Goal: Information Seeking & Learning: Learn about a topic

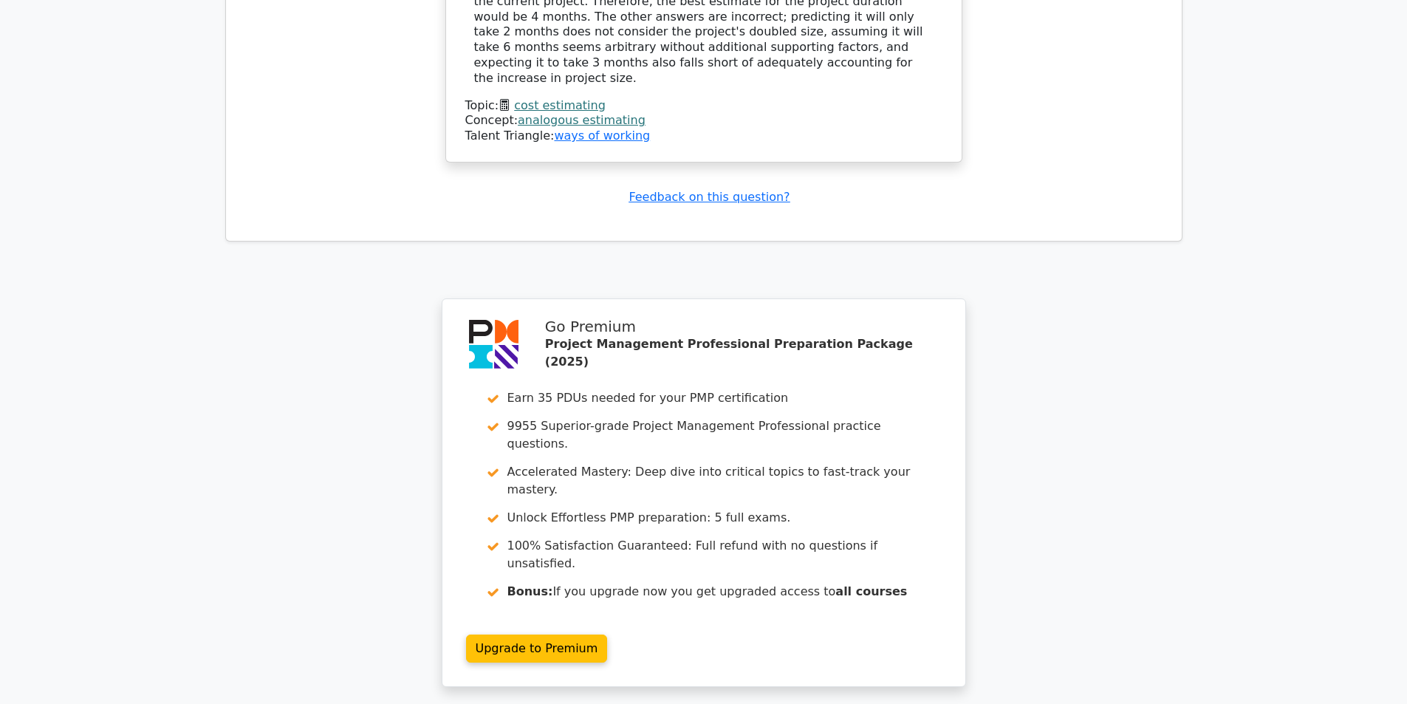
scroll to position [1787, 0]
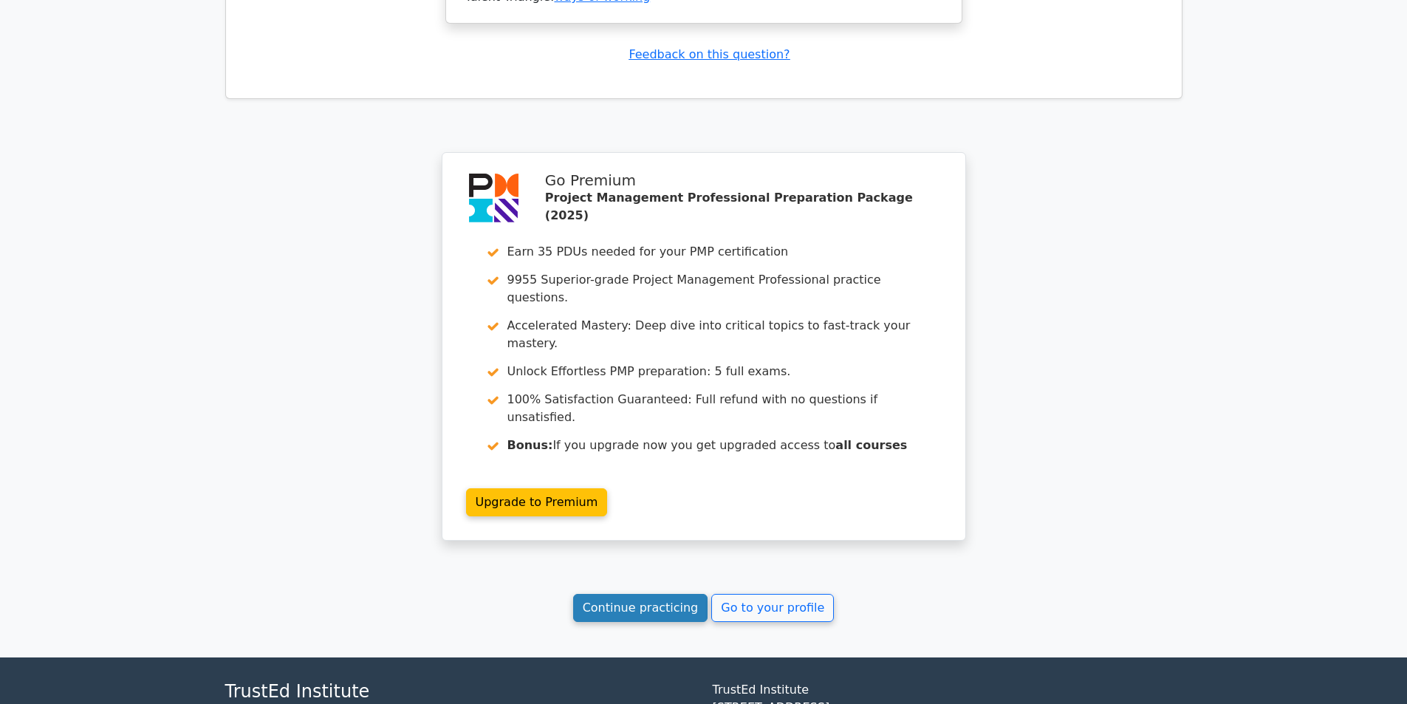
click at [636, 594] on link "Continue practicing" at bounding box center [640, 608] width 135 height 28
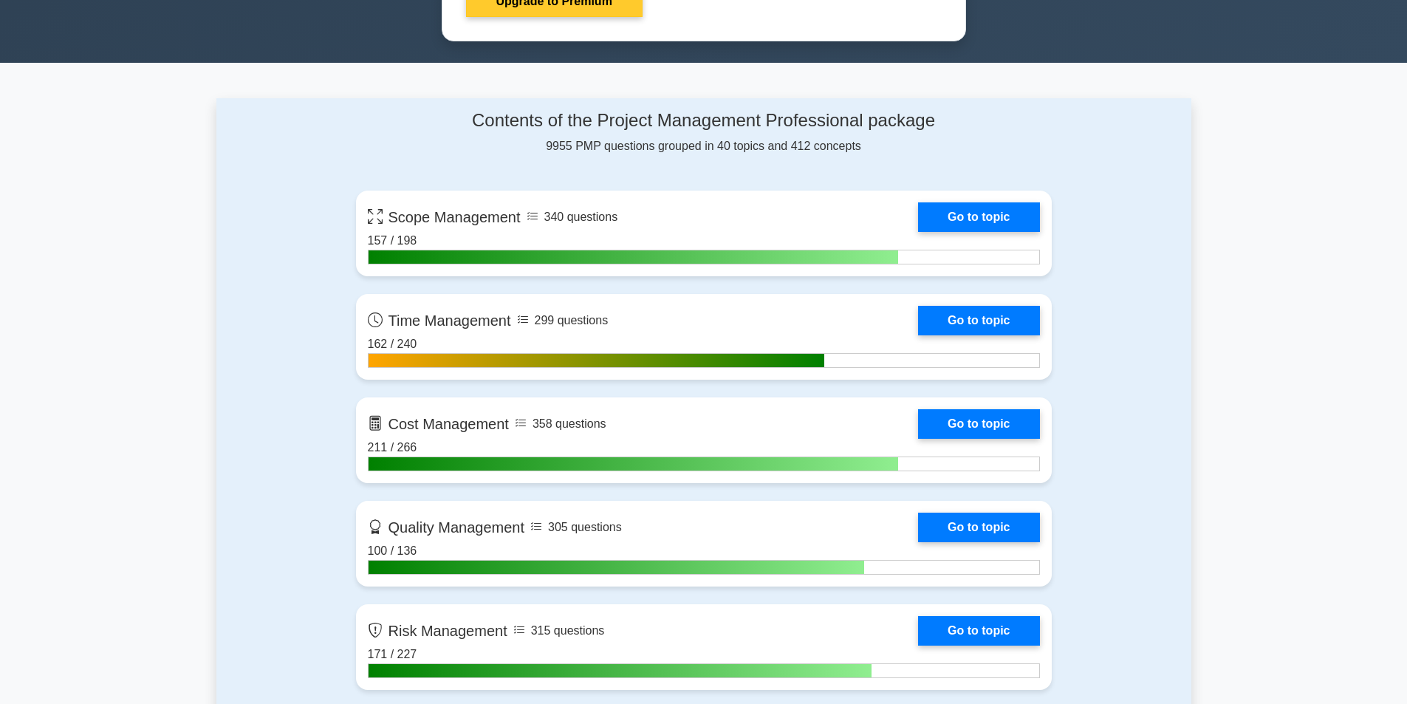
scroll to position [887, 0]
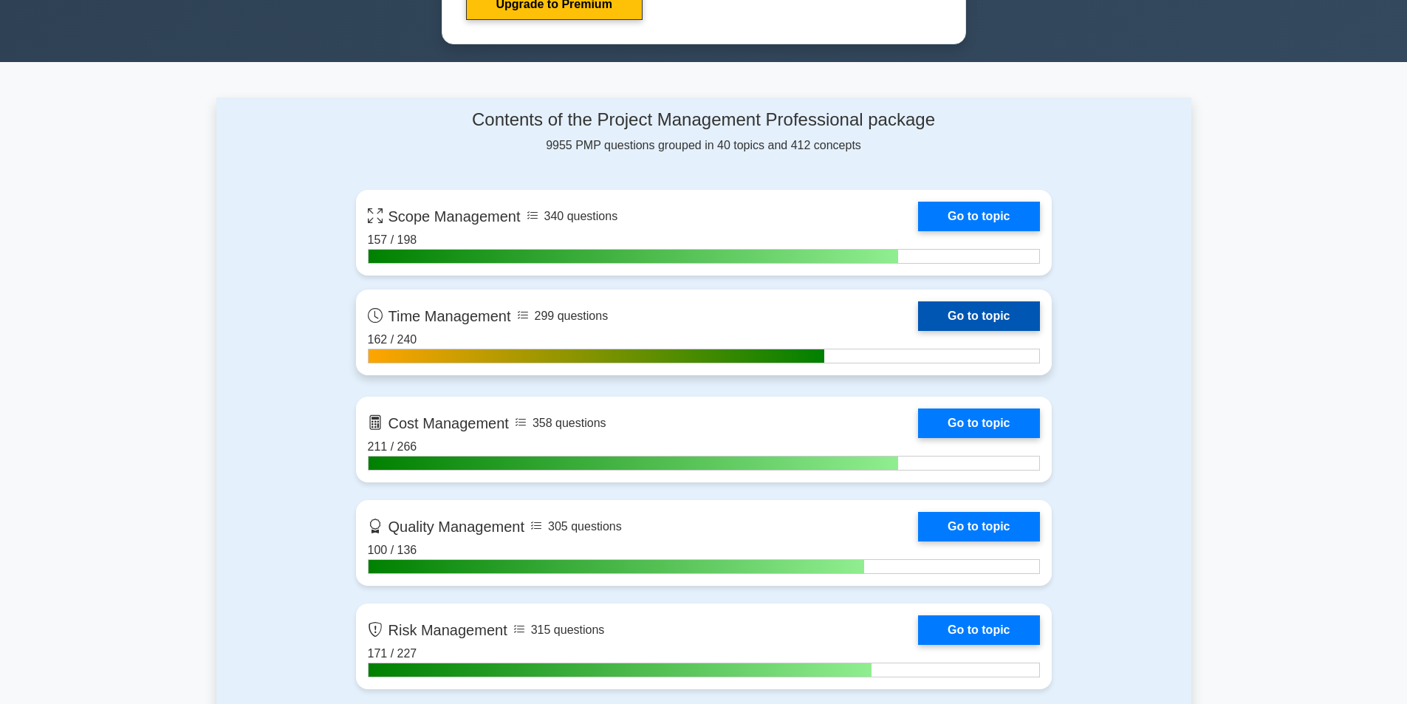
click at [946, 318] on link "Go to topic" at bounding box center [978, 316] width 121 height 30
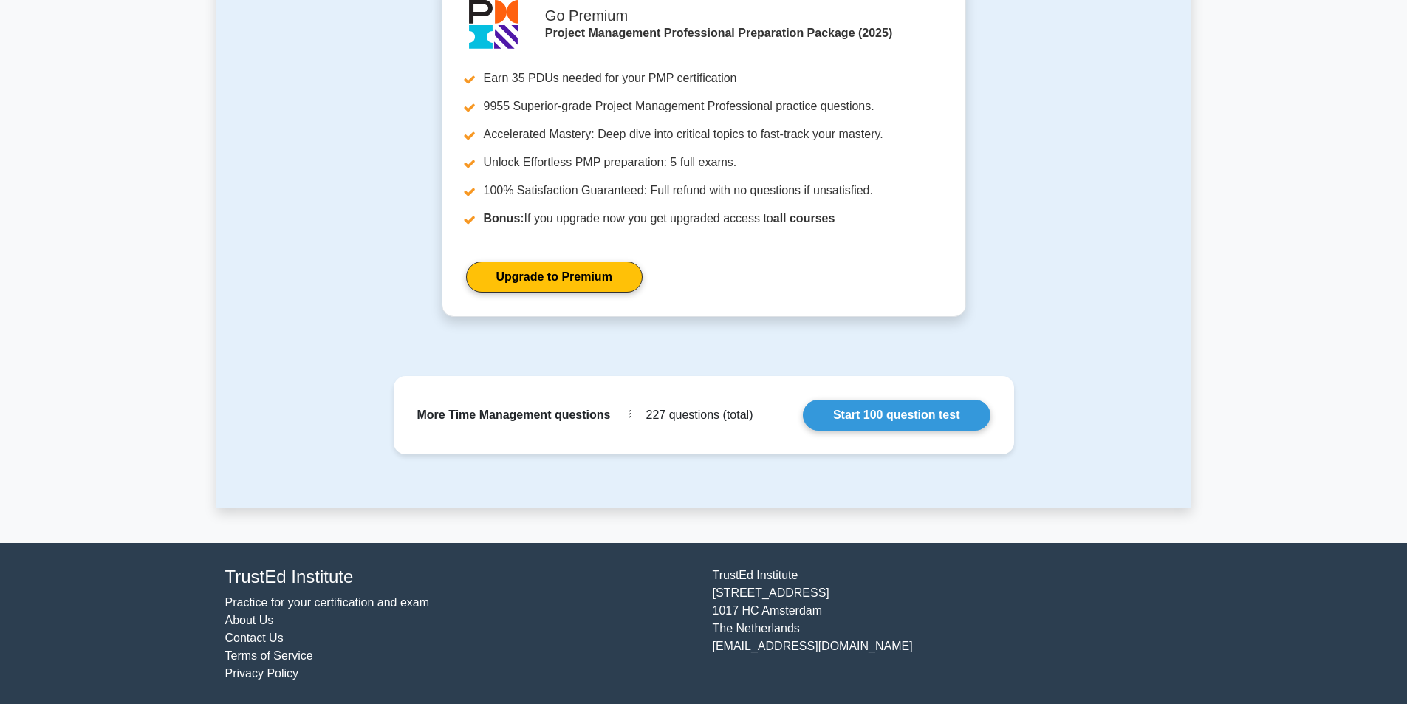
scroll to position [980, 0]
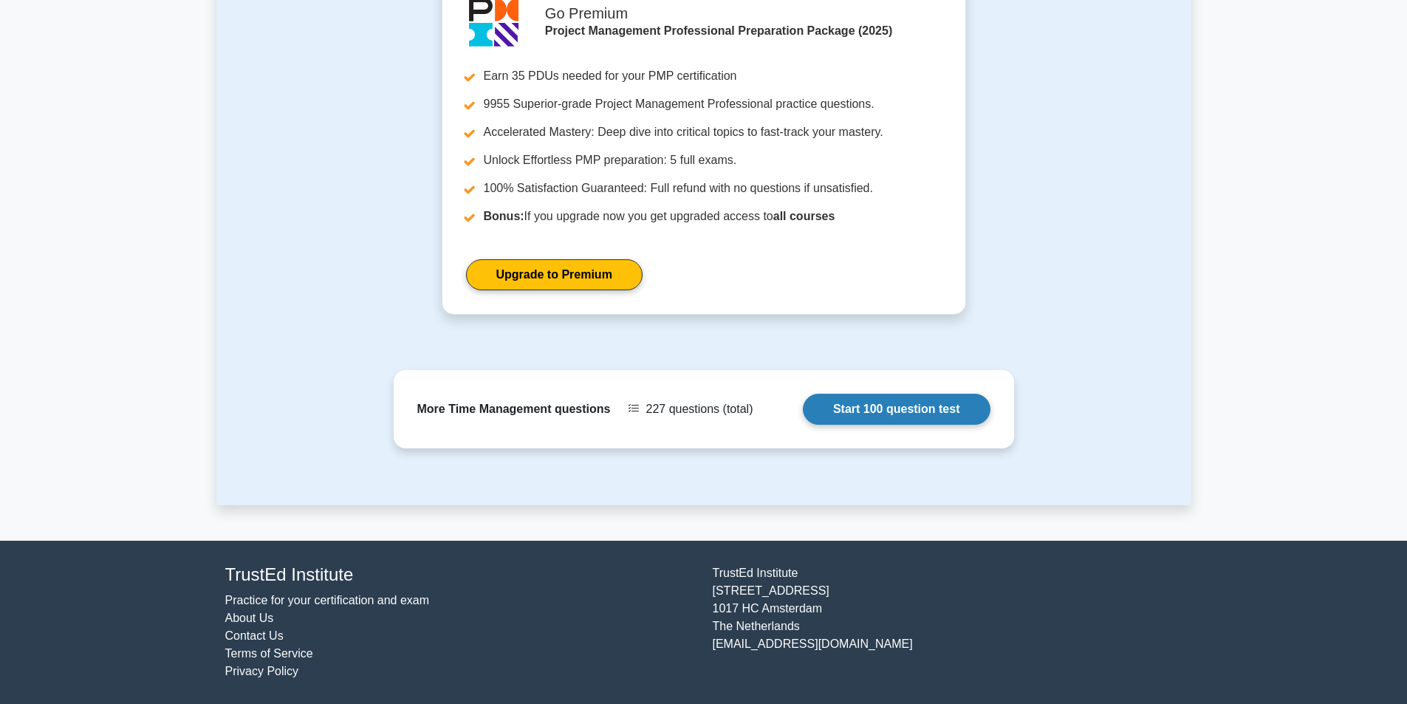
click at [861, 394] on link "Start 100 question test" at bounding box center [897, 409] width 188 height 31
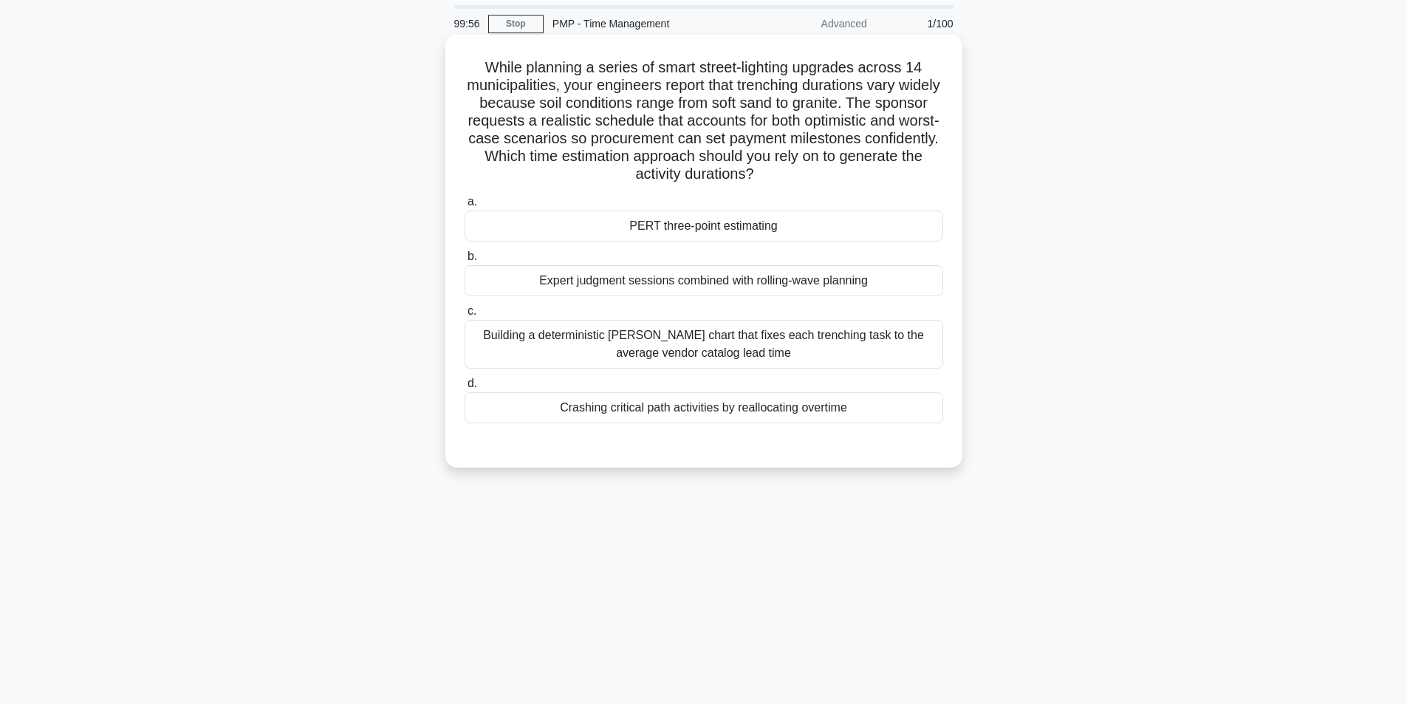
scroll to position [74, 0]
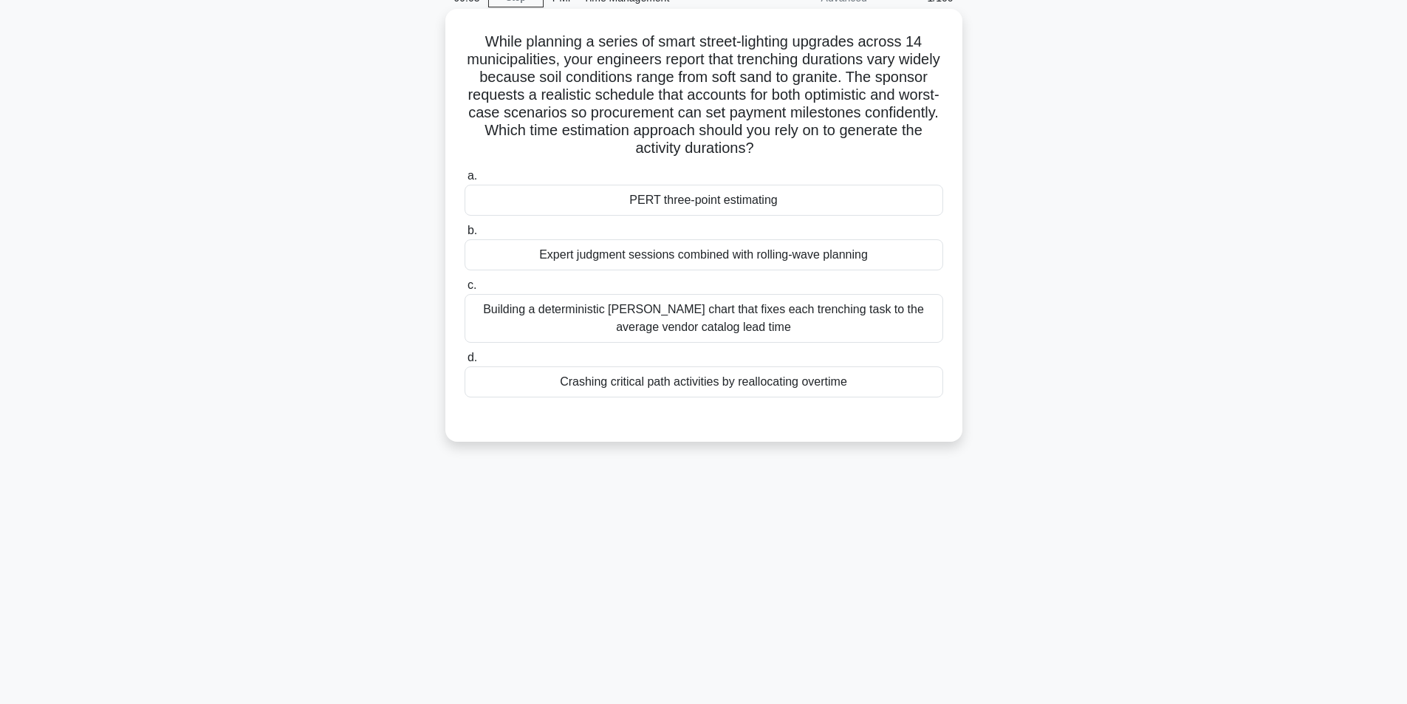
click at [825, 202] on div "PERT three-point estimating" at bounding box center [704, 200] width 479 height 31
click at [465, 181] on input "a. PERT three-point estimating" at bounding box center [465, 176] width 0 height 10
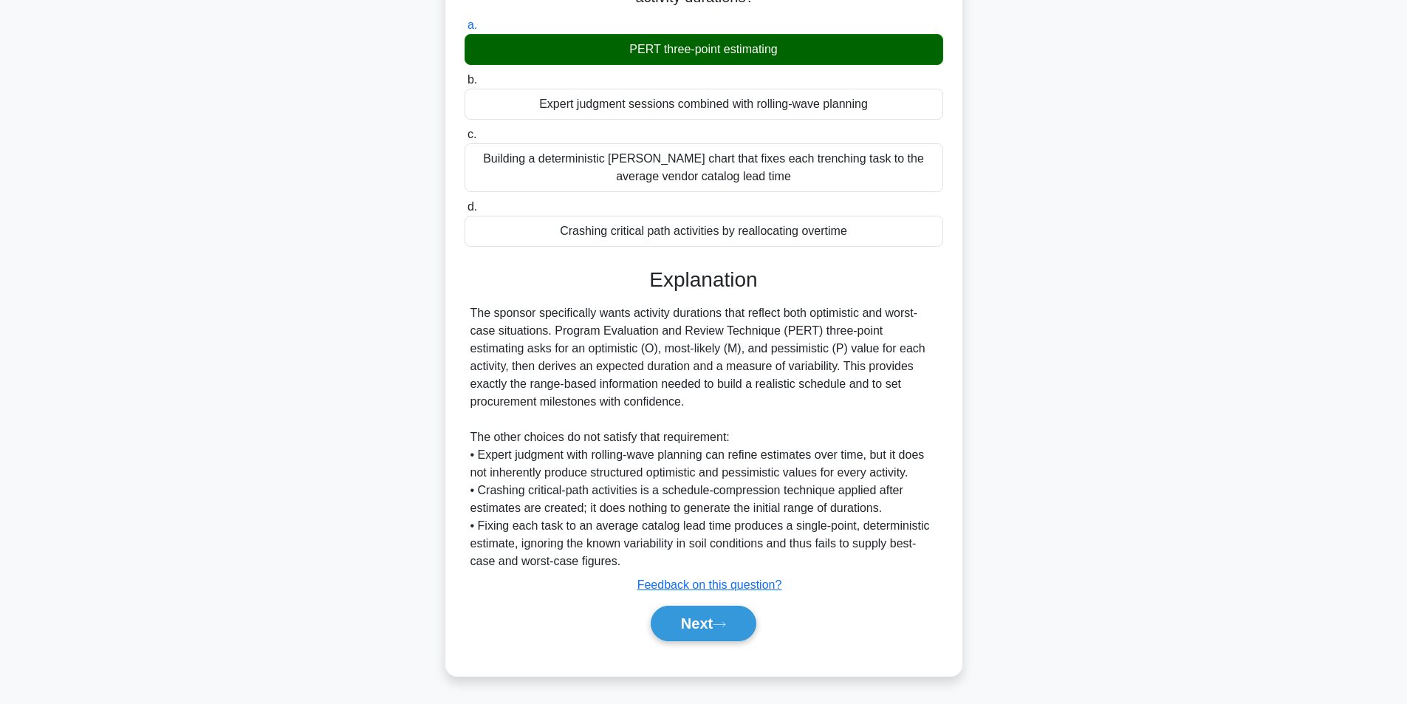
scroll to position [225, 0]
click at [707, 631] on button "Next" at bounding box center [704, 623] width 106 height 35
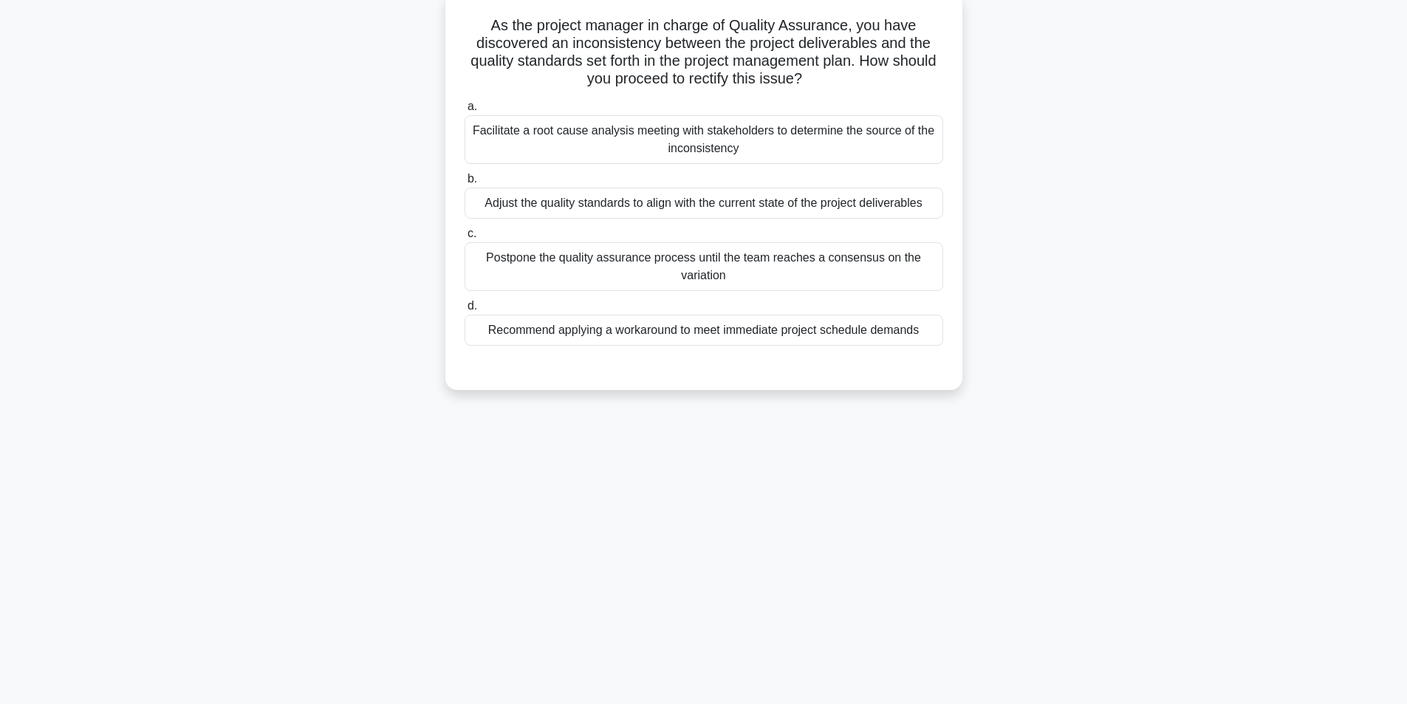
scroll to position [94, 0]
click at [700, 140] on div "Facilitate a root cause analysis meeting with stakeholders to determine the sou…" at bounding box center [704, 136] width 479 height 49
click at [465, 108] on input "a. Facilitate a root cause analysis meeting with stakeholders to determine the …" at bounding box center [465, 103] width 0 height 10
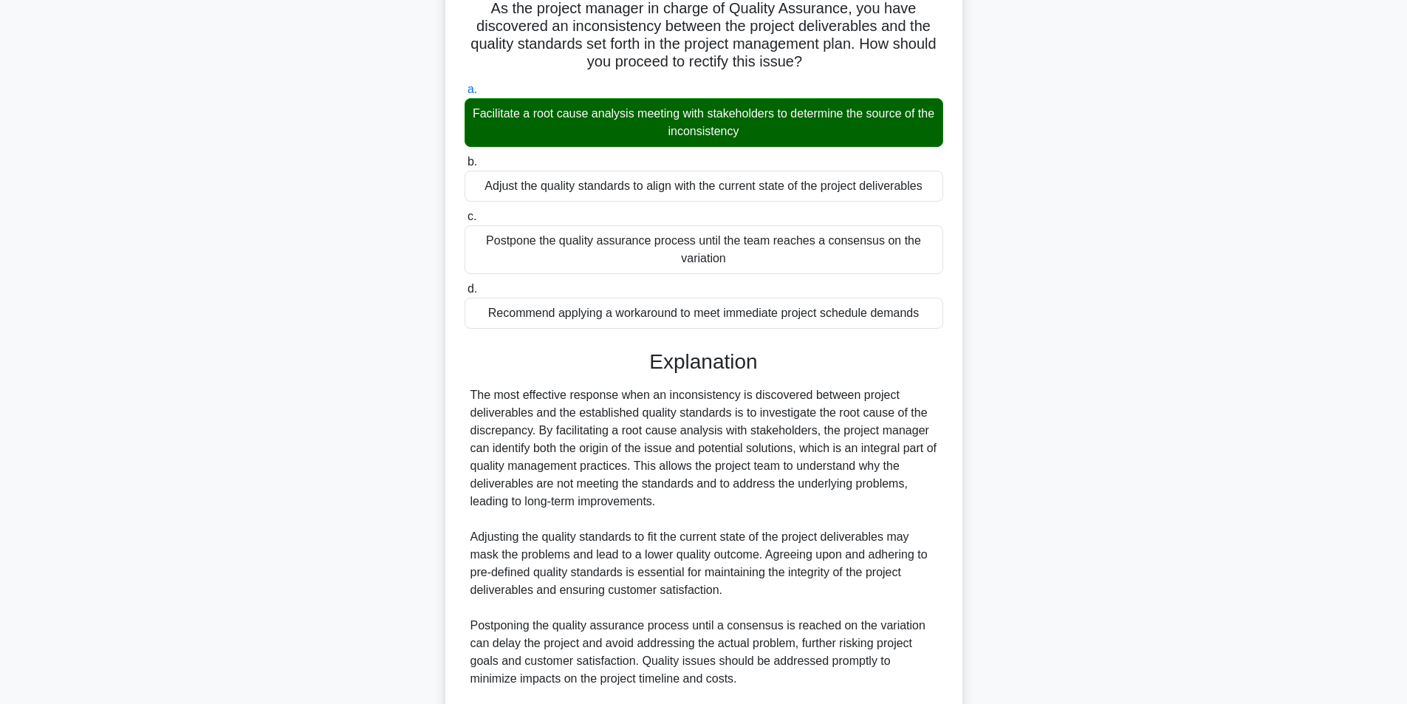
scroll to position [332, 0]
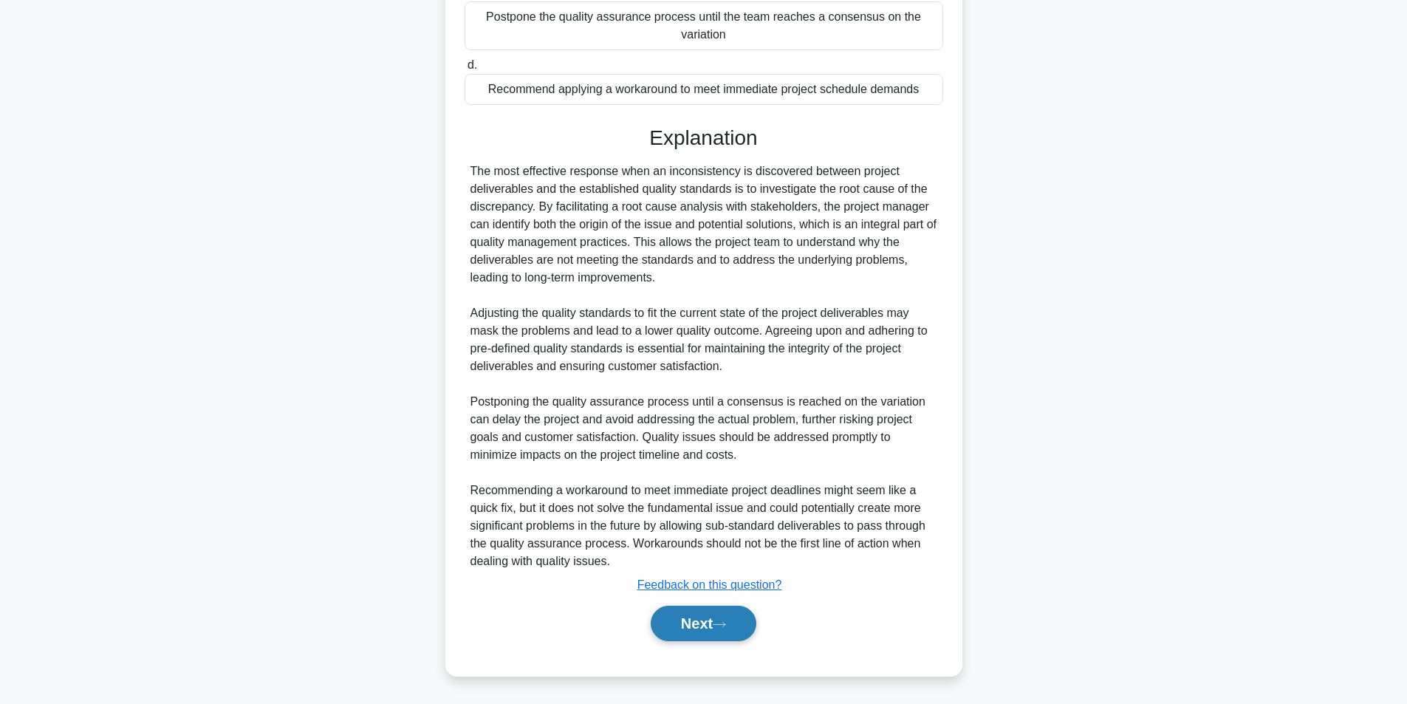
click at [689, 635] on button "Next" at bounding box center [704, 623] width 106 height 35
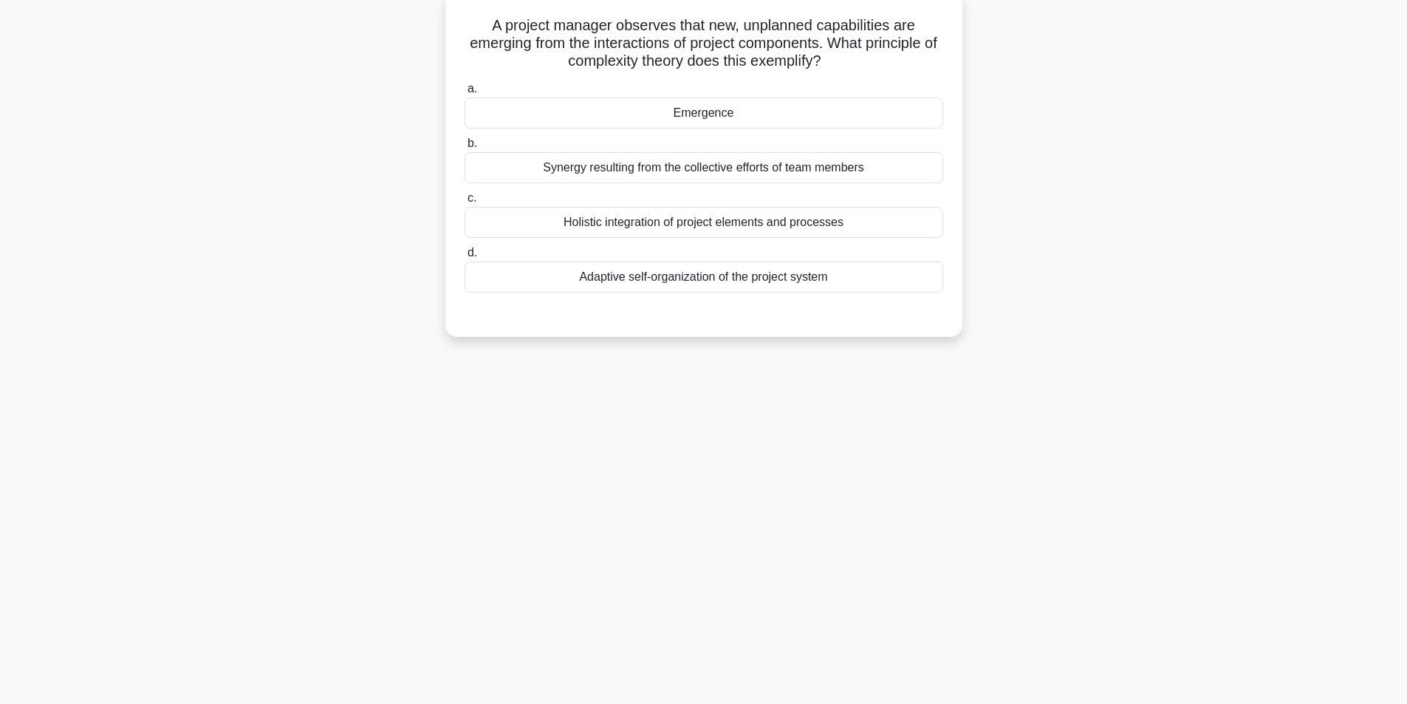
scroll to position [94, 0]
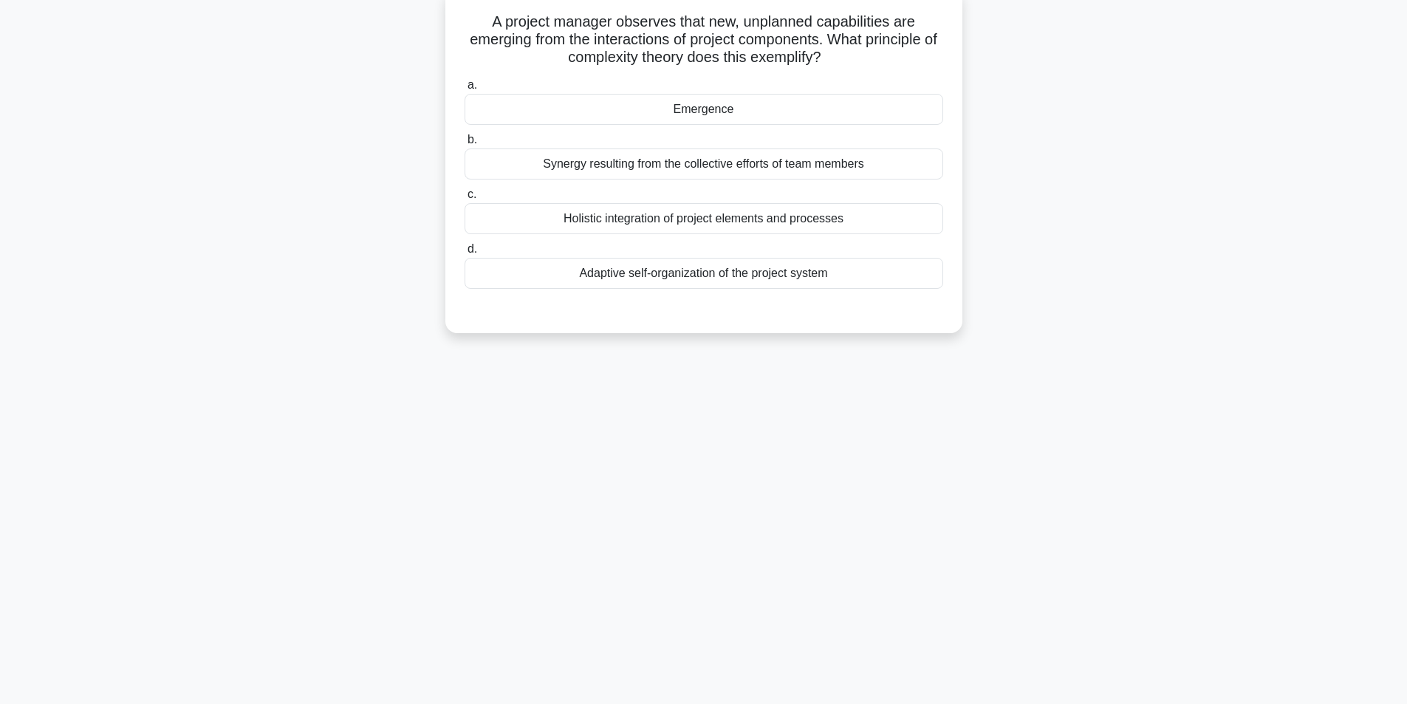
click at [797, 116] on div "Emergence" at bounding box center [704, 109] width 479 height 31
click at [465, 90] on input "a. Emergence" at bounding box center [465, 86] width 0 height 10
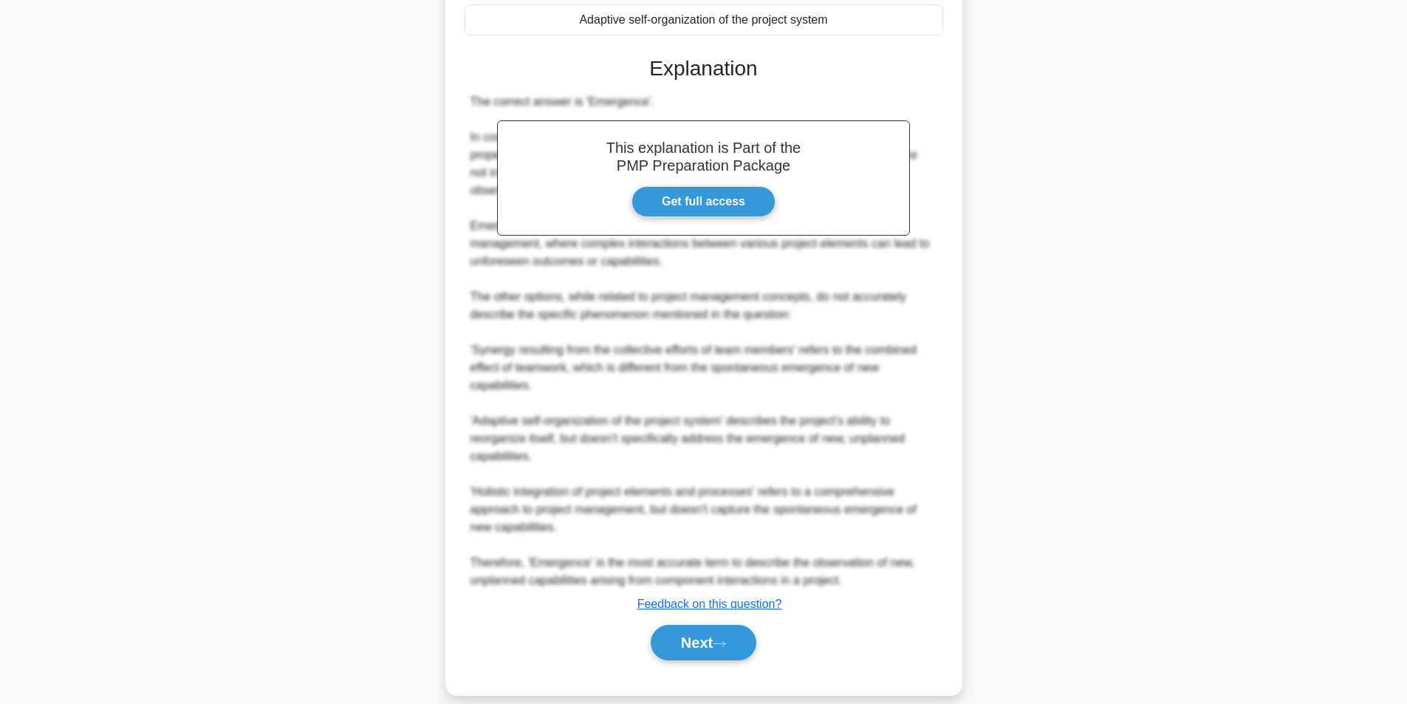
scroll to position [367, 0]
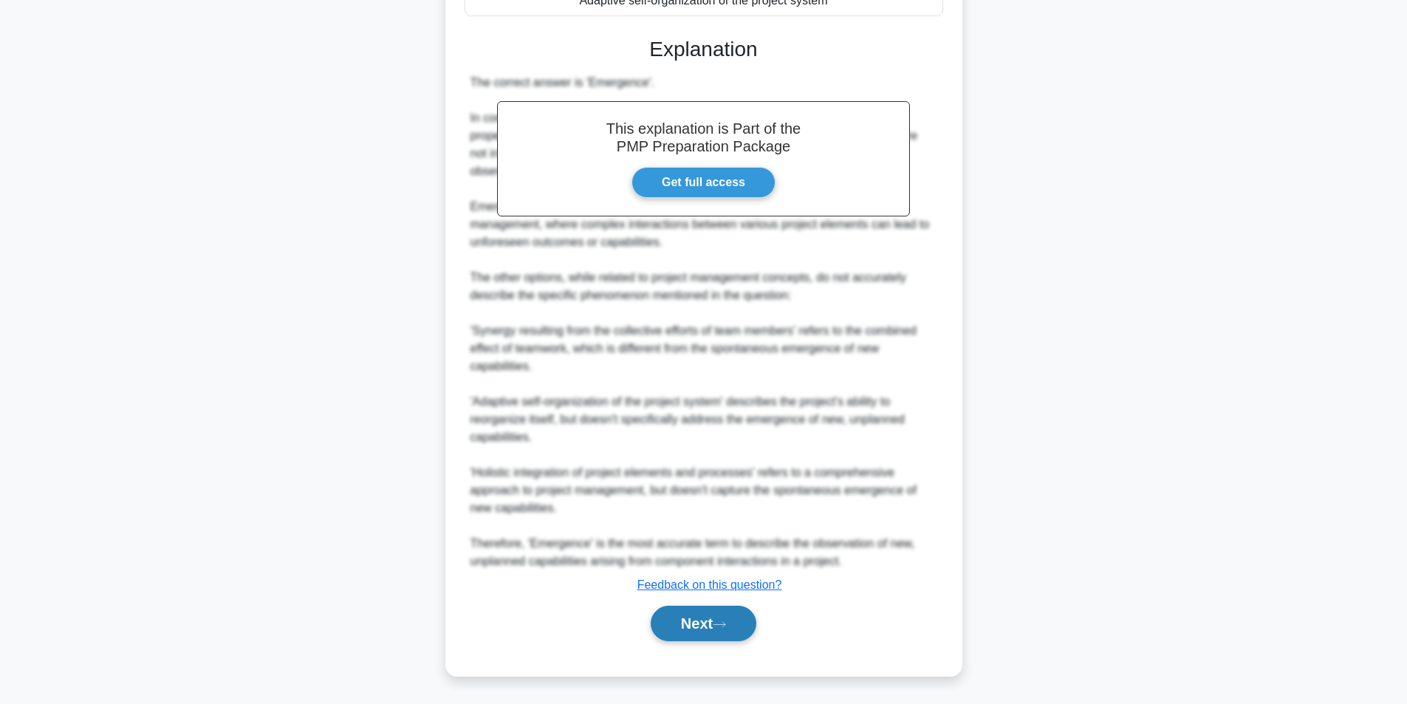
click at [693, 623] on button "Next" at bounding box center [704, 623] width 106 height 35
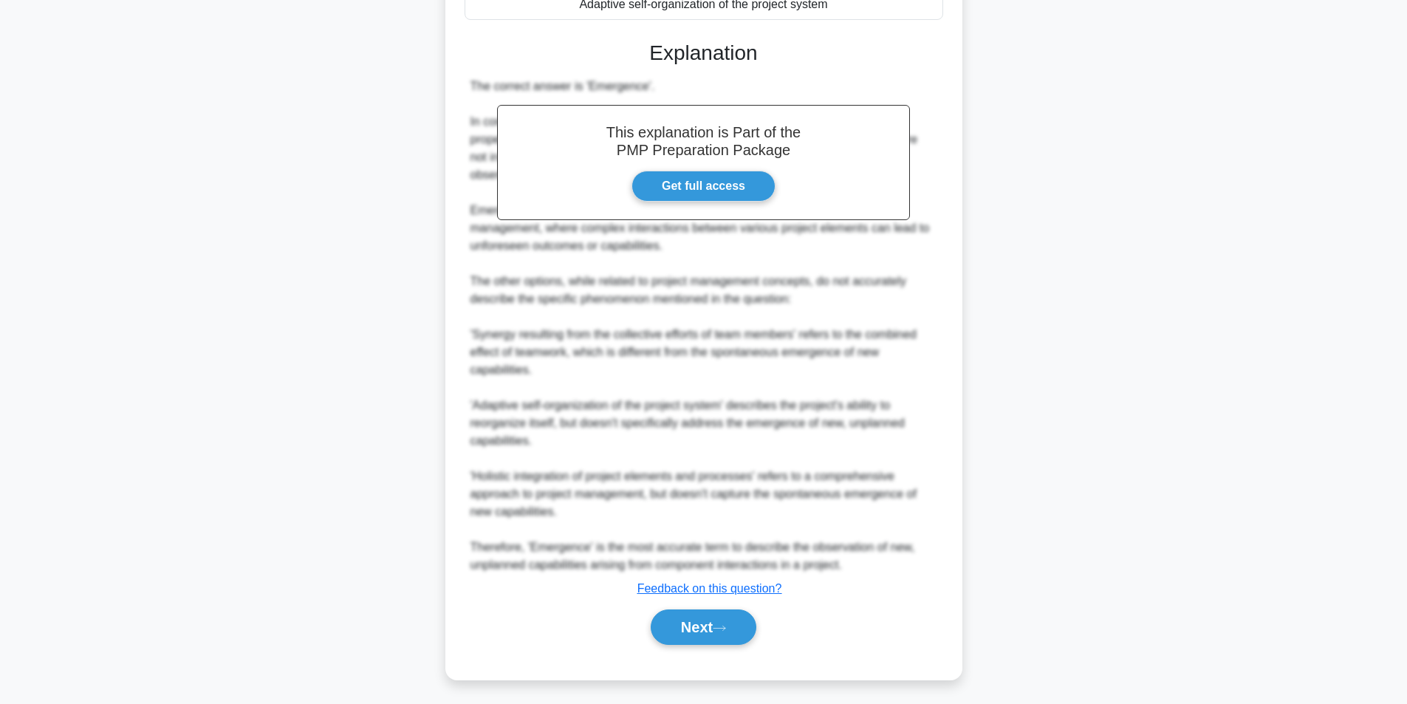
scroll to position [94, 0]
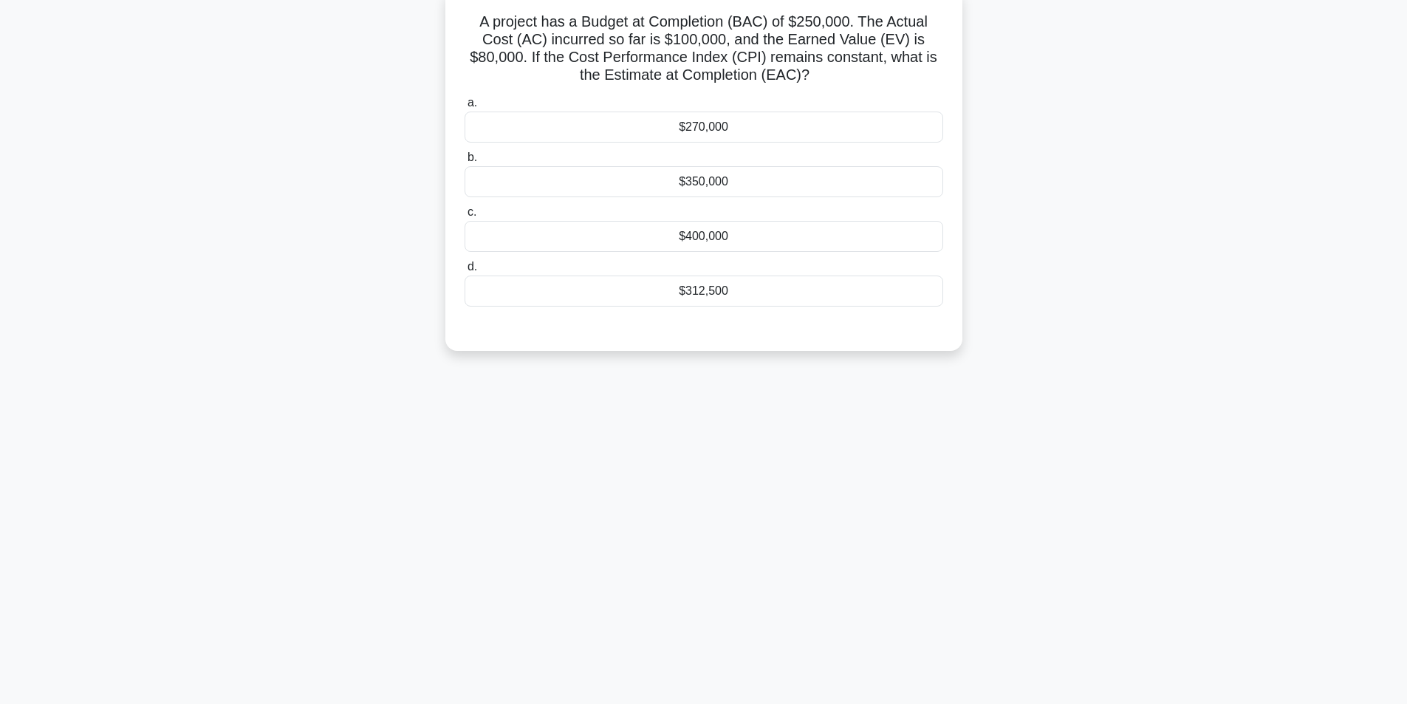
click at [718, 293] on div "$312,500" at bounding box center [704, 291] width 479 height 31
click at [465, 272] on input "d. $312,500" at bounding box center [465, 267] width 0 height 10
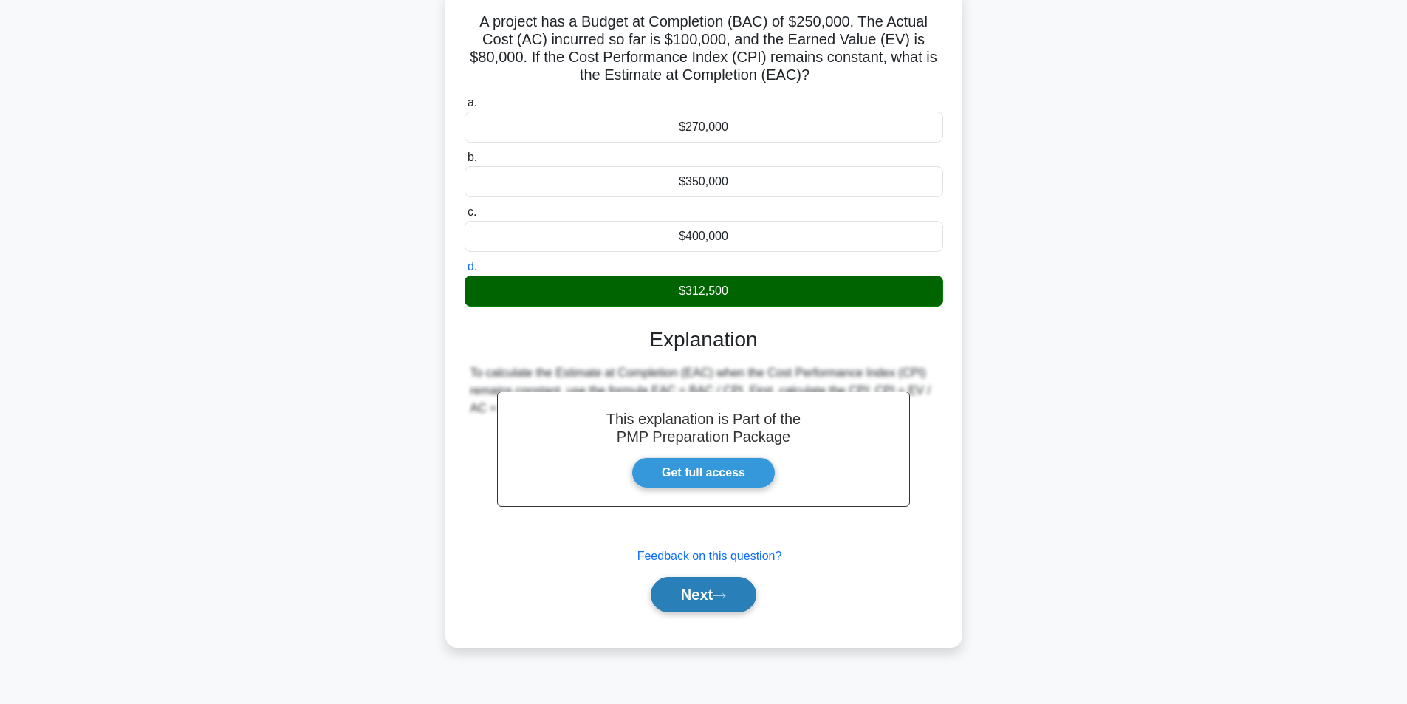
click at [689, 606] on button "Next" at bounding box center [704, 594] width 106 height 35
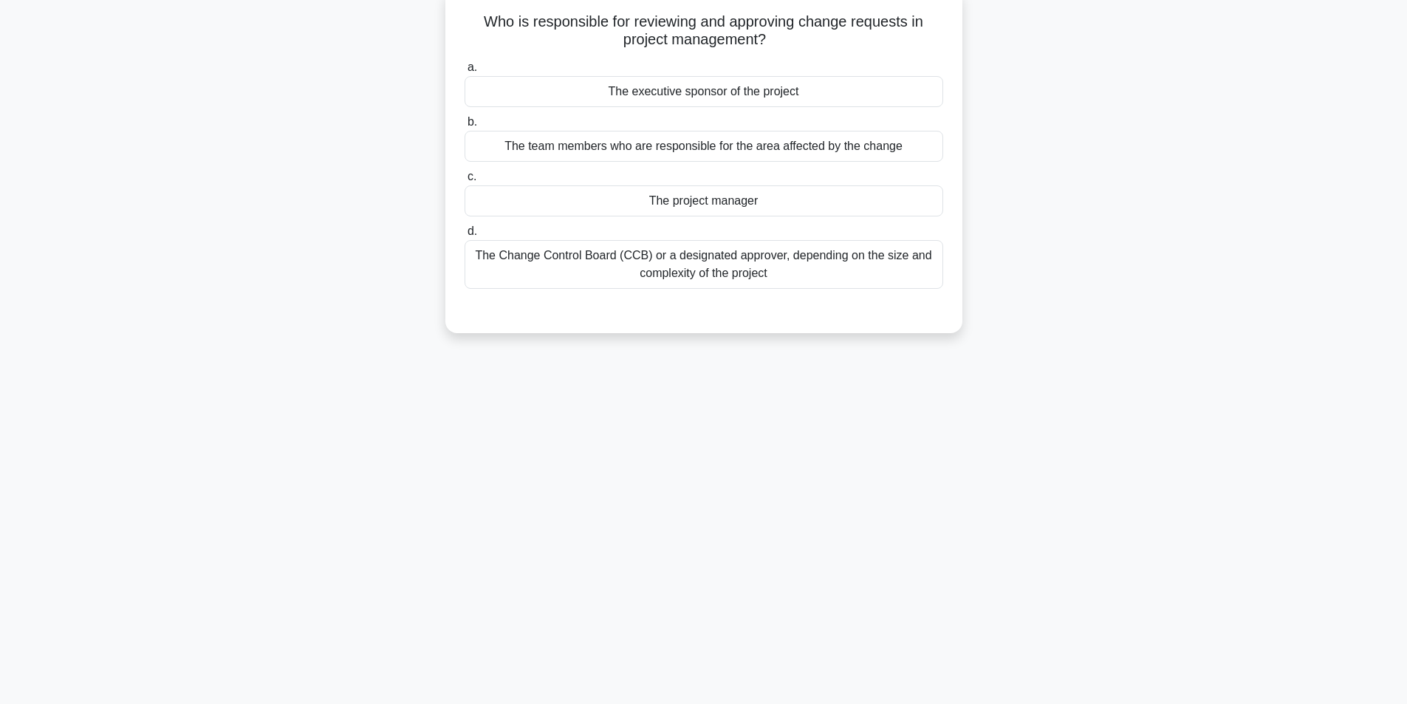
click at [678, 269] on div "The Change Control Board (CCB) or a designated approver, depending on the size …" at bounding box center [704, 264] width 479 height 49
click at [465, 236] on input "d. The Change Control Board (CCB) or a designated approver, depending on the si…" at bounding box center [465, 232] width 0 height 10
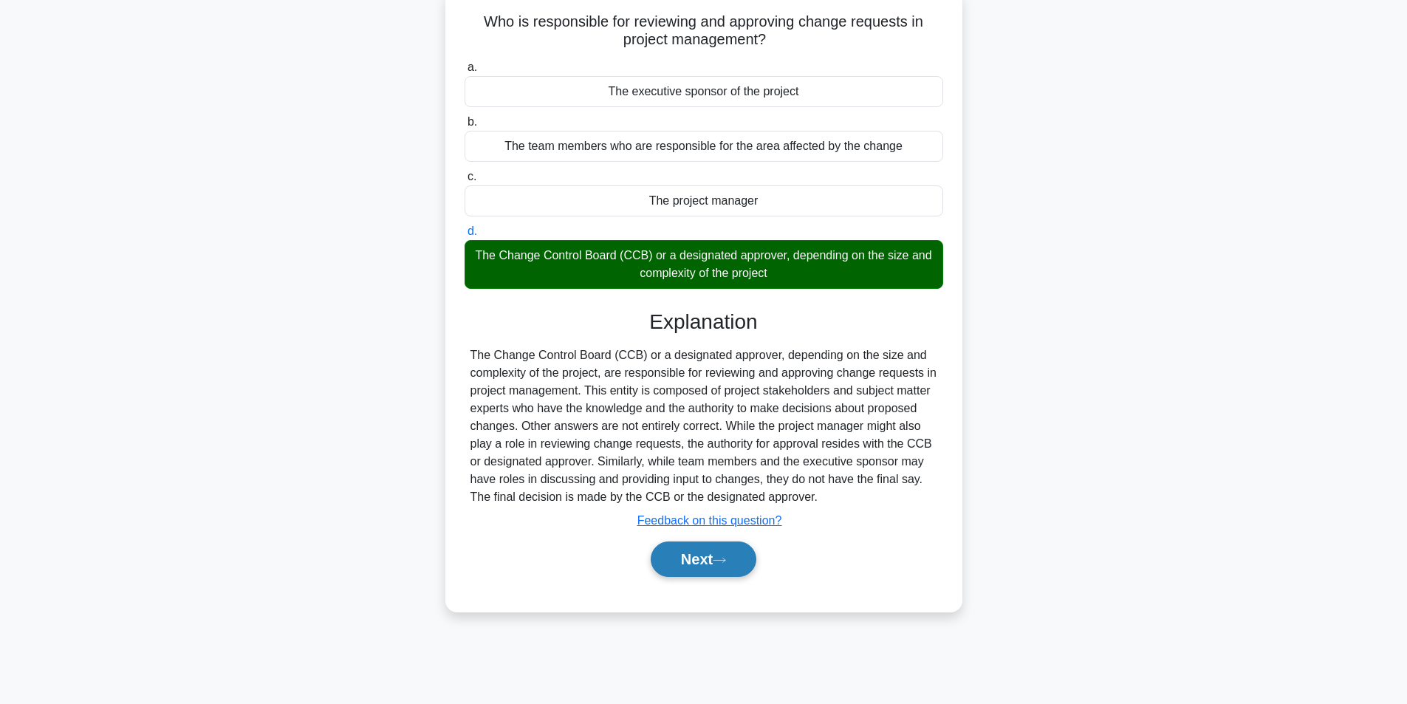
click at [676, 566] on button "Next" at bounding box center [704, 559] width 106 height 35
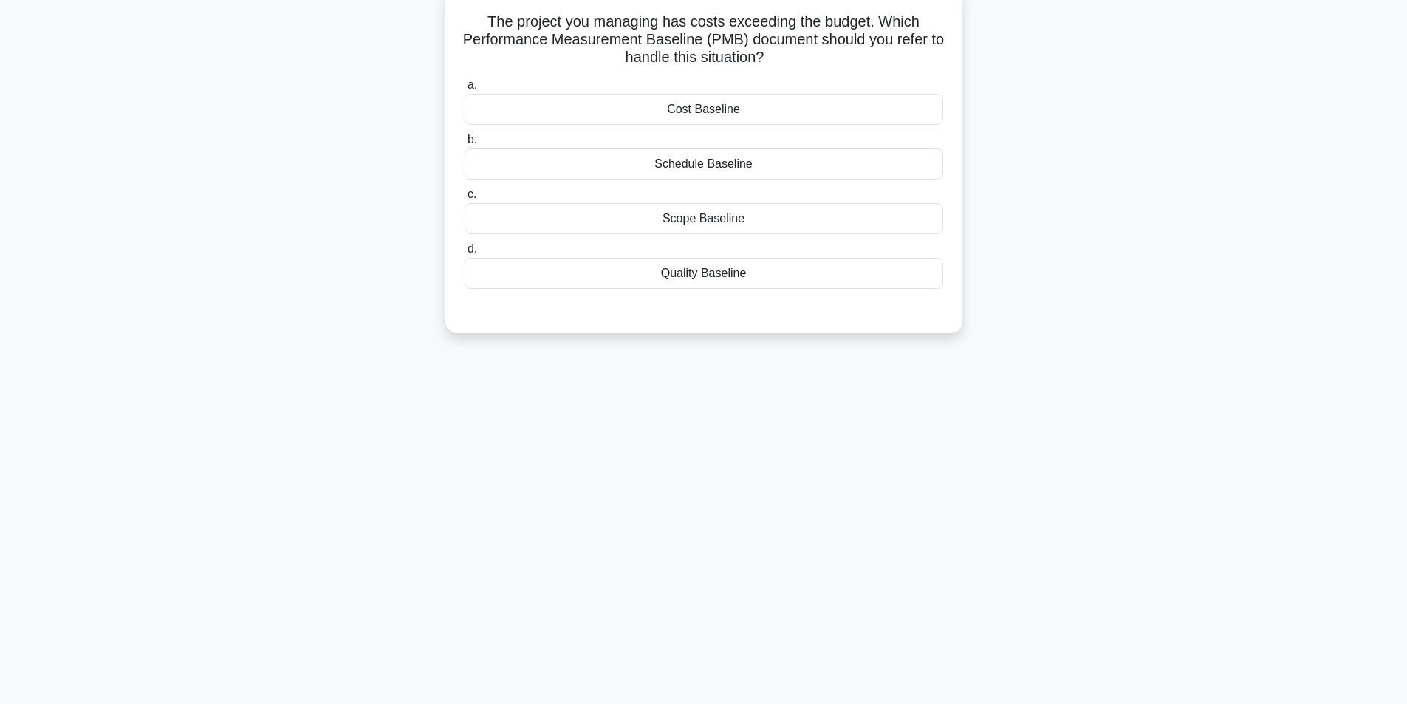
click at [723, 104] on div "Cost Baseline" at bounding box center [704, 109] width 479 height 31
click at [465, 90] on input "a. Cost Baseline" at bounding box center [465, 86] width 0 height 10
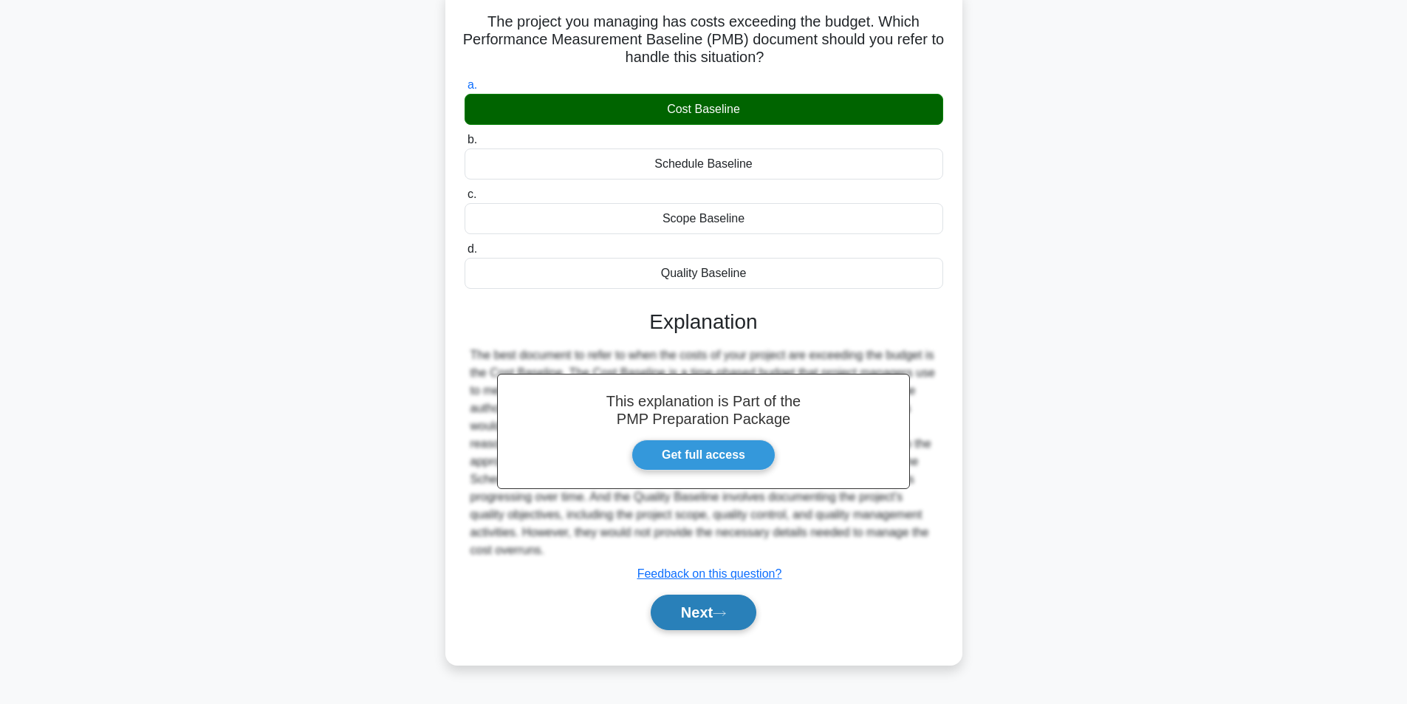
click at [701, 620] on button "Next" at bounding box center [704, 612] width 106 height 35
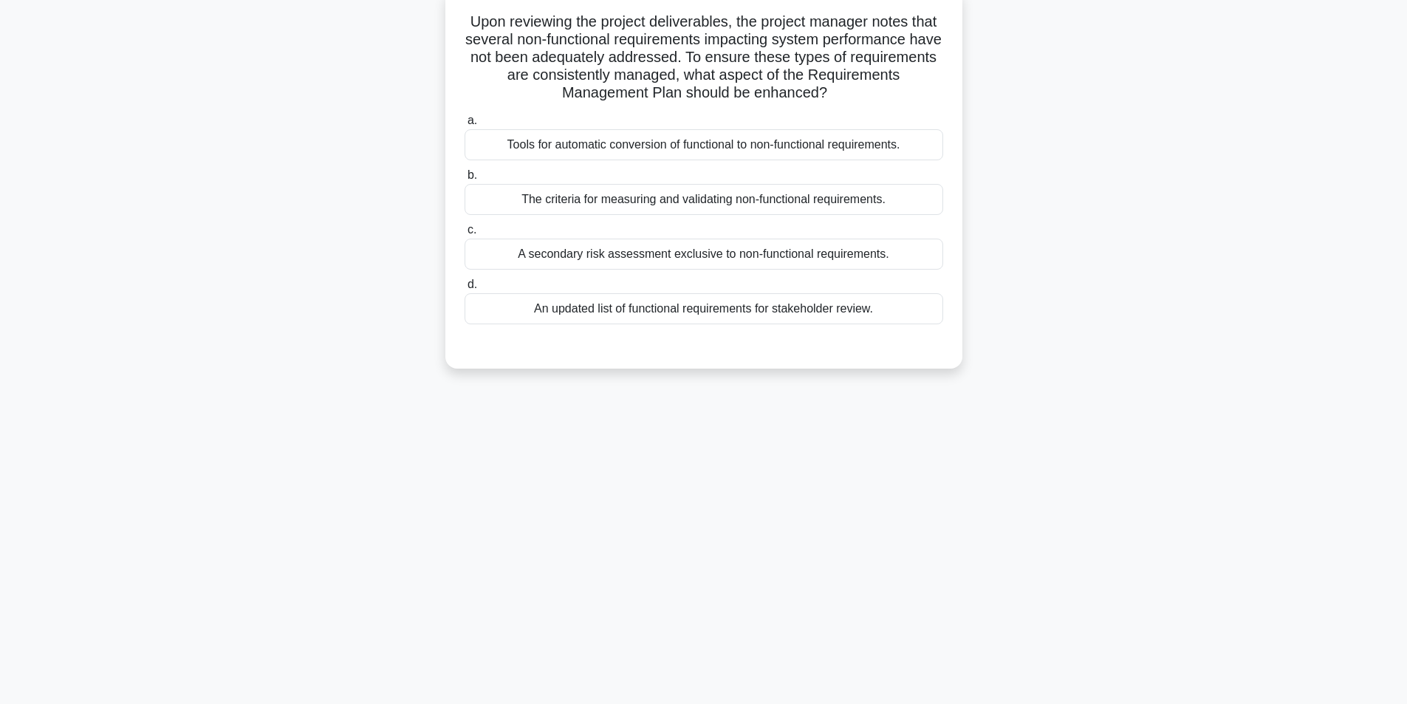
click at [645, 207] on div "The criteria for measuring and validating non-functional requirements." at bounding box center [704, 199] width 479 height 31
click at [465, 180] on input "b. The criteria for measuring and validating non-functional requirements." at bounding box center [465, 176] width 0 height 10
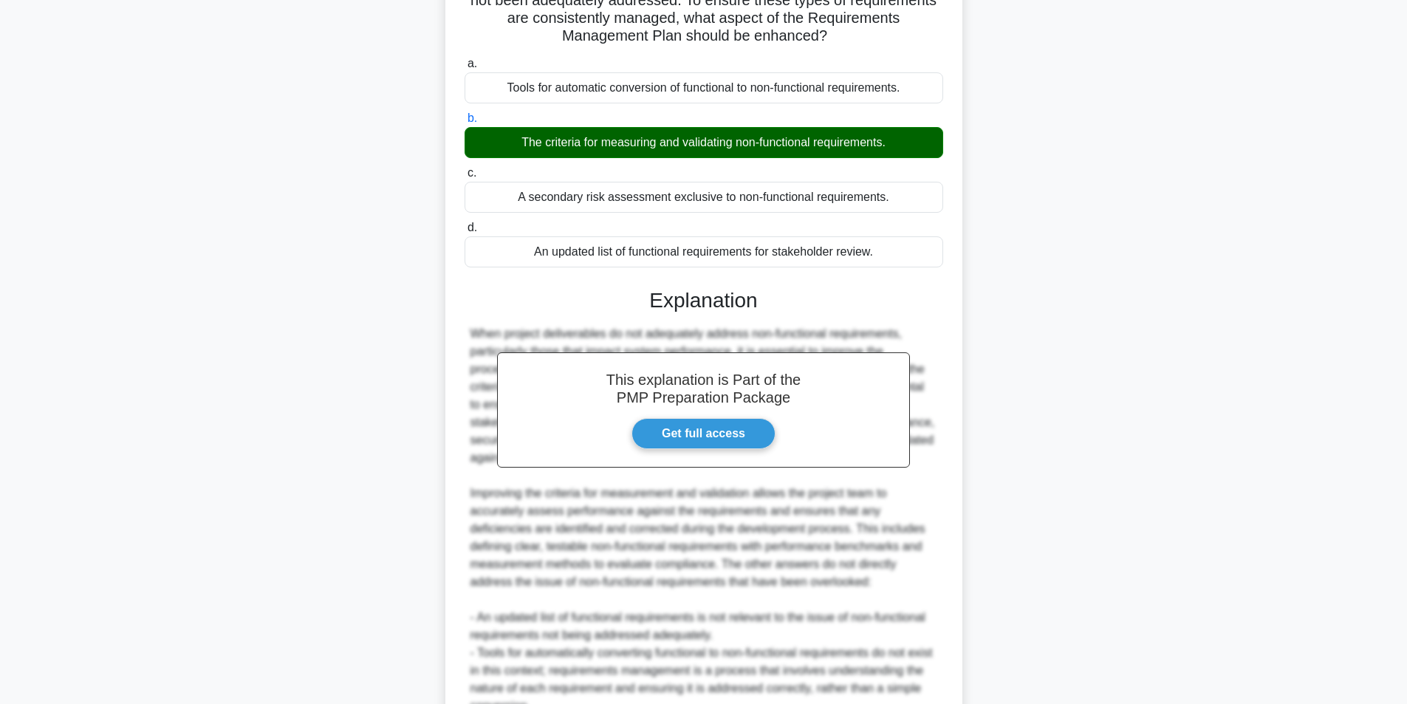
scroll to position [349, 0]
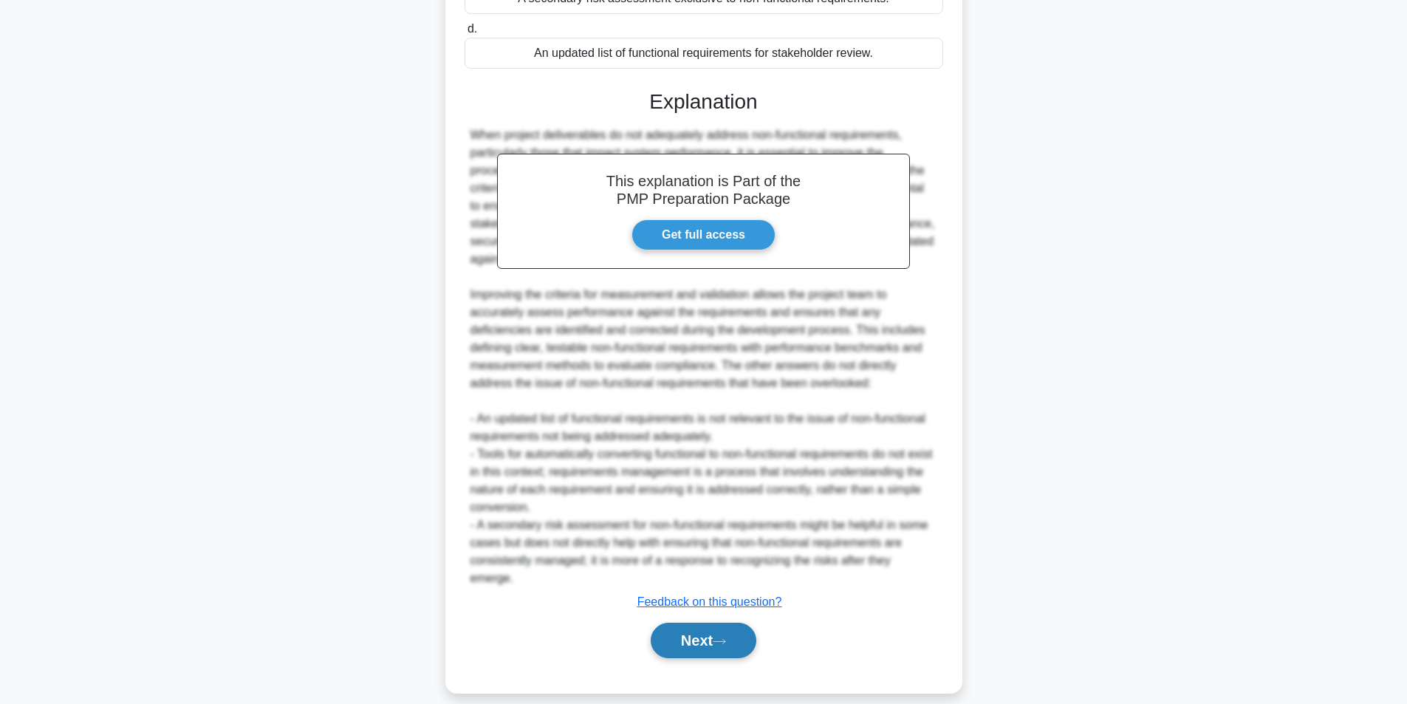
click at [701, 627] on button "Next" at bounding box center [704, 640] width 106 height 35
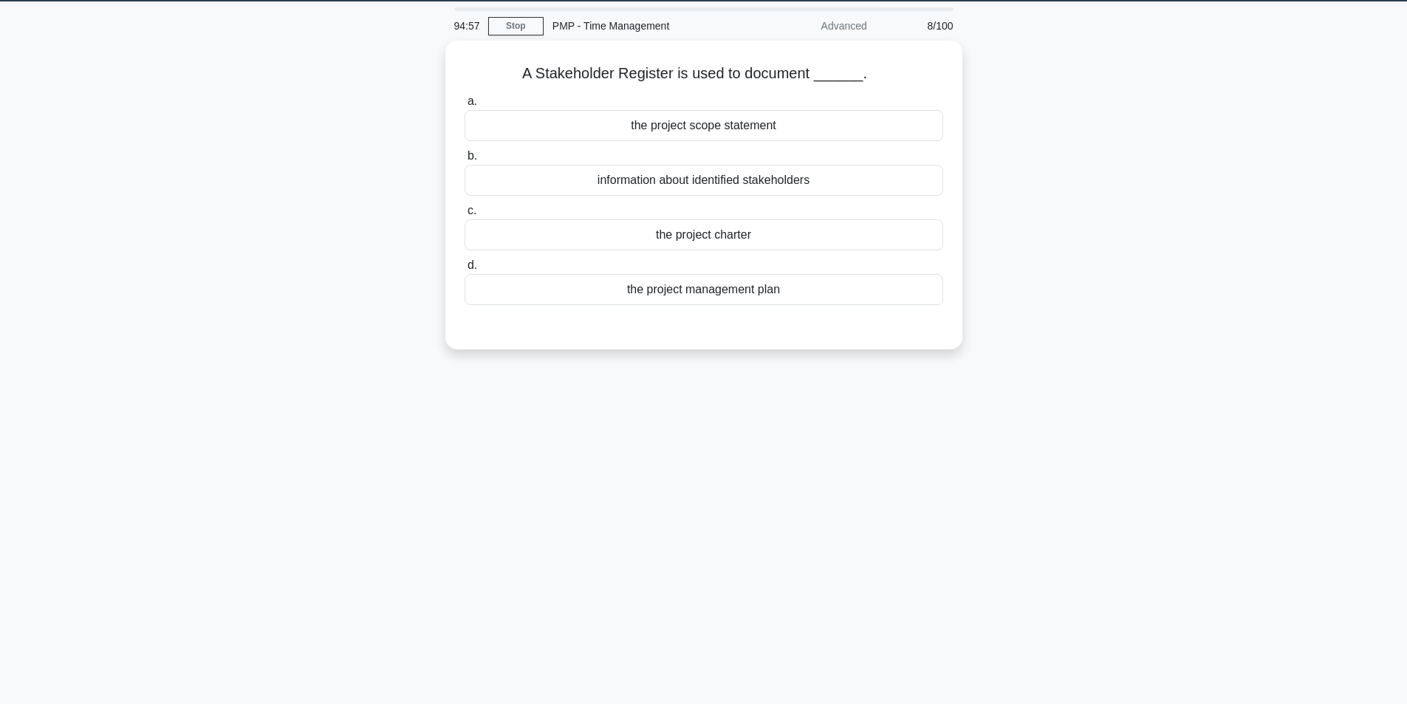
scroll to position [20, 0]
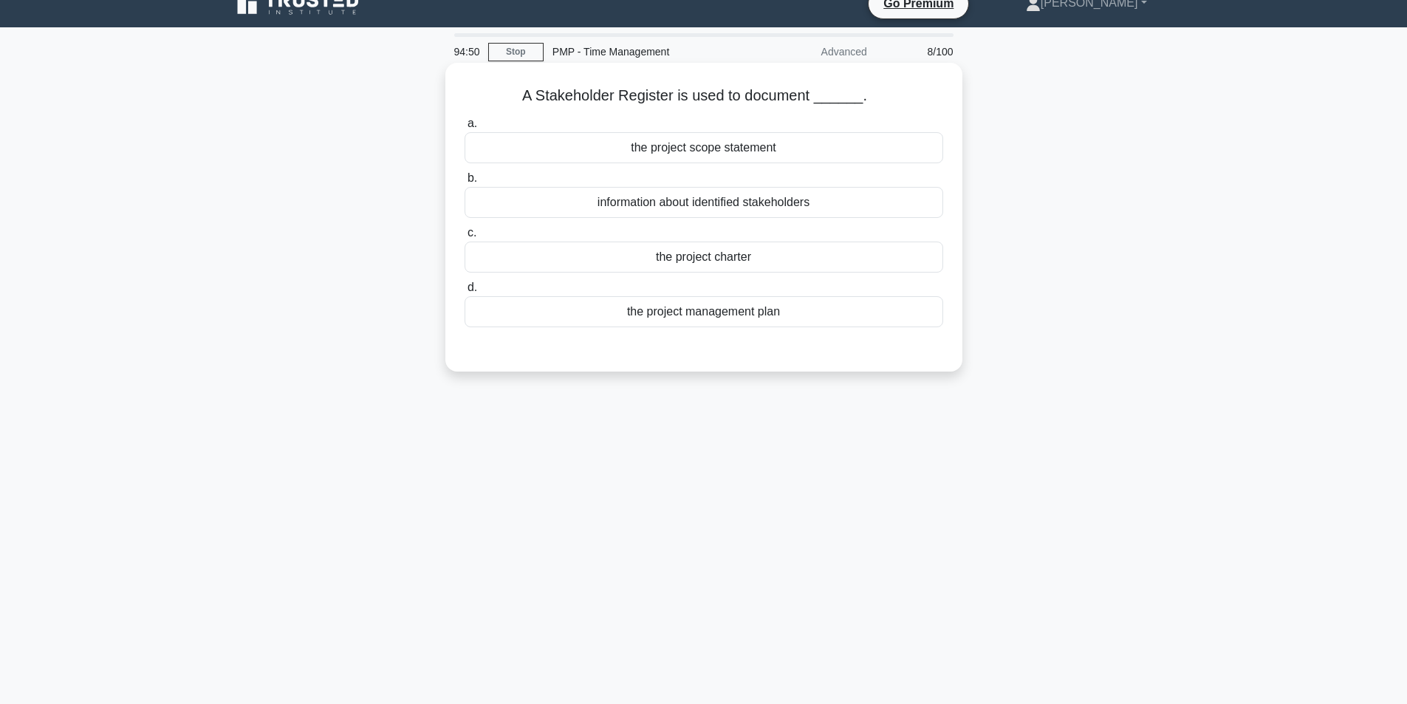
click at [682, 207] on div "information about identified stakeholders" at bounding box center [704, 202] width 479 height 31
click at [465, 183] on input "b. information about identified stakeholders" at bounding box center [465, 179] width 0 height 10
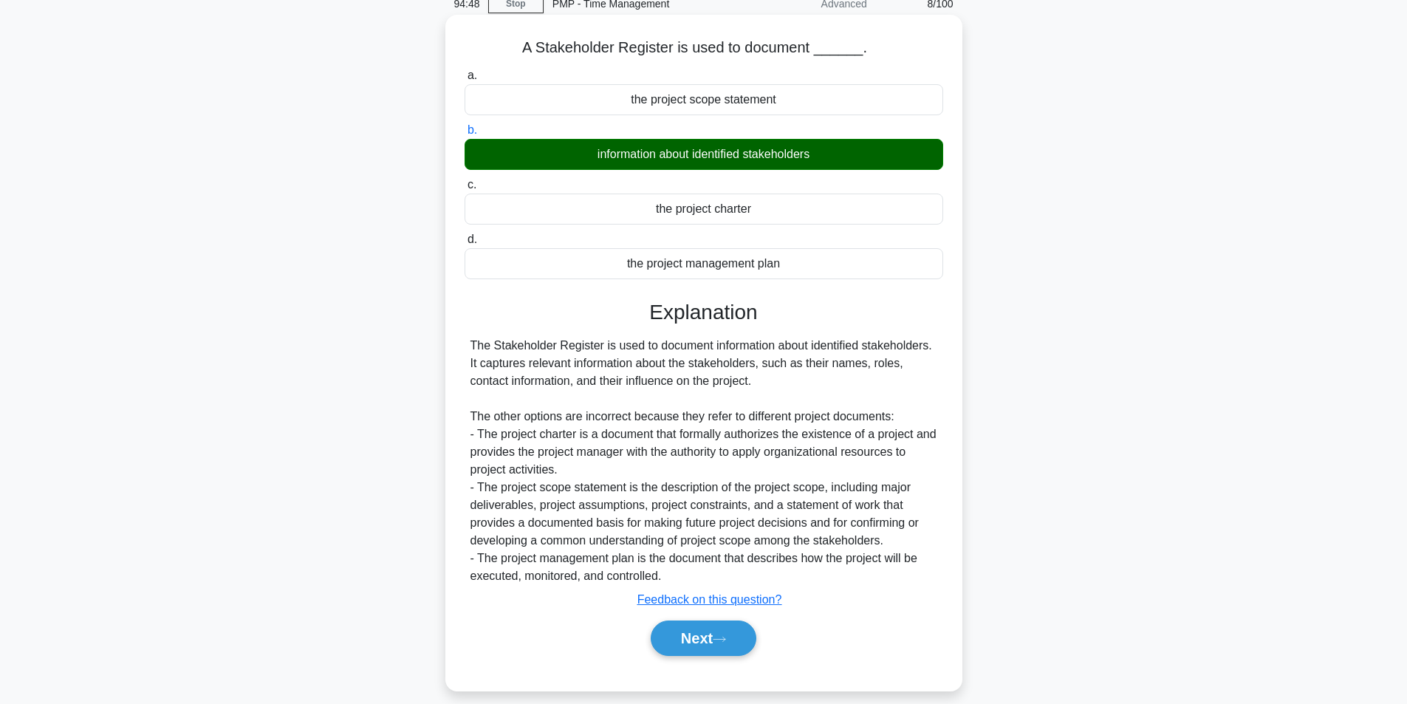
scroll to position [94, 0]
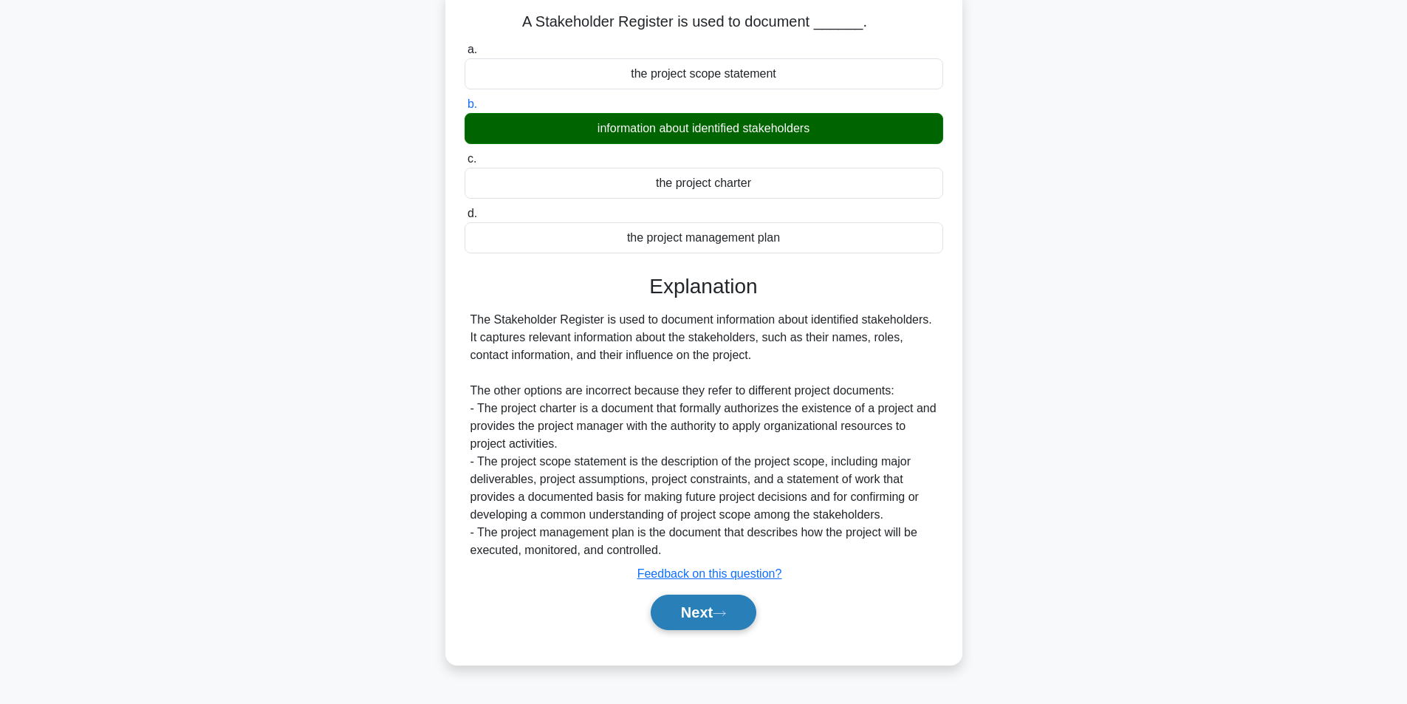
click at [682, 617] on button "Next" at bounding box center [704, 612] width 106 height 35
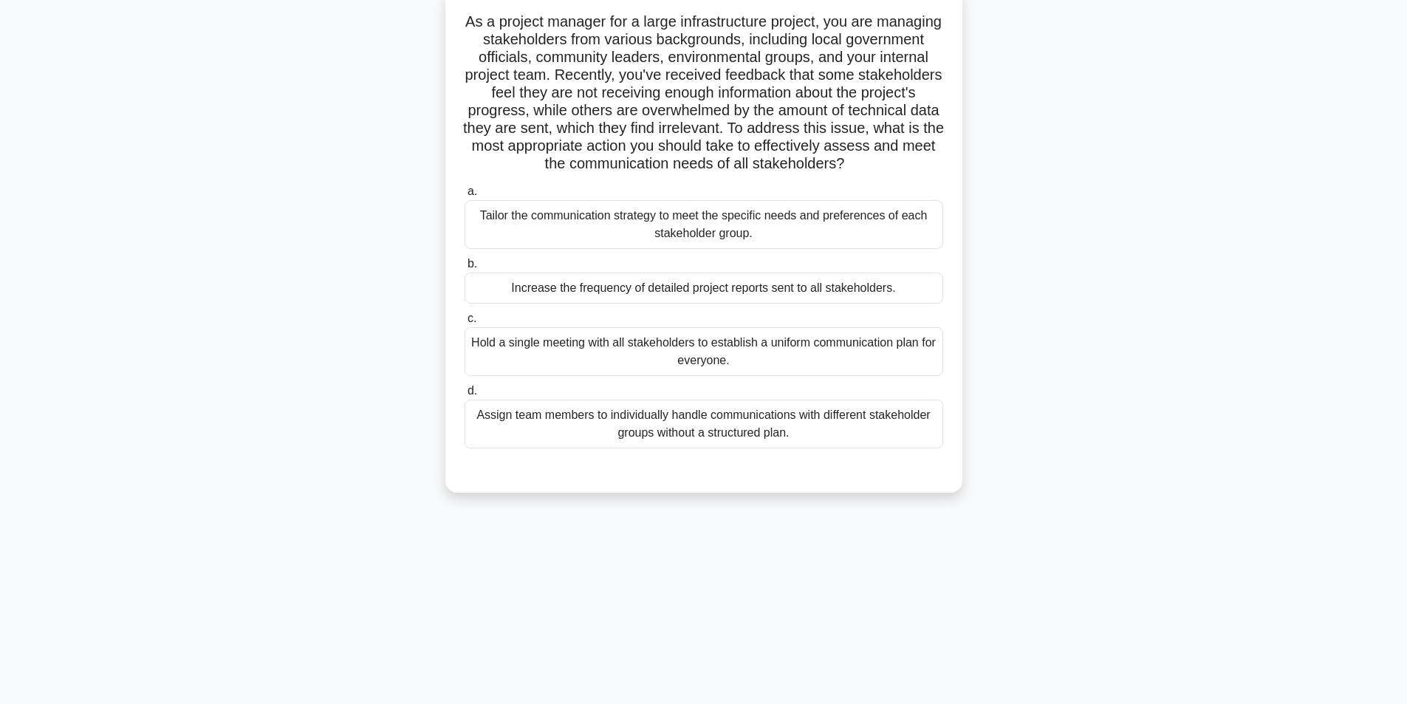
click at [776, 242] on div "Tailor the communication strategy to meet the specific needs and preferences of…" at bounding box center [704, 224] width 479 height 49
click at [465, 197] on input "a. Tailor the communication strategy to meet the specific needs and preferences…" at bounding box center [465, 192] width 0 height 10
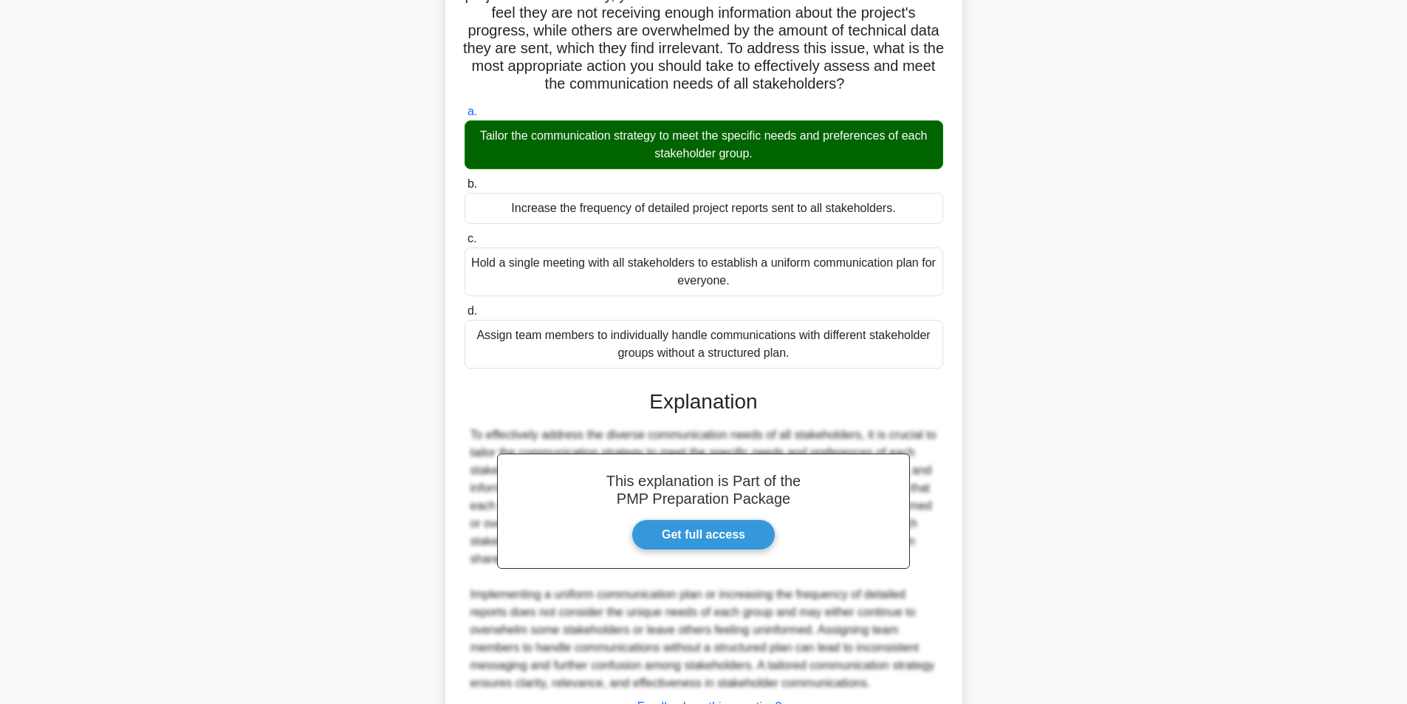
scroll to position [314, 0]
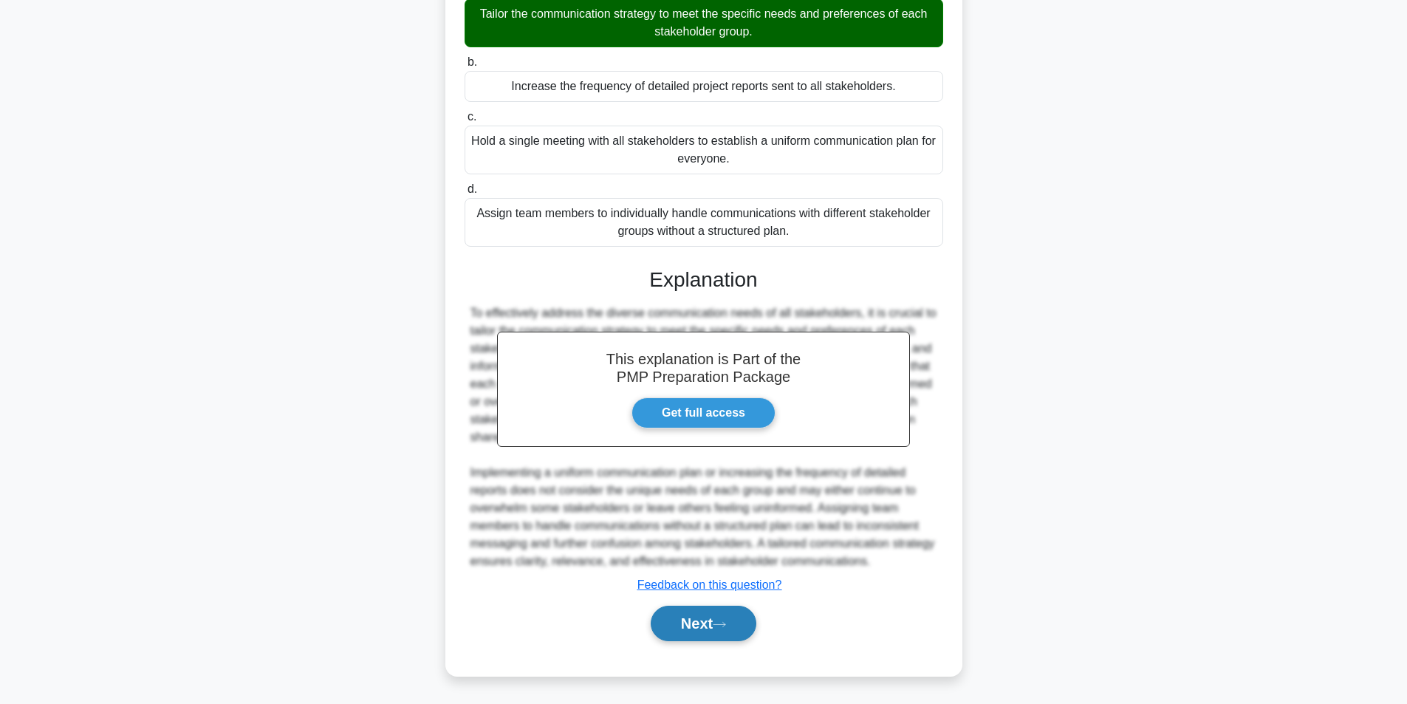
click at [694, 615] on button "Next" at bounding box center [704, 623] width 106 height 35
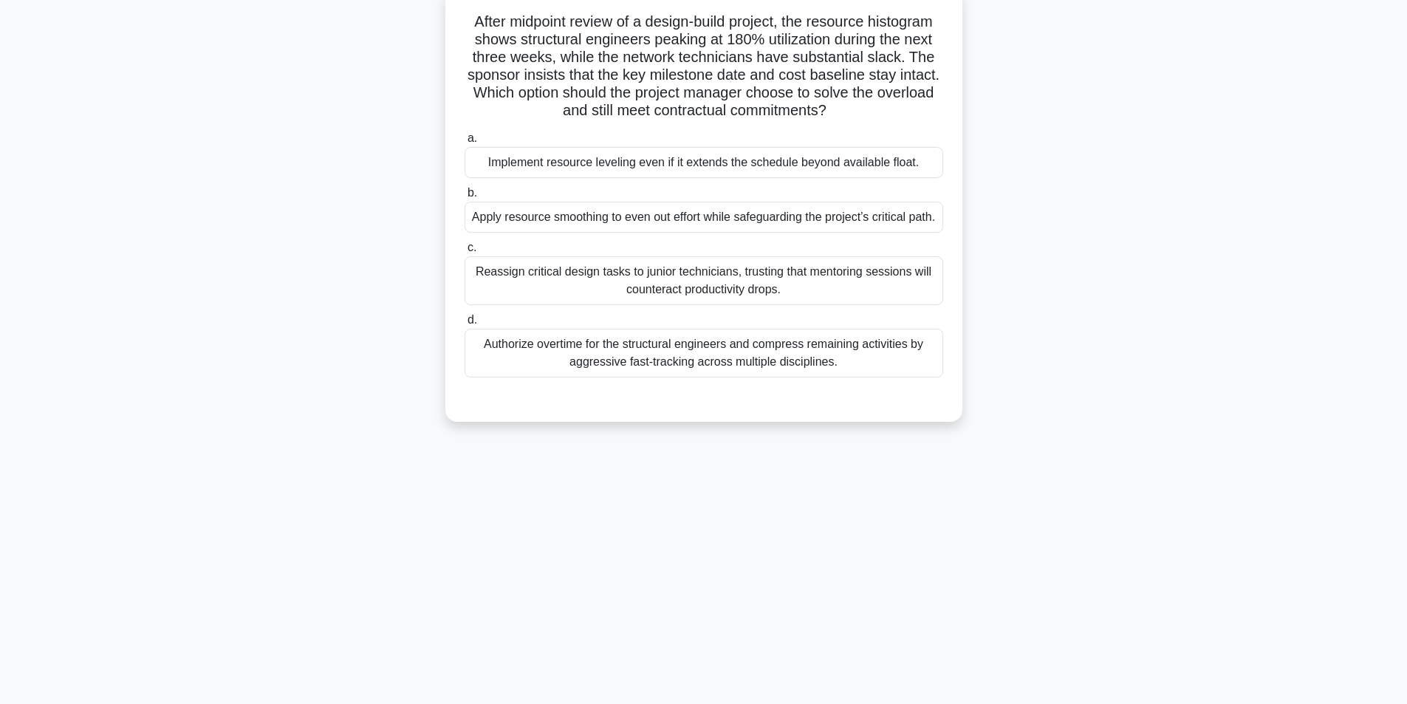
click at [674, 227] on div "Apply resource smoothing to even out effort while safeguarding the project’s cr…" at bounding box center [704, 217] width 479 height 31
click at [465, 198] on input "b. Apply resource smoothing to even out effort while safeguarding the project’s…" at bounding box center [465, 193] width 0 height 10
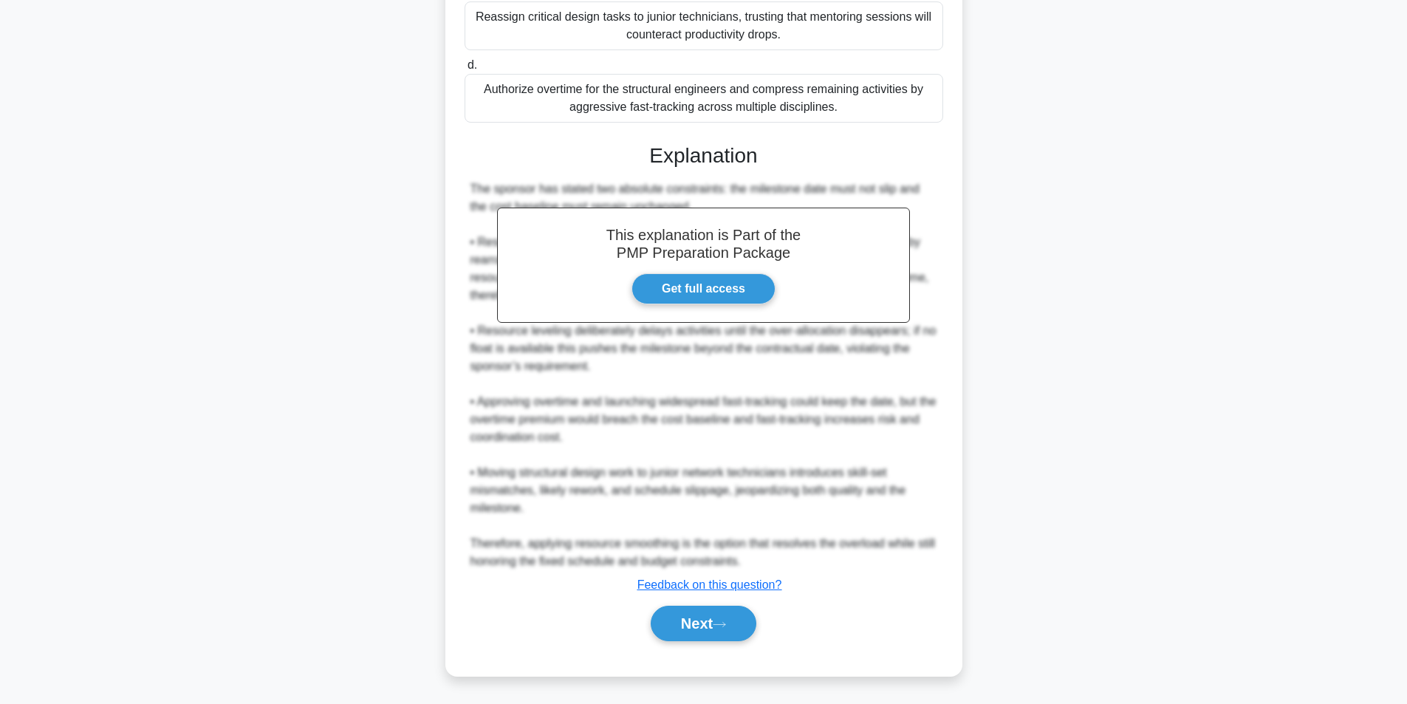
scroll to position [367, 0]
click at [728, 616] on button "Next" at bounding box center [704, 623] width 106 height 35
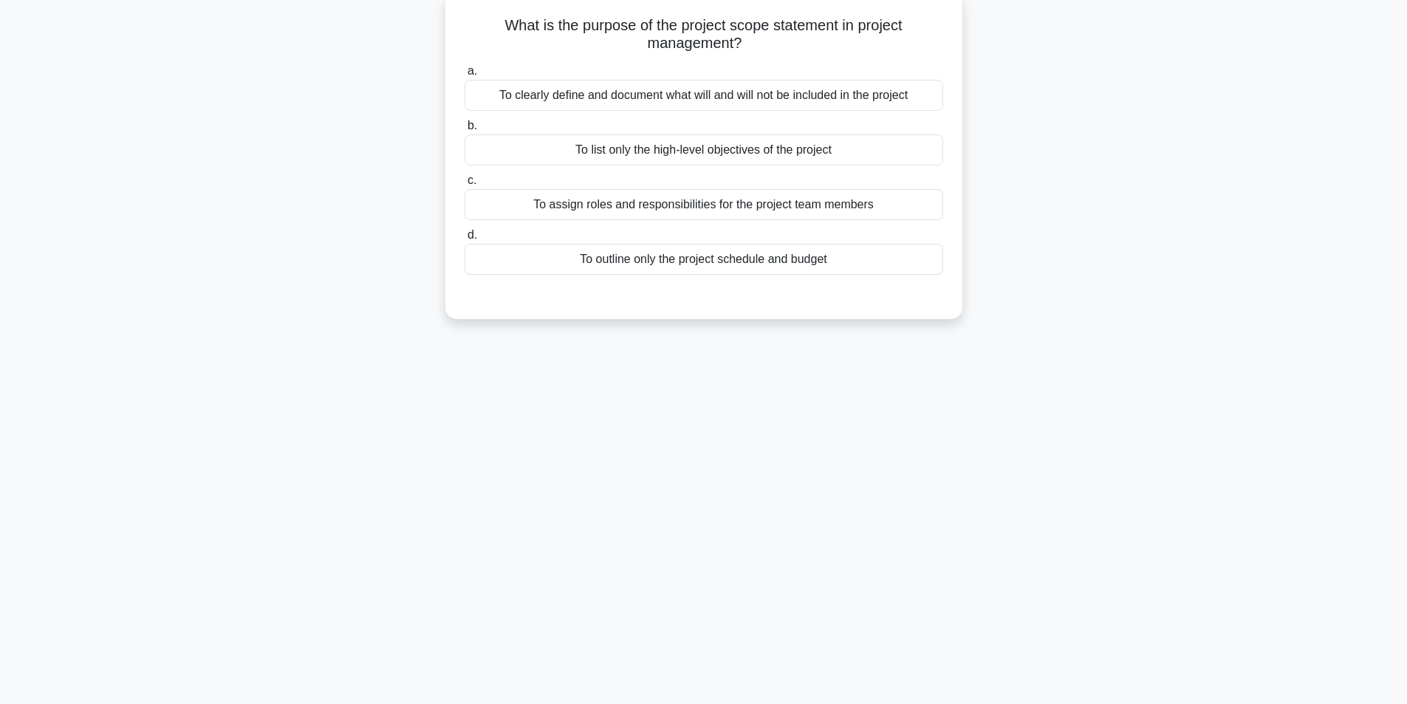
scroll to position [94, 0]
click at [717, 92] on div "To clearly define and document what will and will not be included in the project" at bounding box center [704, 91] width 479 height 31
click at [465, 72] on input "a. To clearly define and document what will and will not be included in the pro…" at bounding box center [465, 68] width 0 height 10
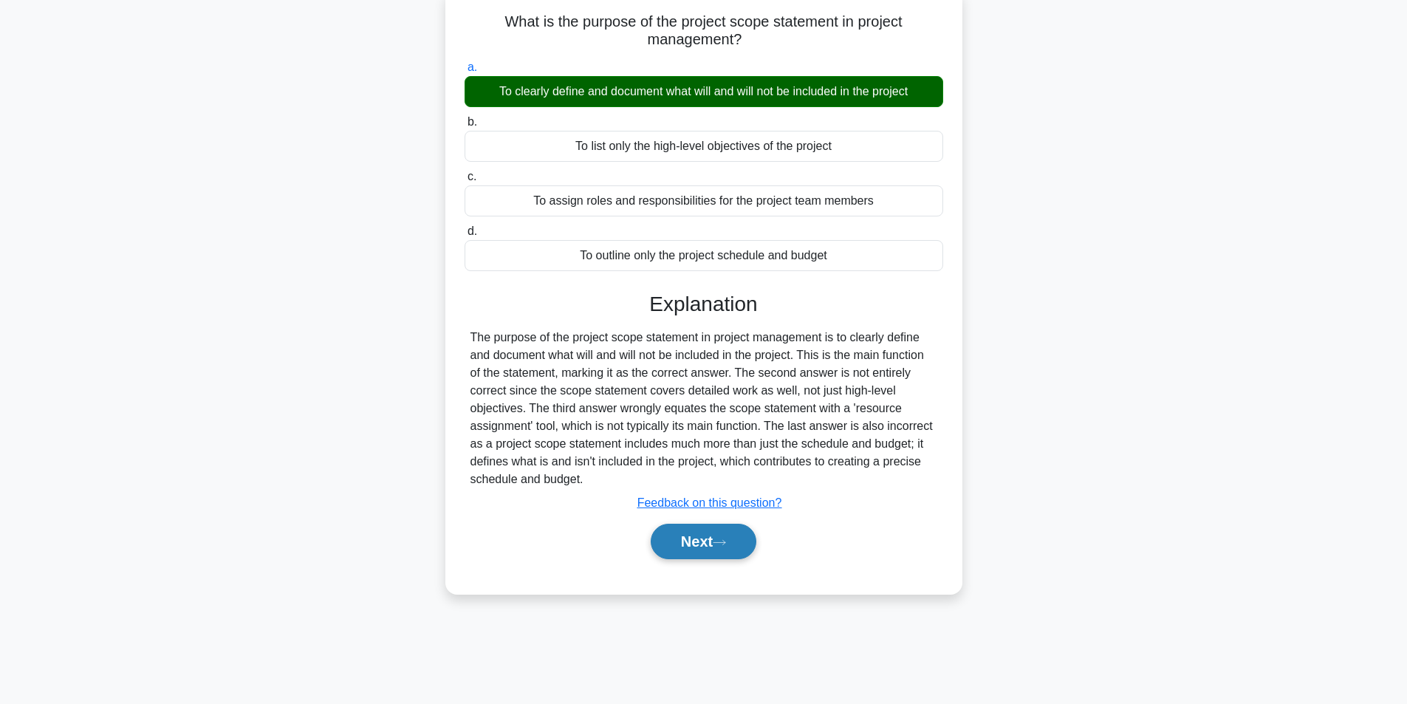
click at [697, 543] on button "Next" at bounding box center [704, 541] width 106 height 35
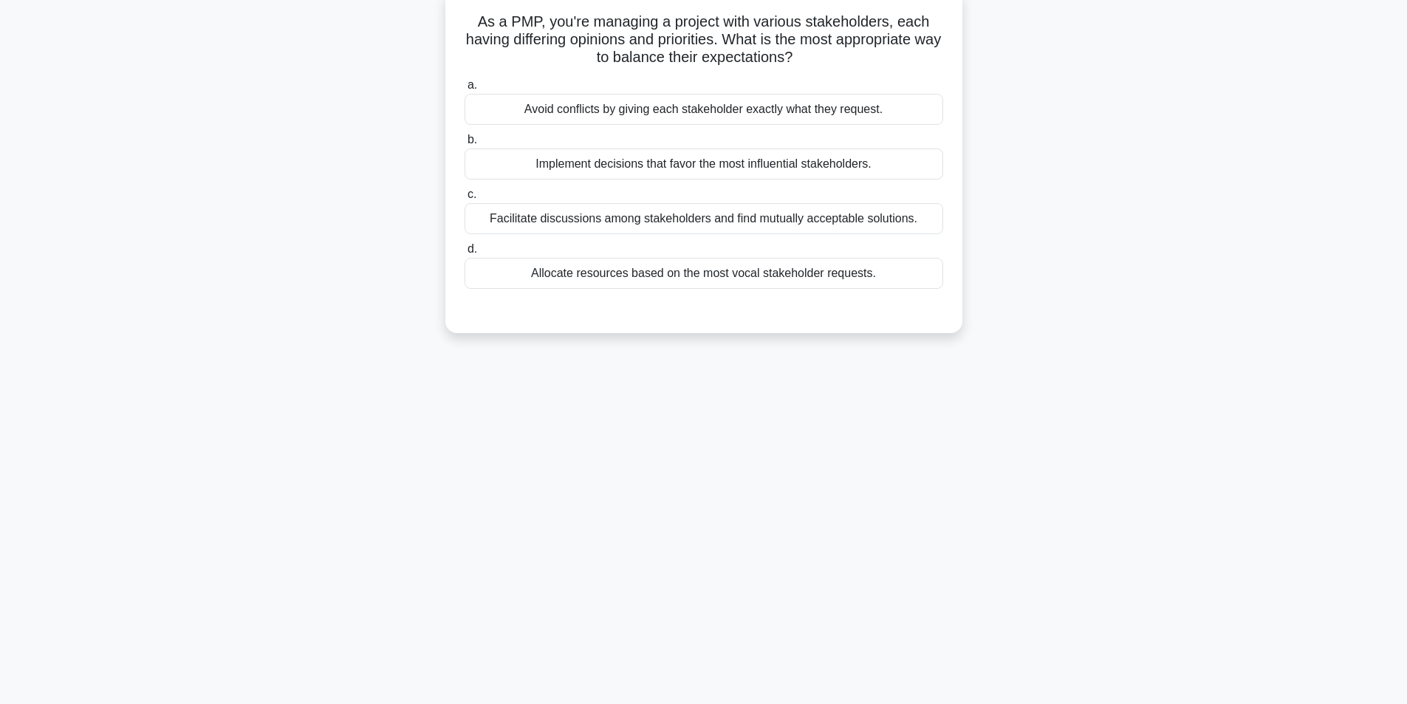
click at [648, 225] on div "Facilitate discussions among stakeholders and find mutually acceptable solution…" at bounding box center [704, 218] width 479 height 31
click at [465, 199] on input "c. Facilitate discussions among stakeholders and find mutually acceptable solut…" at bounding box center [465, 195] width 0 height 10
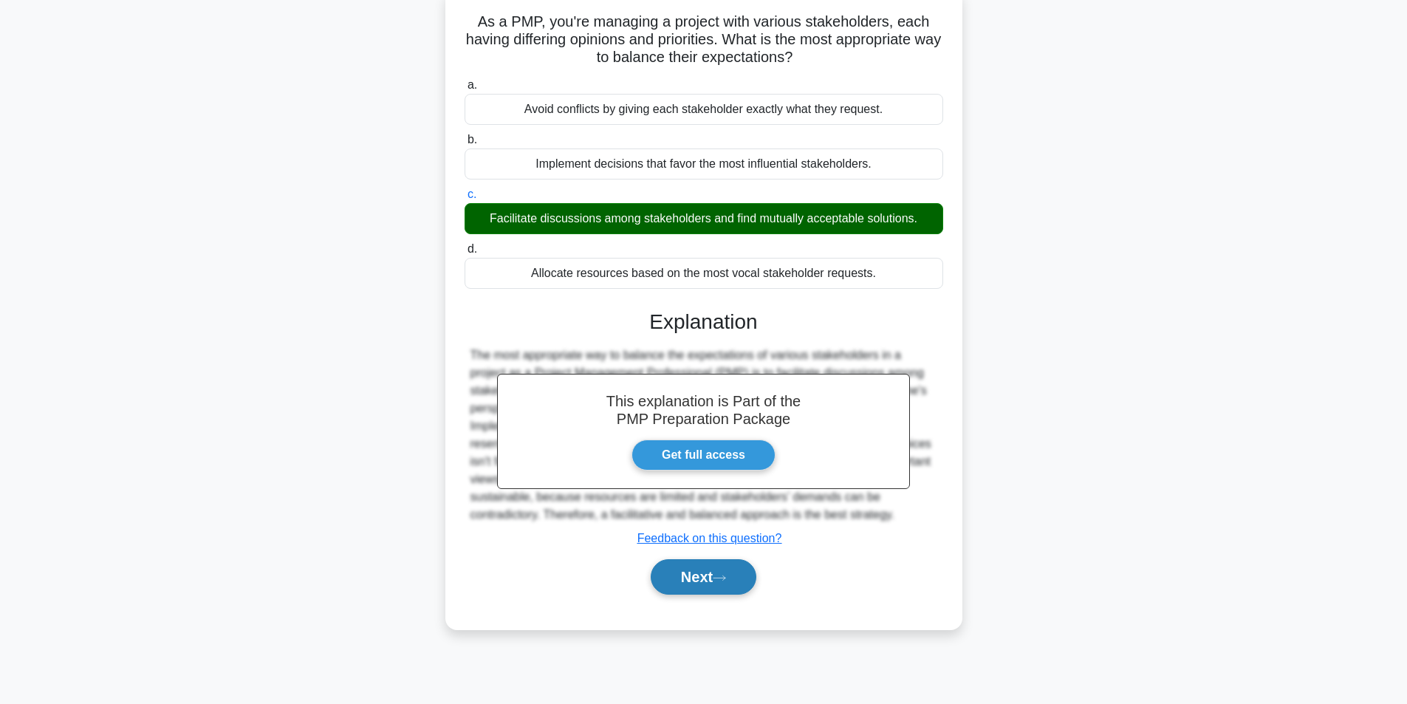
click at [698, 574] on button "Next" at bounding box center [704, 576] width 106 height 35
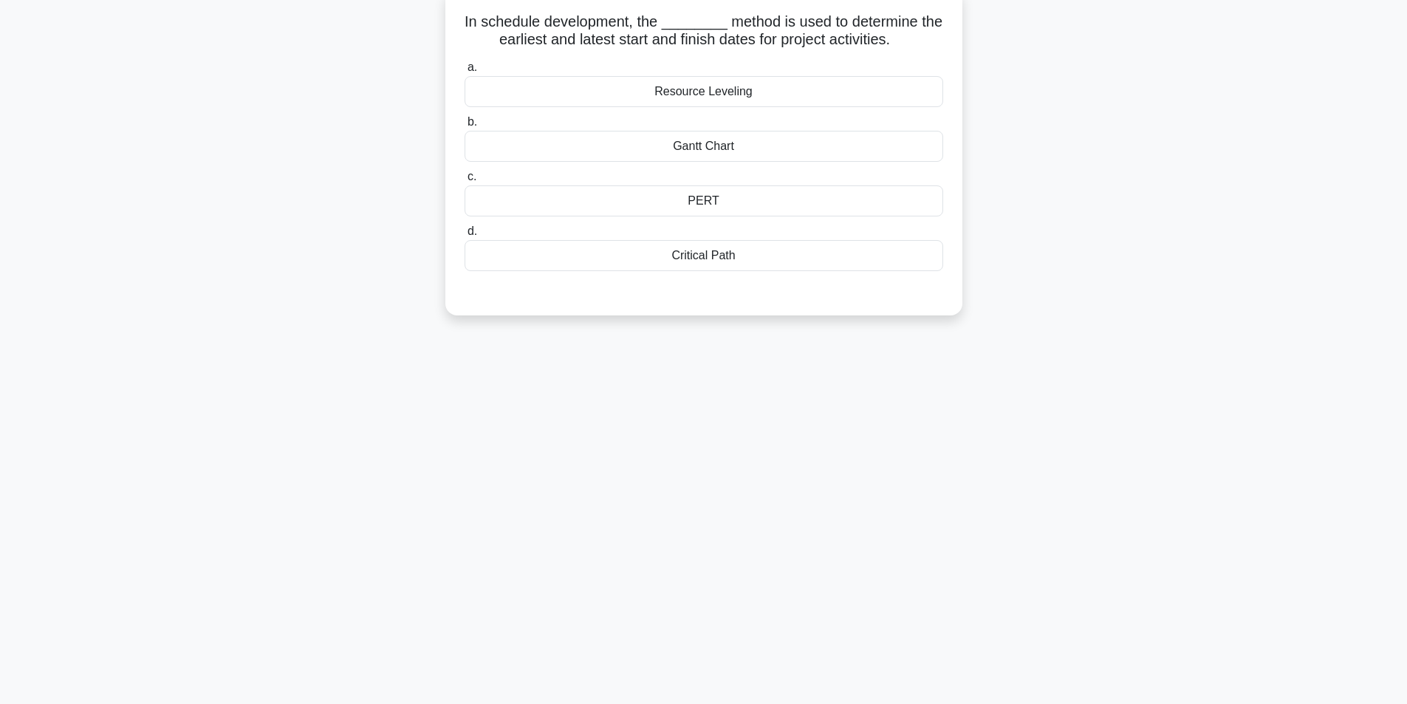
click at [722, 152] on div "Gantt Chart" at bounding box center [704, 146] width 479 height 31
click at [465, 127] on input "b. Gantt Chart" at bounding box center [465, 122] width 0 height 10
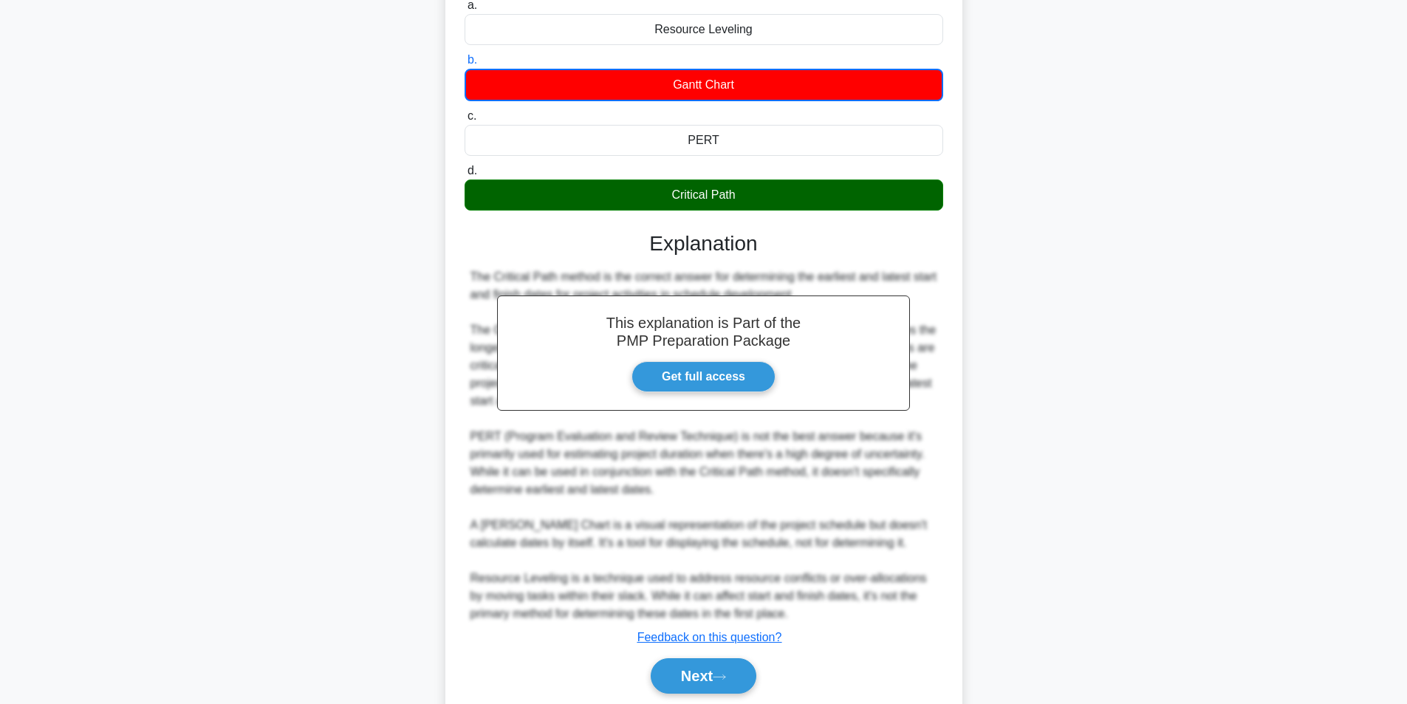
scroll to position [209, 0]
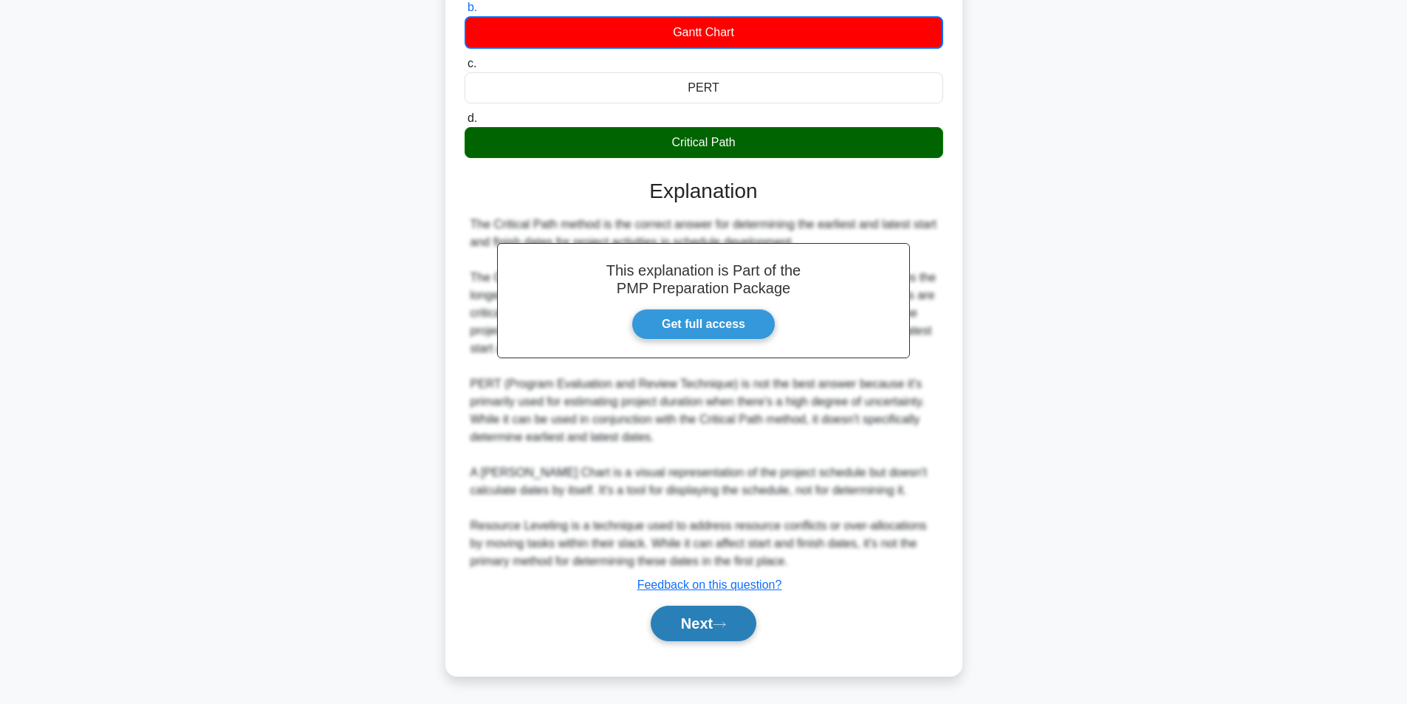
click at [687, 627] on button "Next" at bounding box center [704, 623] width 106 height 35
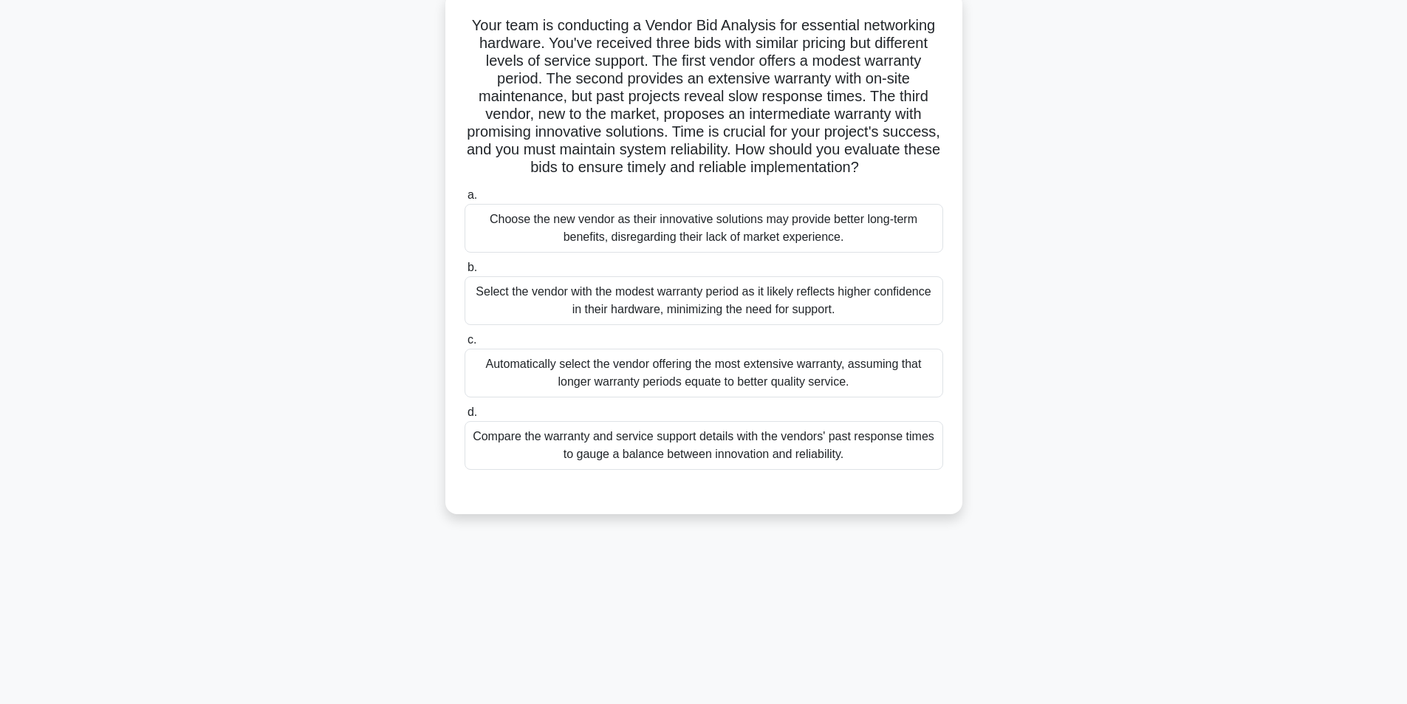
scroll to position [94, 0]
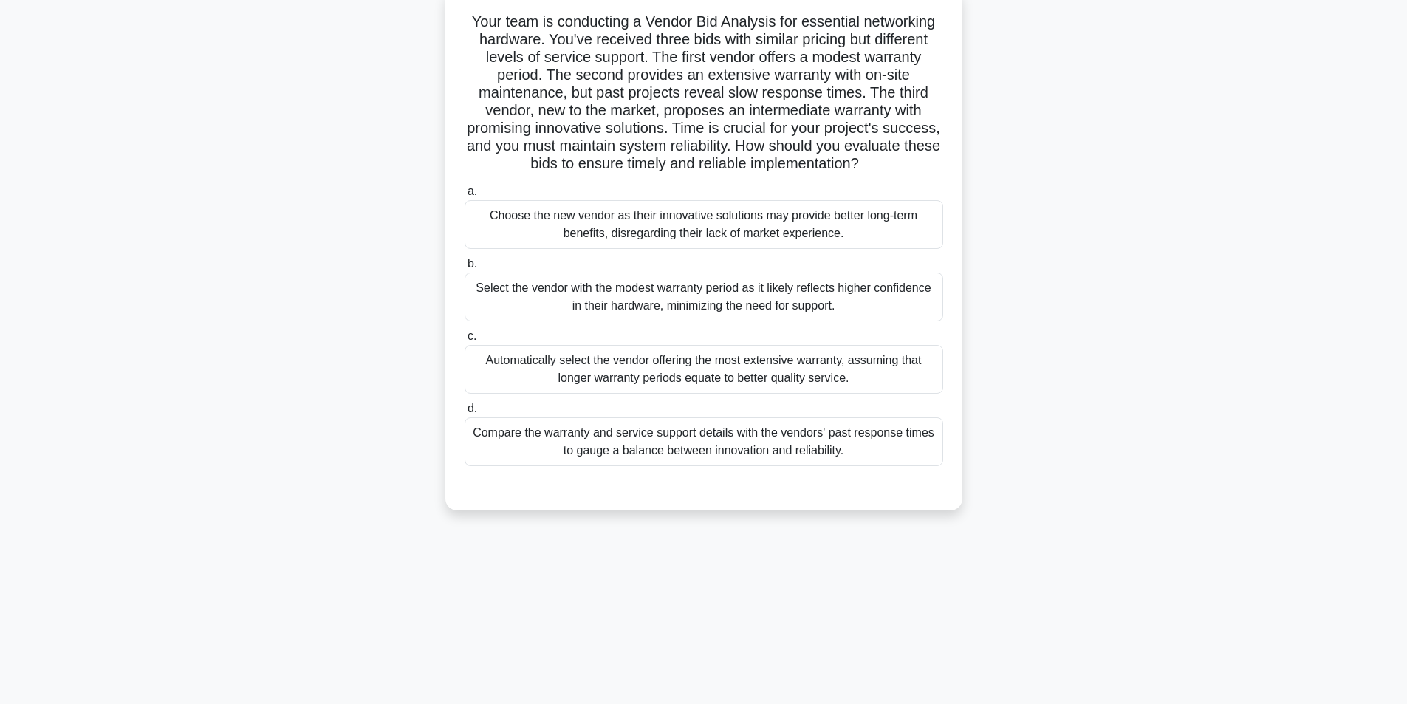
click at [726, 447] on div "Compare the warranty and service support details with the vendors' past respons…" at bounding box center [704, 441] width 479 height 49
click at [465, 414] on input "d. Compare the warranty and service support details with the vendors' past resp…" at bounding box center [465, 409] width 0 height 10
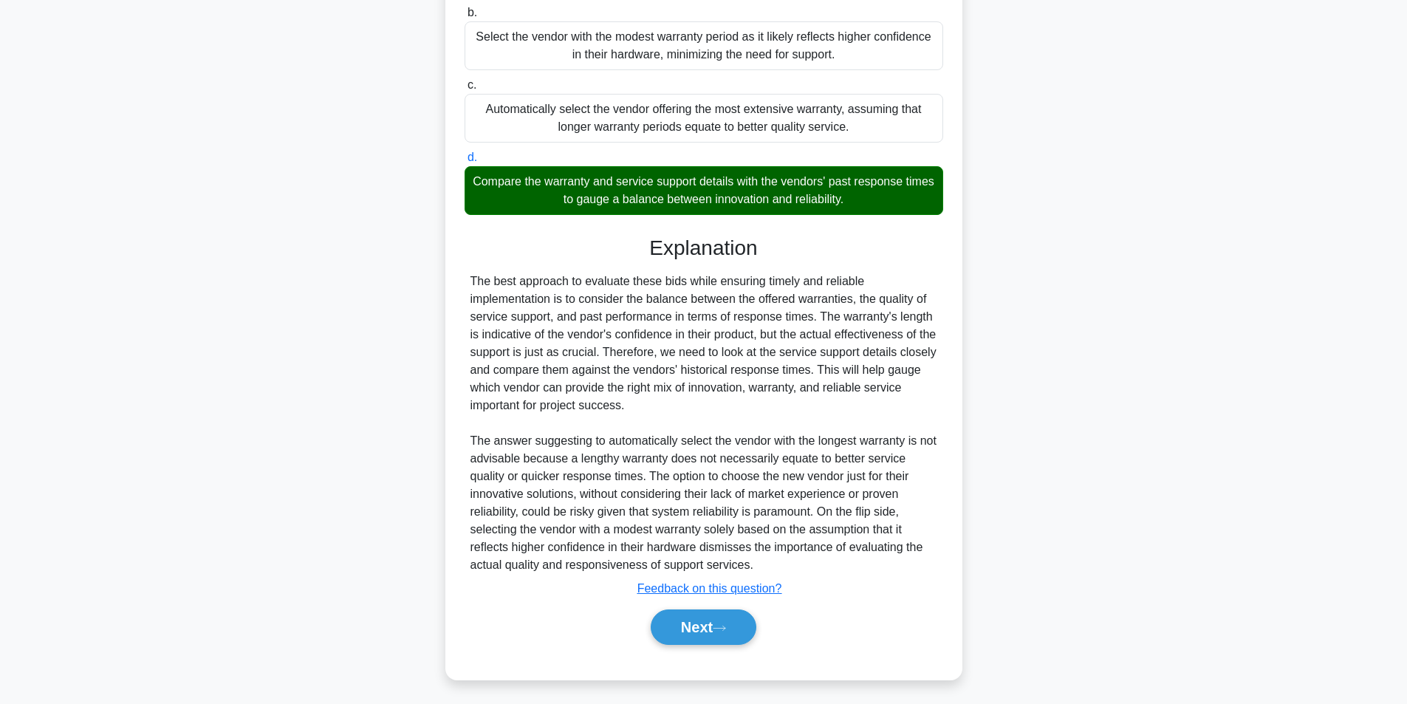
scroll to position [349, 0]
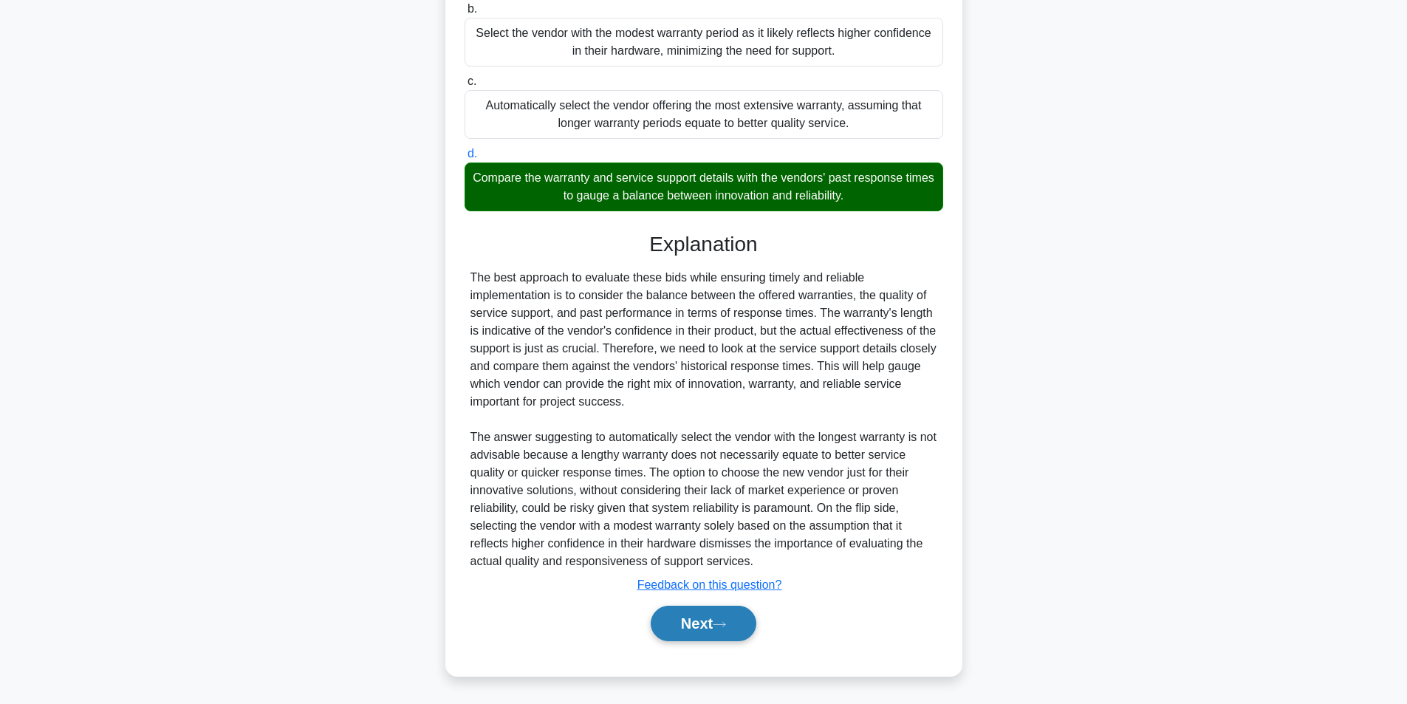
click at [739, 635] on button "Next" at bounding box center [704, 623] width 106 height 35
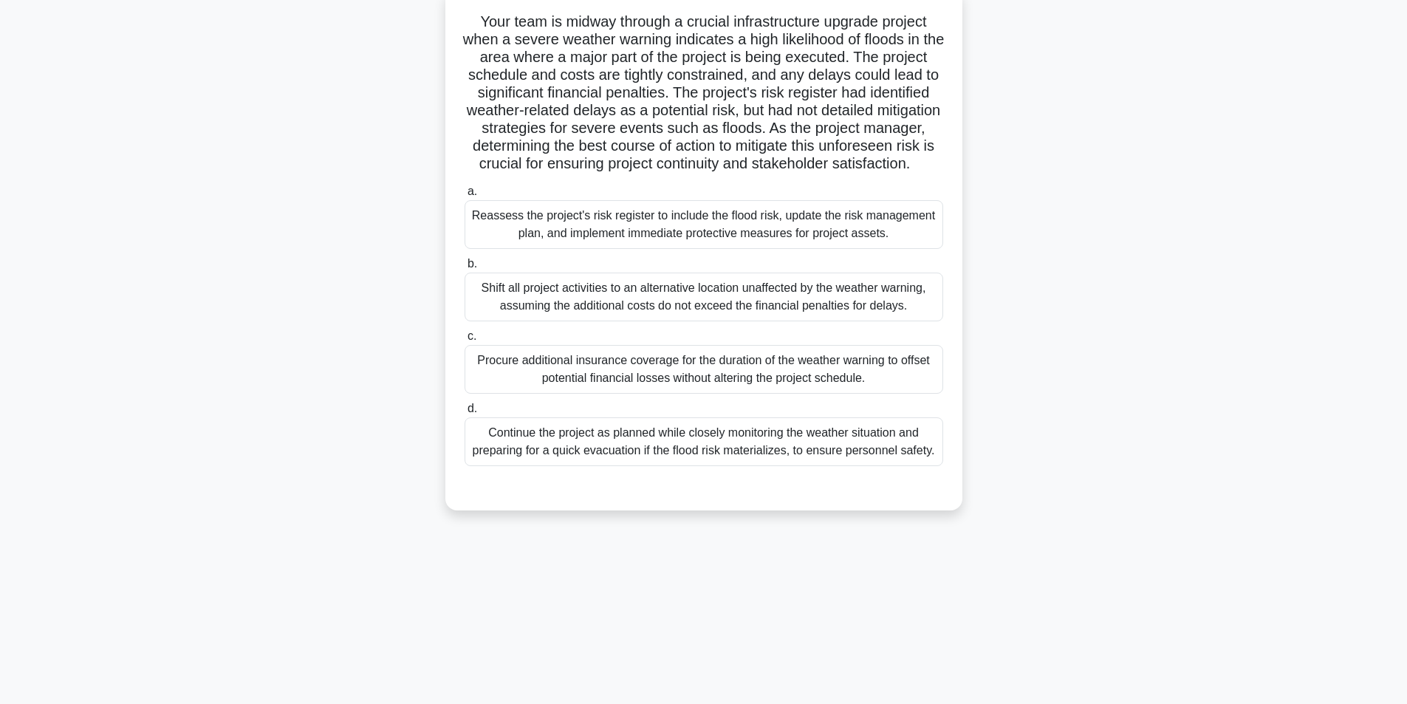
click at [646, 239] on div "Reassess the project's risk register to include the flood risk, update the risk…" at bounding box center [704, 224] width 479 height 49
click at [465, 197] on input "a. Reassess the project's risk register to include the flood risk, update the r…" at bounding box center [465, 192] width 0 height 10
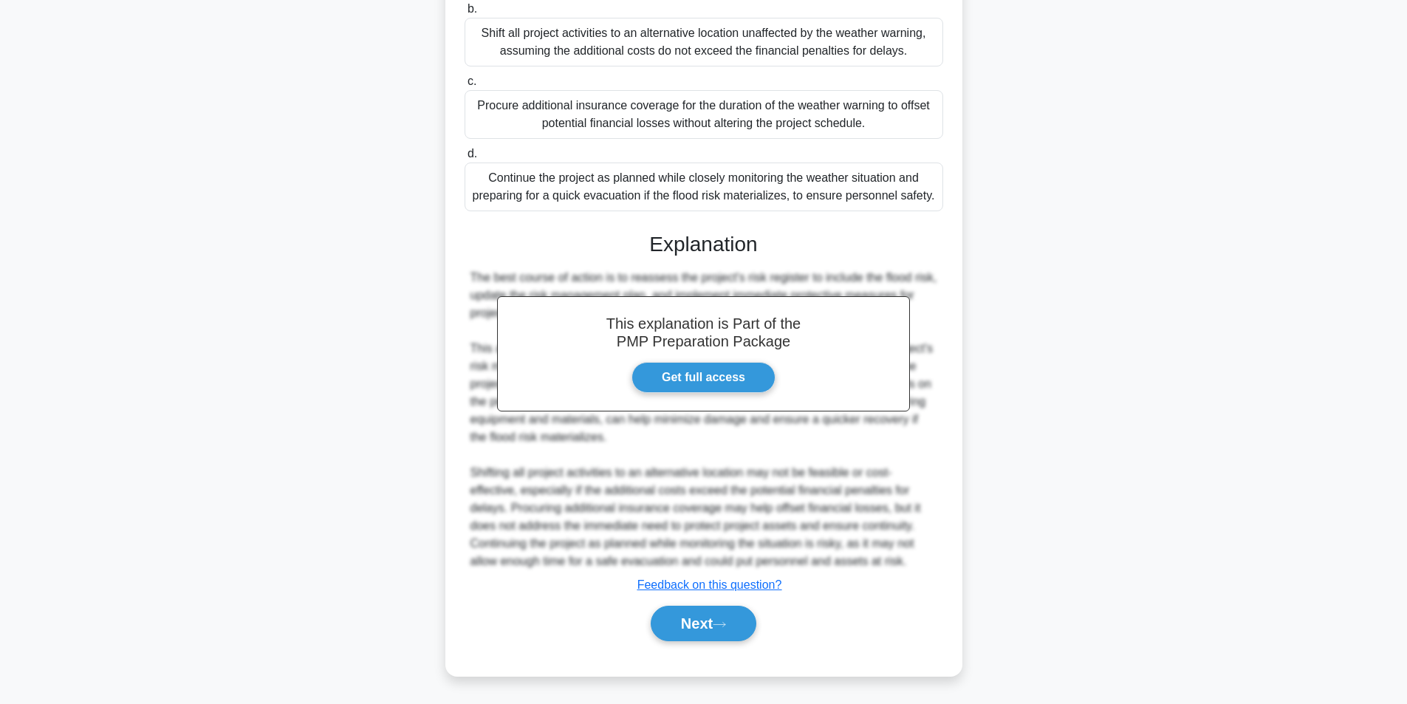
scroll to position [367, 0]
click at [695, 615] on button "Next" at bounding box center [704, 623] width 106 height 35
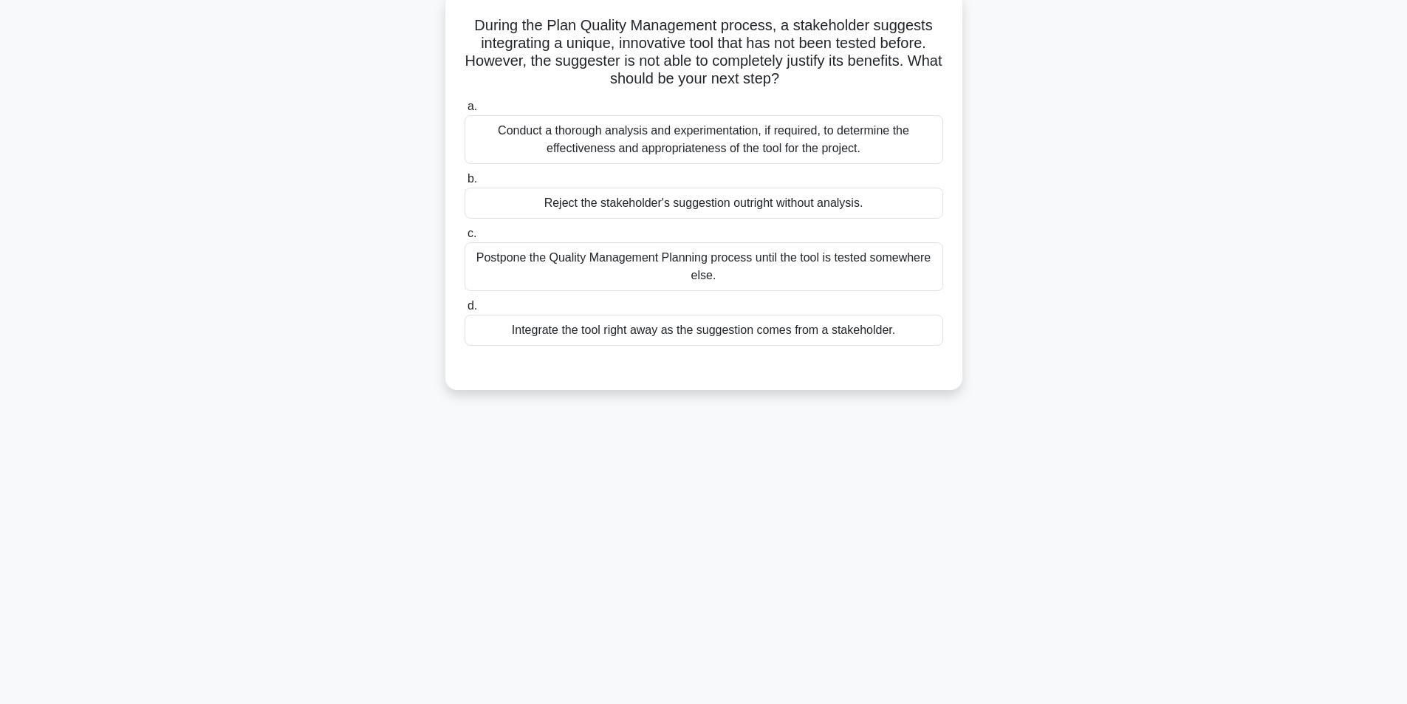
scroll to position [94, 0]
click at [677, 143] on div "Conduct a thorough analysis and experimentation, if required, to determine the …" at bounding box center [704, 136] width 479 height 49
click at [465, 108] on input "a. Conduct a thorough analysis and experimentation, if required, to determine t…" at bounding box center [465, 103] width 0 height 10
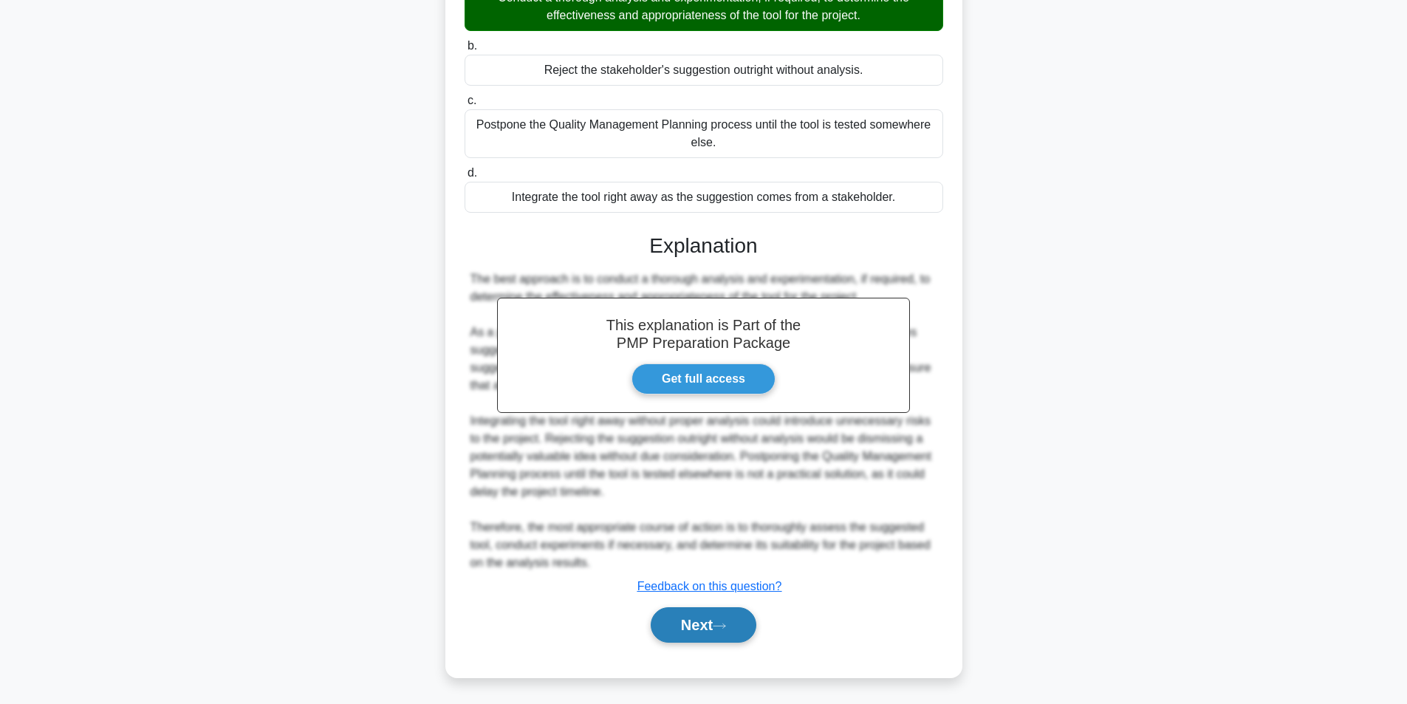
scroll to position [225, 0]
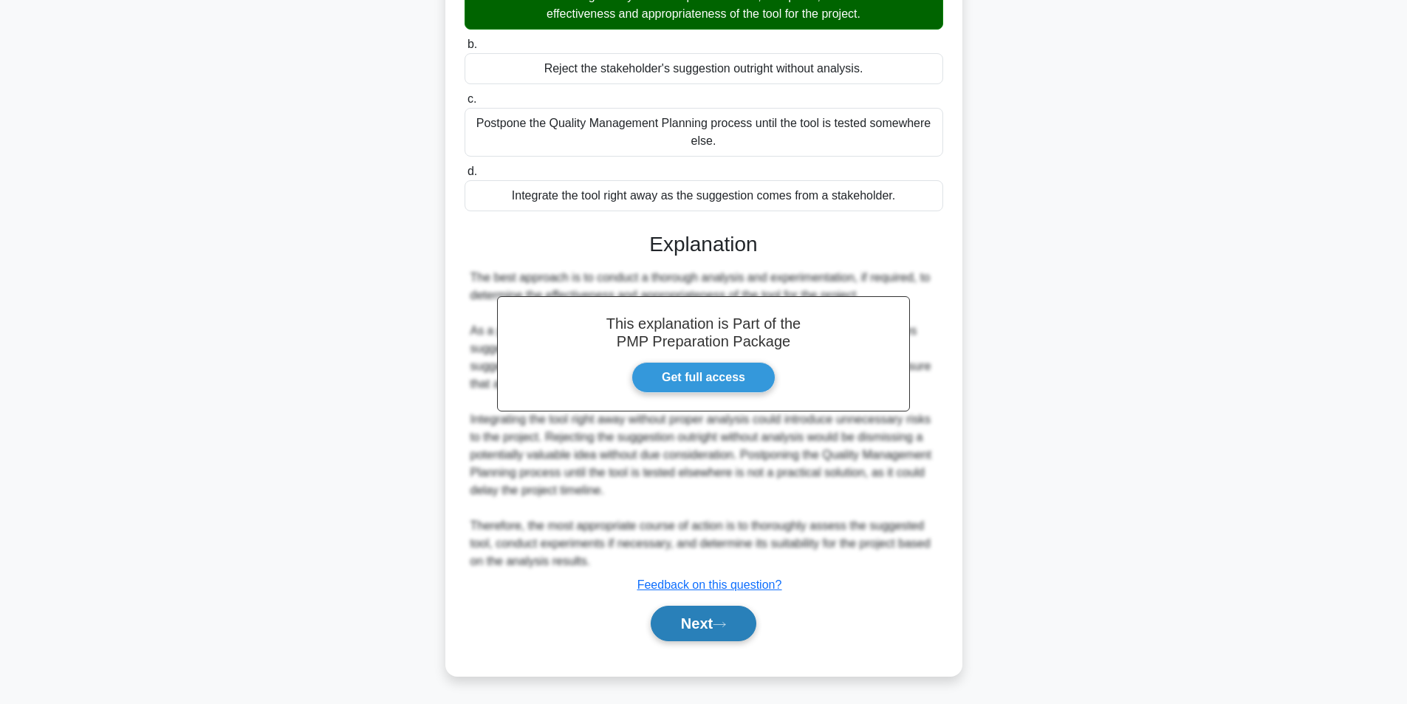
click at [706, 633] on button "Next" at bounding box center [704, 623] width 106 height 35
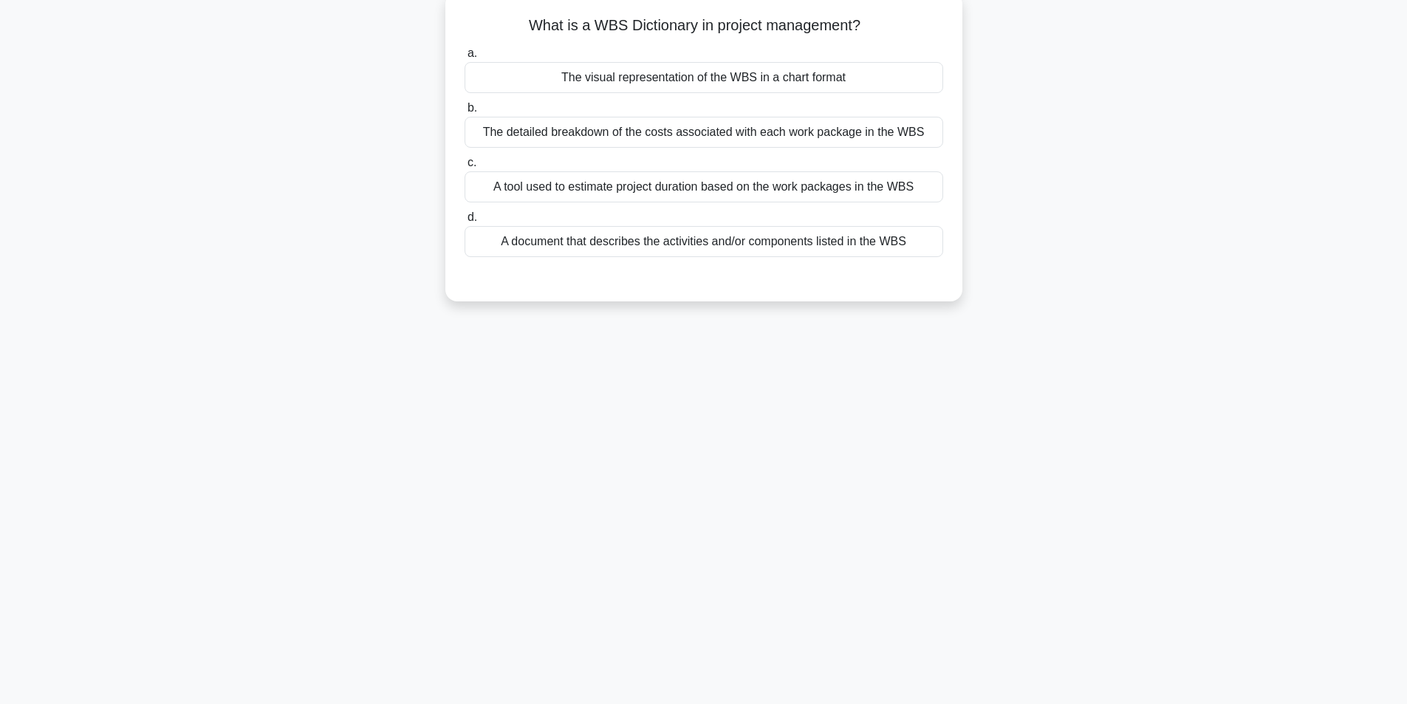
scroll to position [94, 0]
click at [659, 245] on div "A document that describes the activities and/or components listed in the WBS" at bounding box center [704, 237] width 479 height 31
click at [465, 219] on input "d. A document that describes the activities and/or components listed in the WBS" at bounding box center [465, 214] width 0 height 10
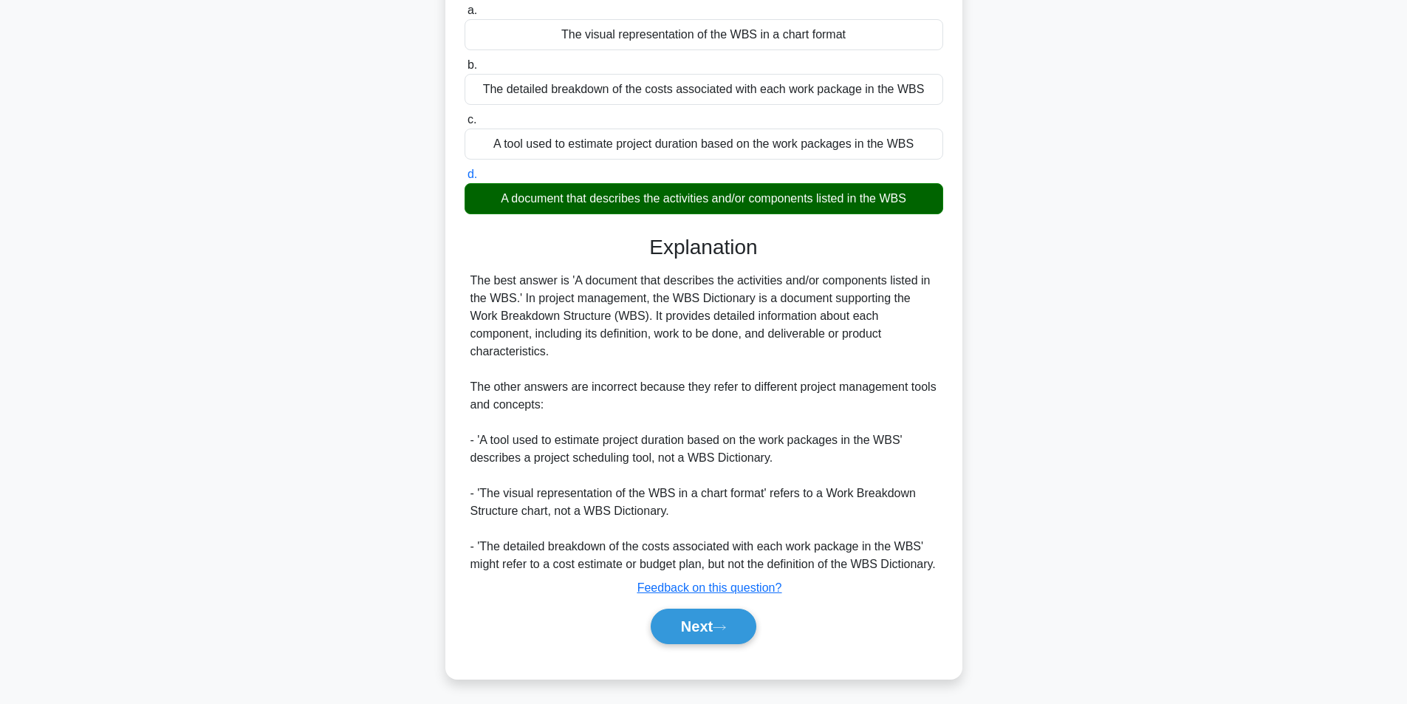
scroll to position [154, 0]
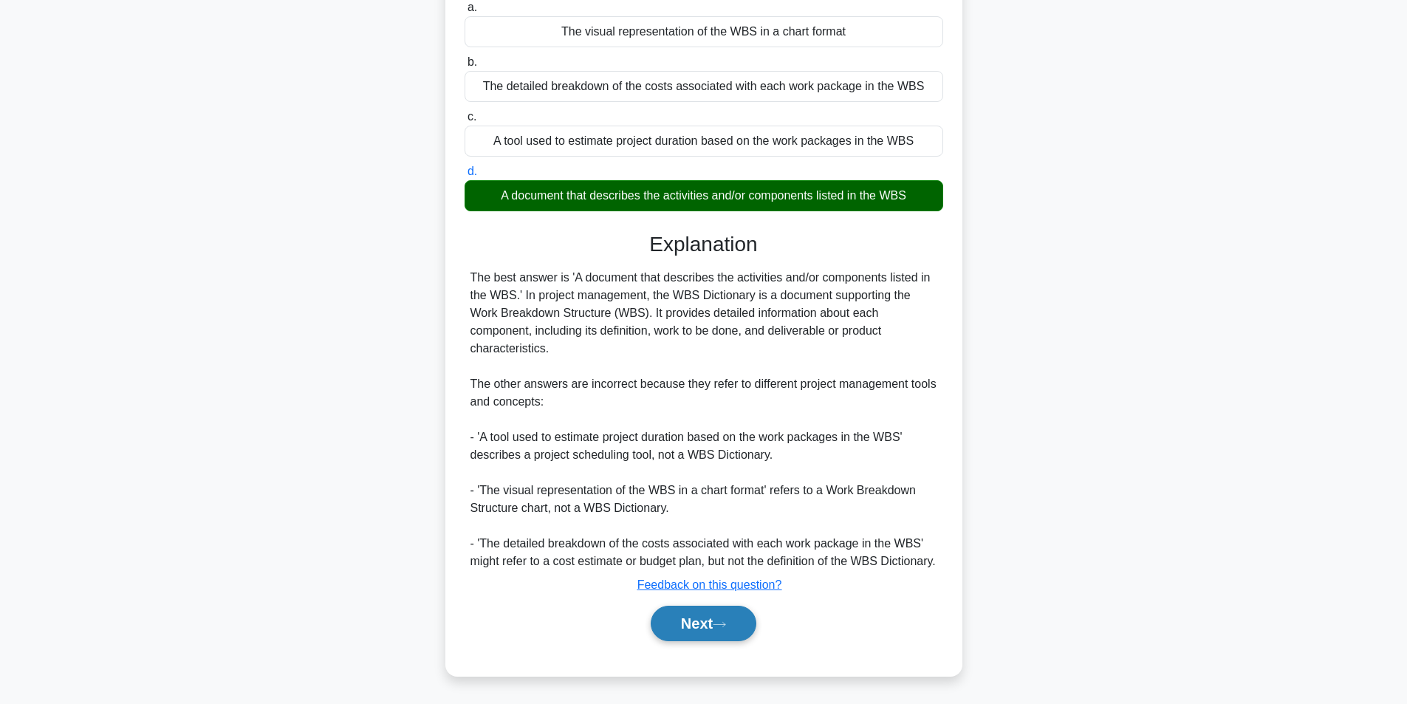
click at [711, 632] on button "Next" at bounding box center [704, 623] width 106 height 35
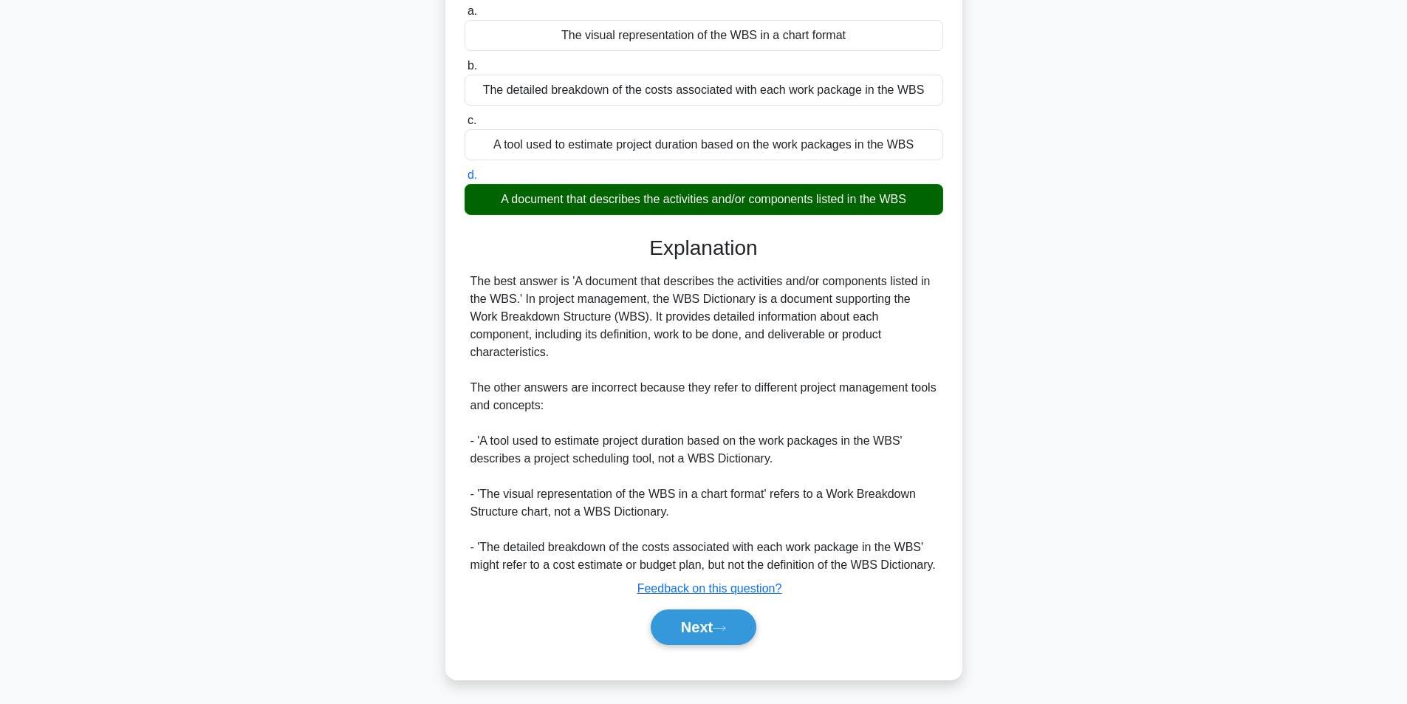
scroll to position [94, 0]
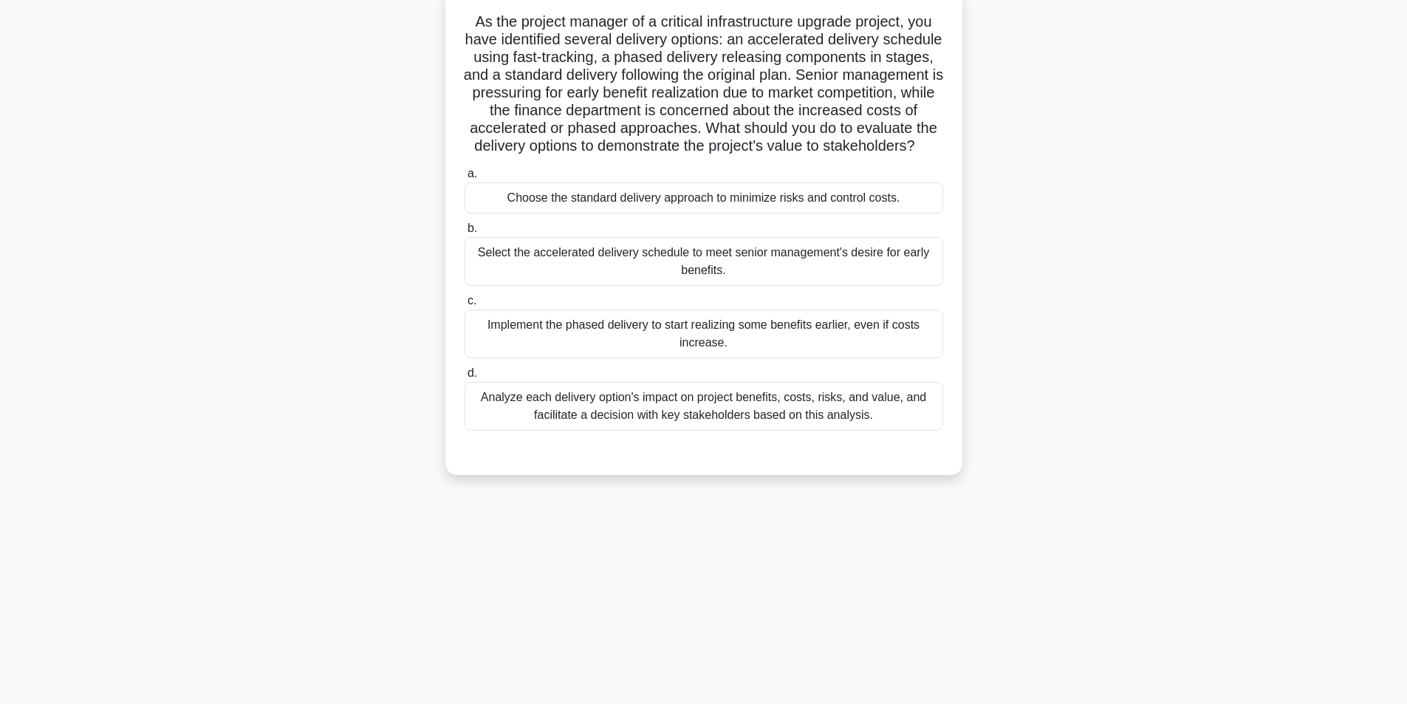
click at [620, 426] on div "Analyze each delivery option's impact on project benefits, costs, risks, and va…" at bounding box center [704, 406] width 479 height 49
click at [465, 378] on input "d. Analyze each delivery option's impact on project benefits, costs, risks, and…" at bounding box center [465, 374] width 0 height 10
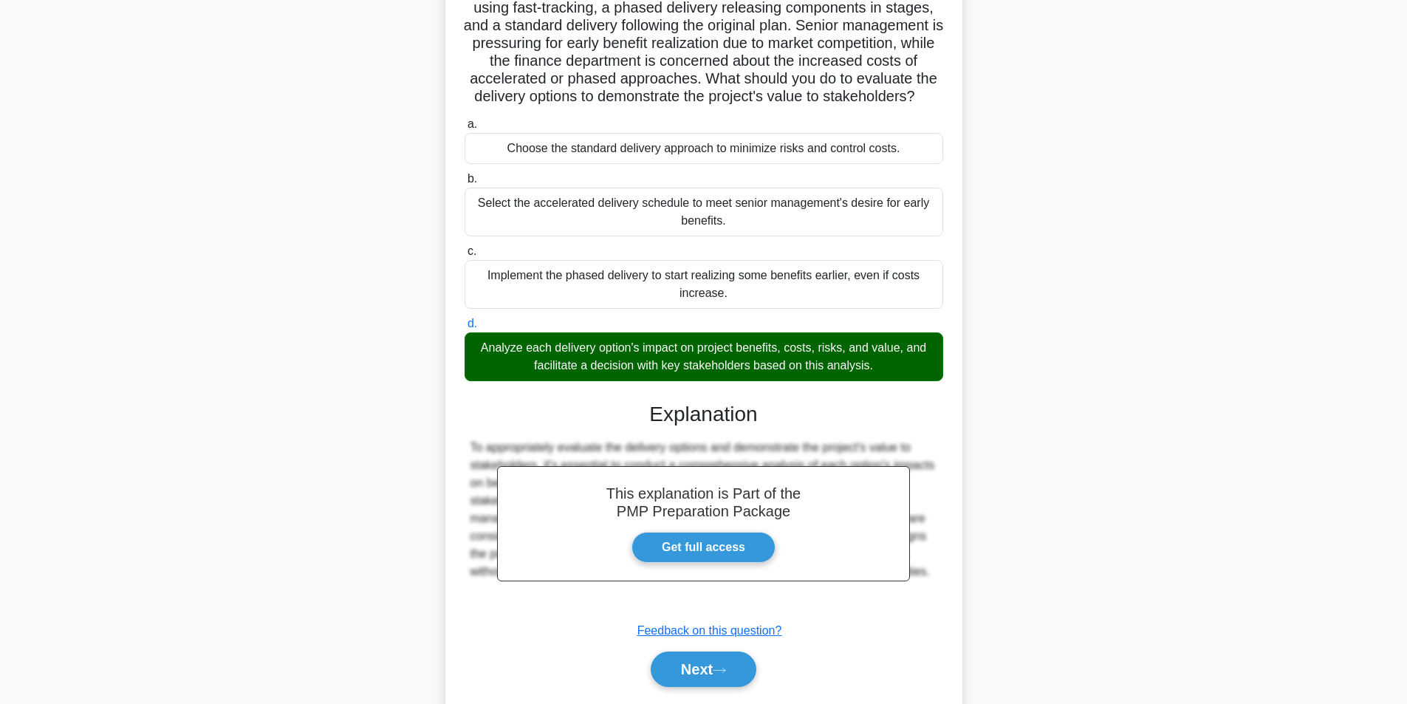
scroll to position [208, 0]
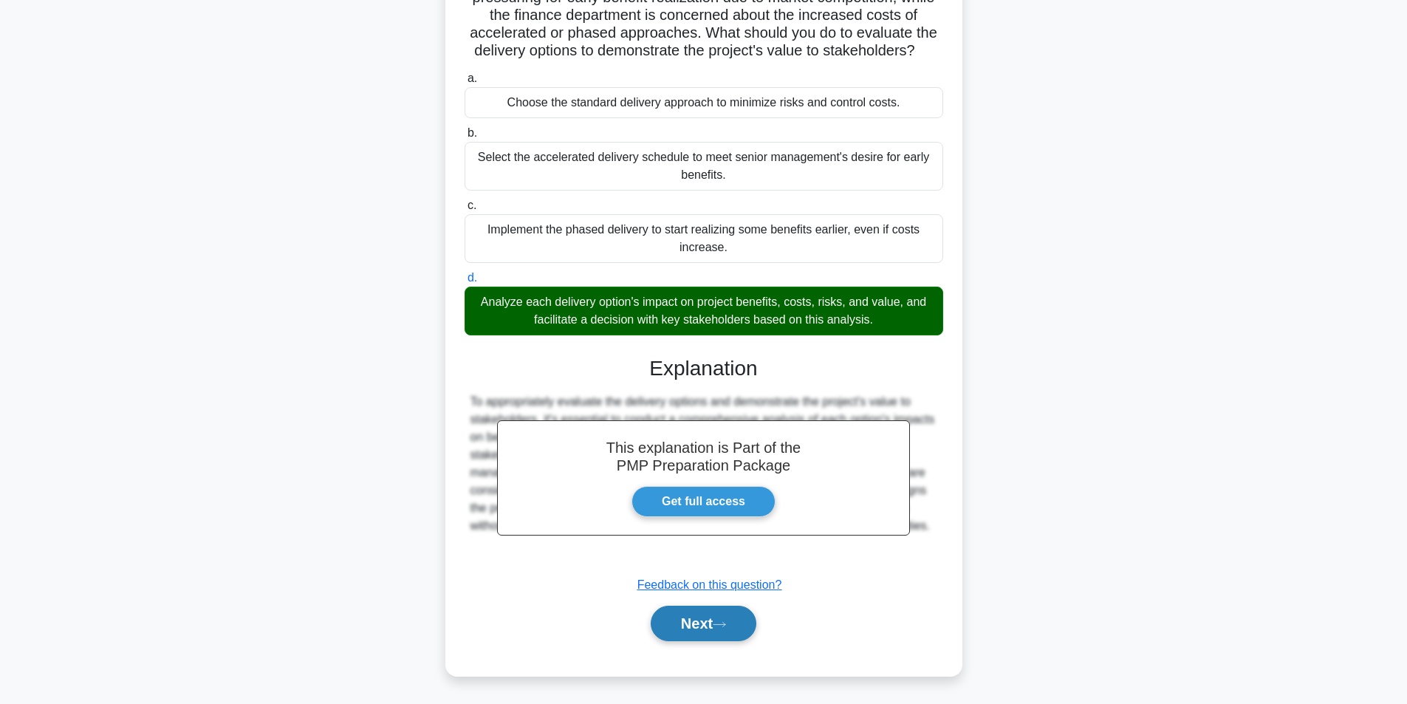
click at [679, 630] on button "Next" at bounding box center [704, 623] width 106 height 35
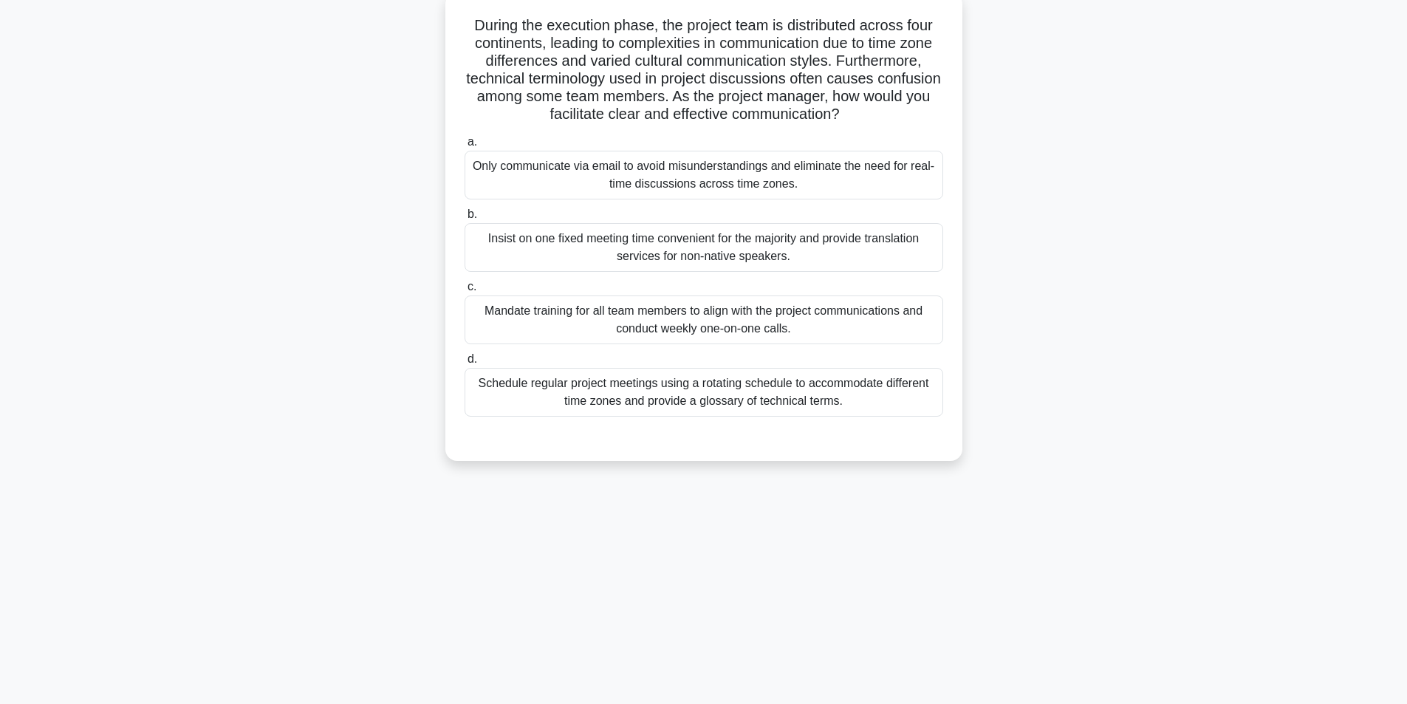
scroll to position [94, 0]
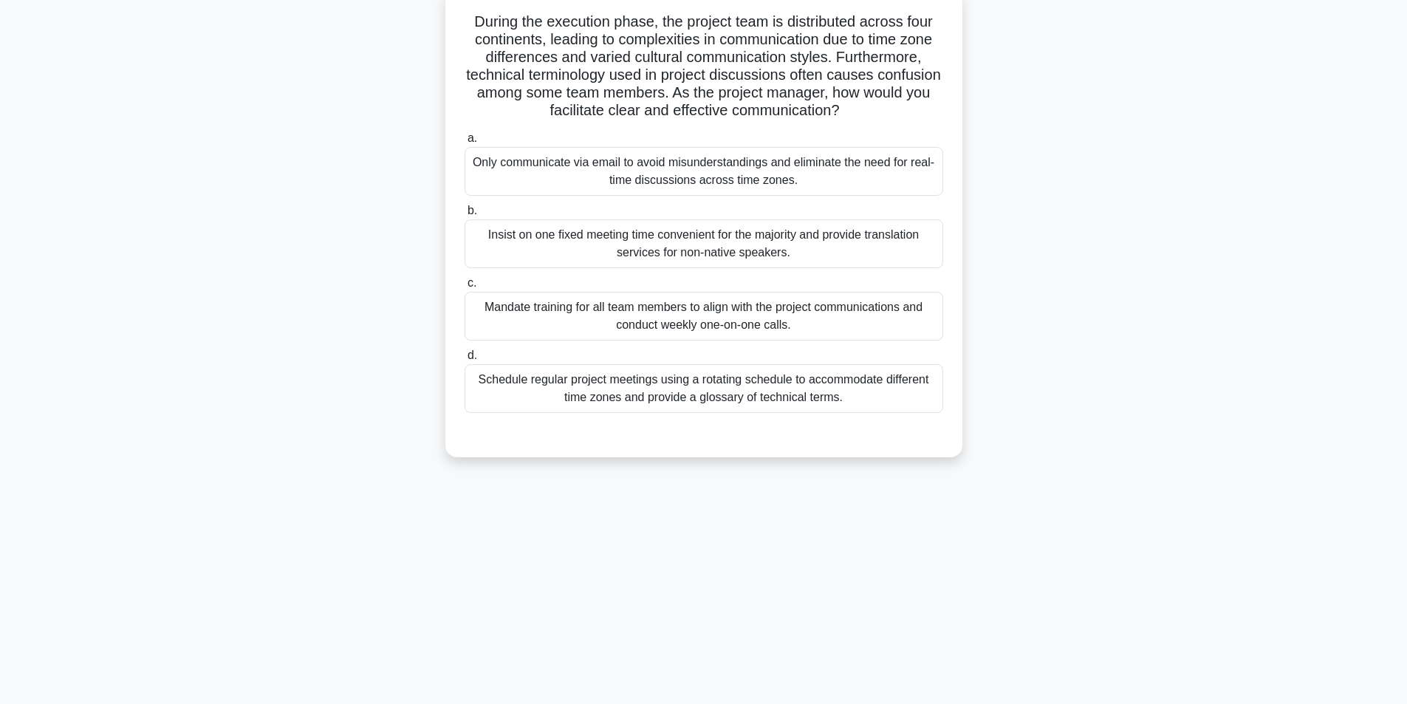
click at [782, 398] on div "Schedule regular project meetings using a rotating schedule to accommodate diff…" at bounding box center [704, 388] width 479 height 49
click at [465, 361] on input "d. Schedule regular project meetings using a rotating schedule to accommodate d…" at bounding box center [465, 356] width 0 height 10
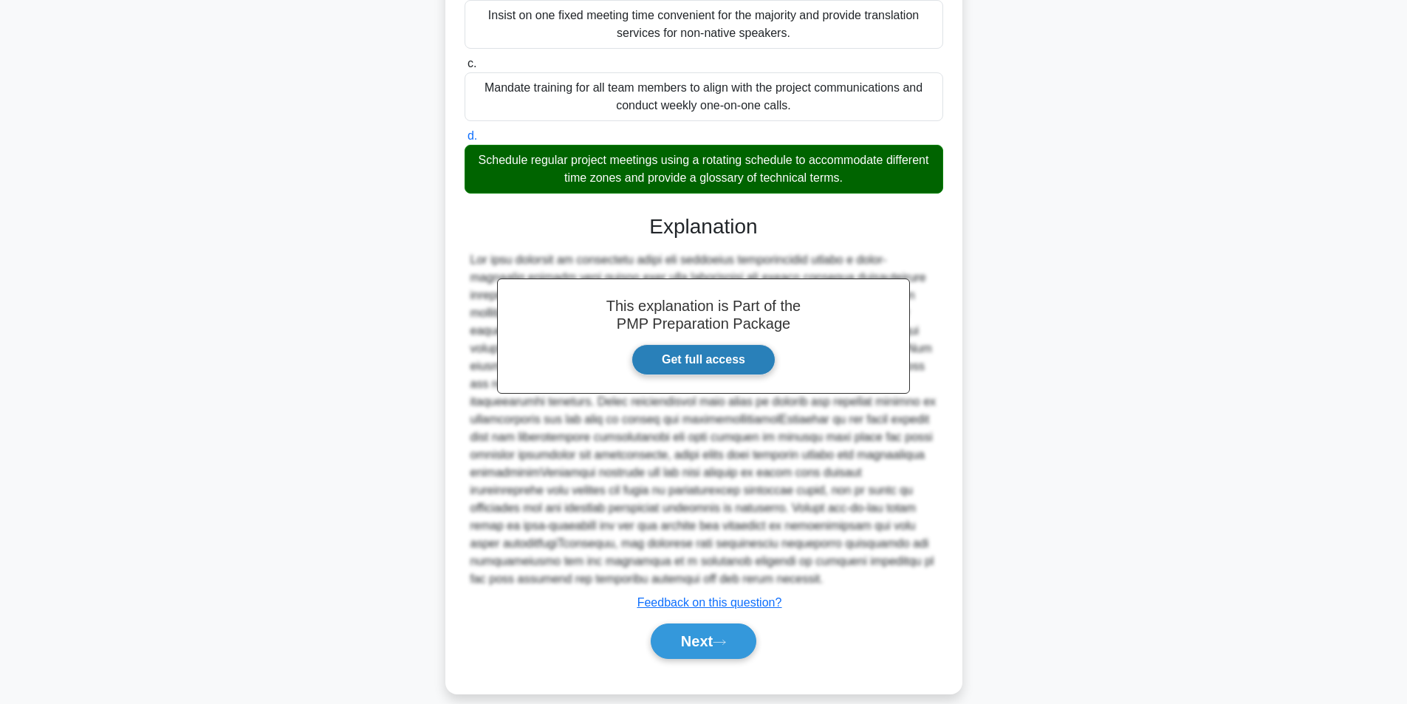
scroll to position [332, 0]
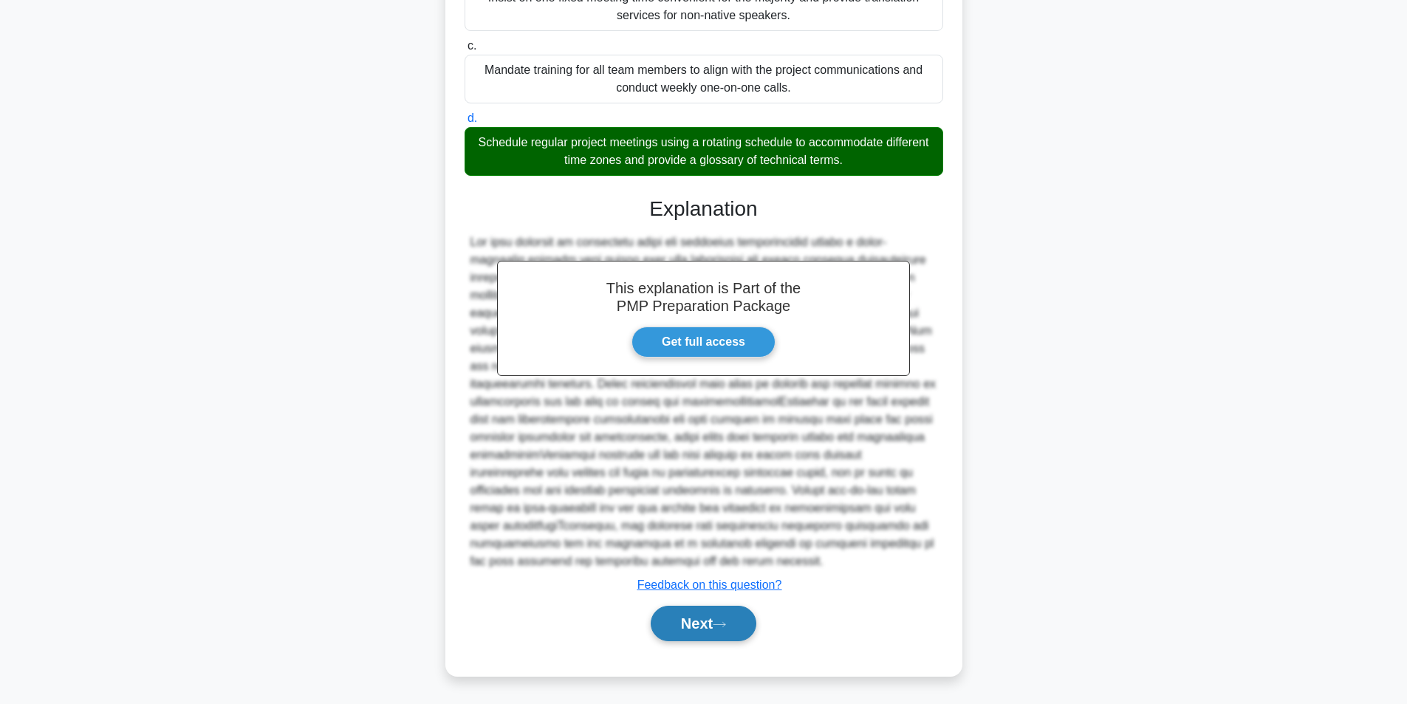
click at [697, 614] on button "Next" at bounding box center [704, 623] width 106 height 35
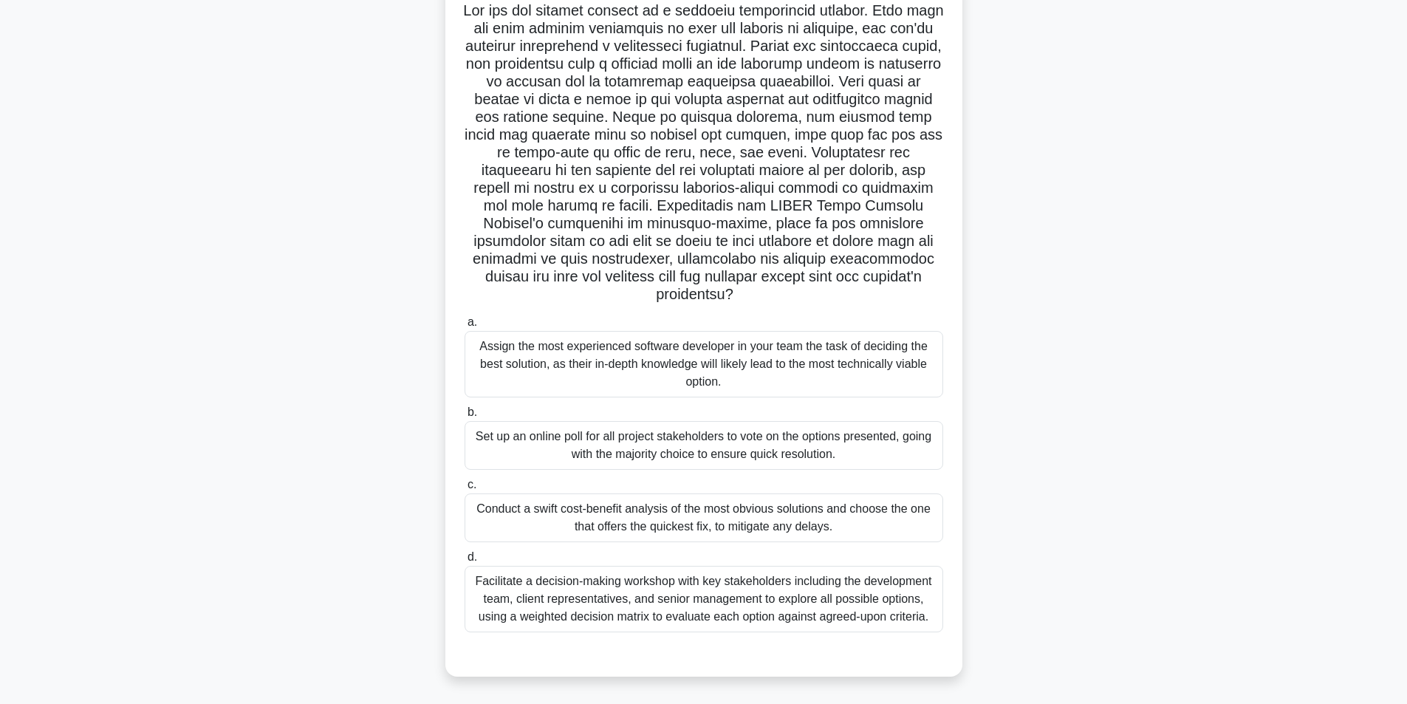
click at [646, 597] on div "Facilitate a decision-making workshop with key stakeholders including the devel…" at bounding box center [704, 599] width 479 height 66
click at [465, 562] on input "d. Facilitate a decision-making workshop with key stakeholders including the de…" at bounding box center [465, 558] width 0 height 10
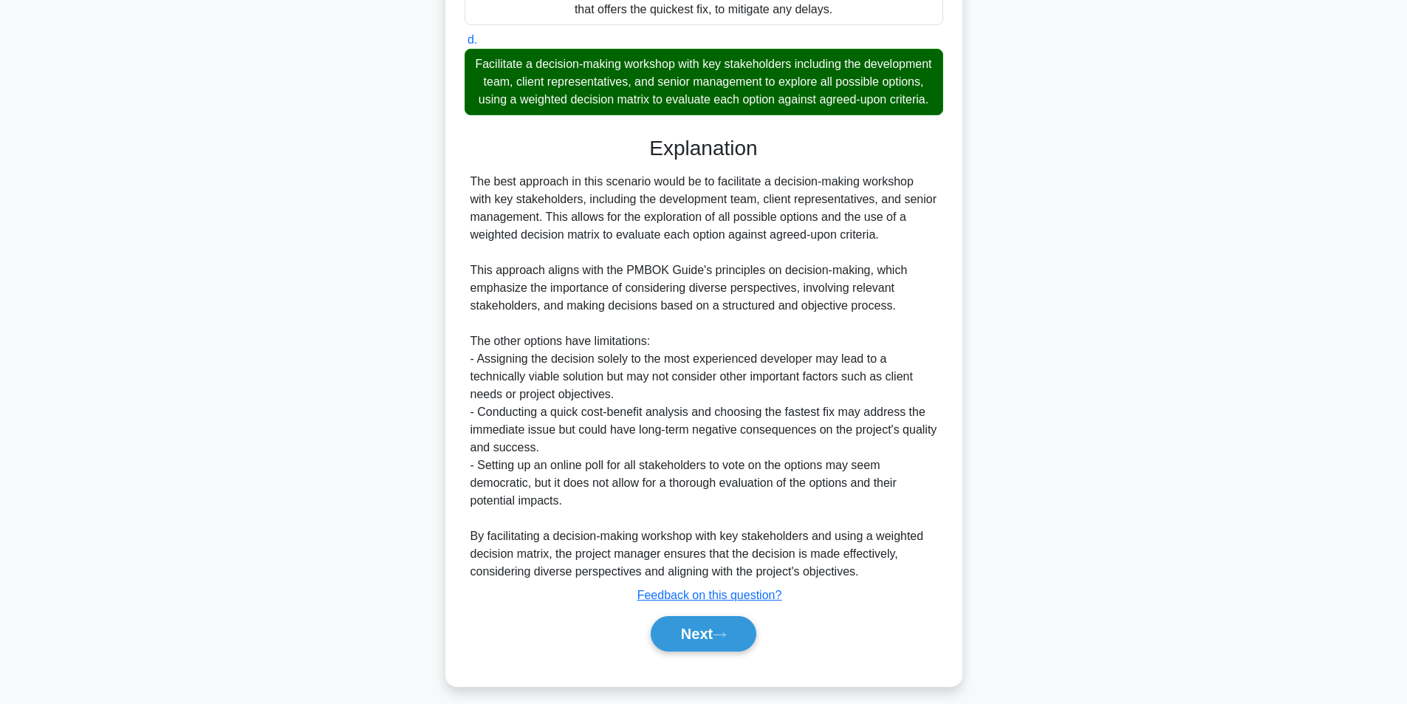
scroll to position [623, 0]
click at [726, 638] on icon at bounding box center [719, 634] width 13 height 8
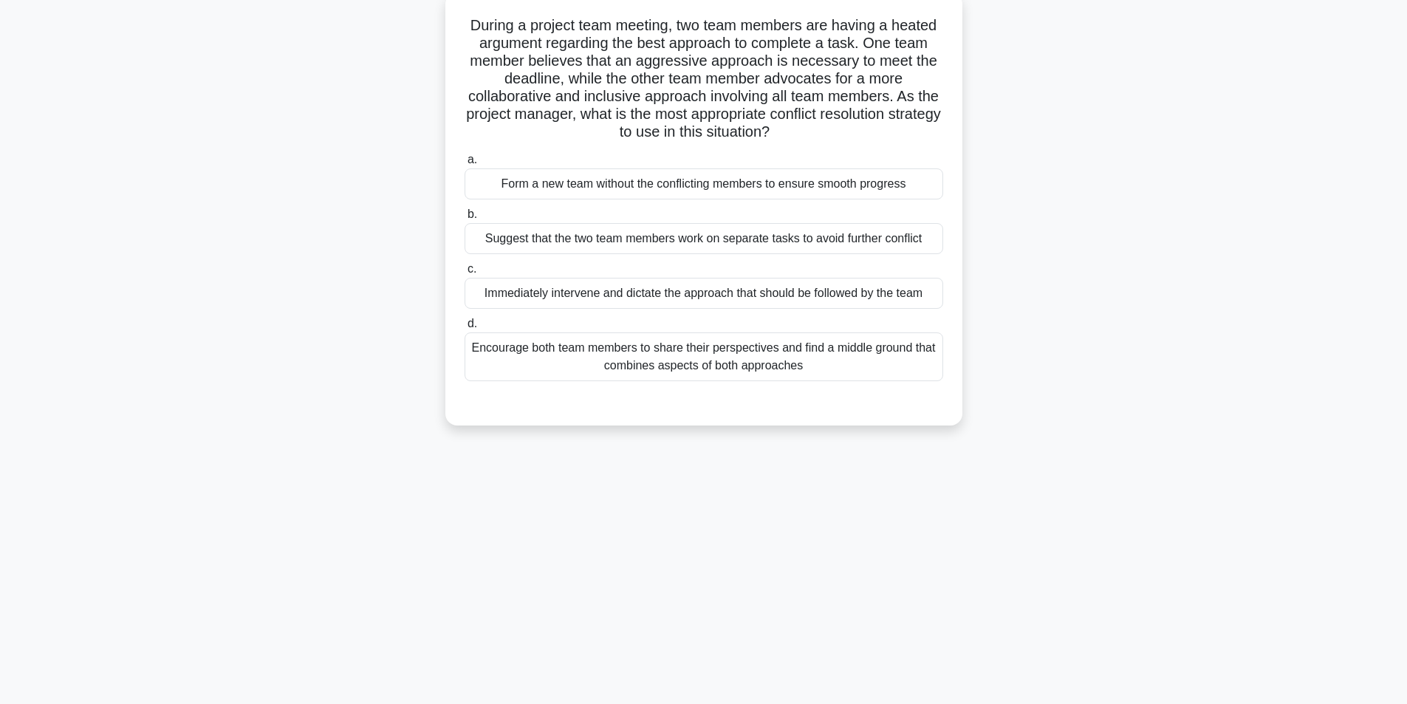
scroll to position [94, 0]
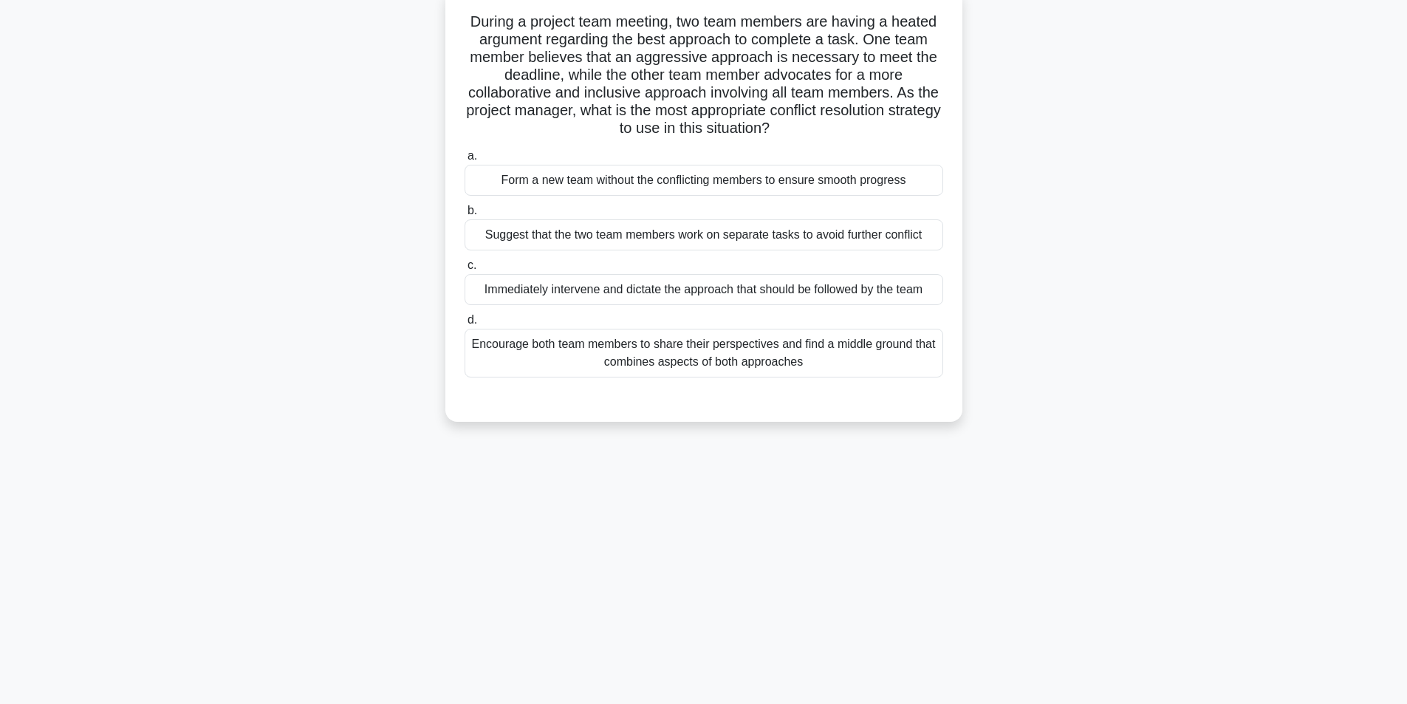
click at [582, 349] on div "Encourage both team members to share their perspectives and find a middle groun…" at bounding box center [704, 353] width 479 height 49
click at [465, 325] on input "d. Encourage both team members to share their perspectives and find a middle gr…" at bounding box center [465, 320] width 0 height 10
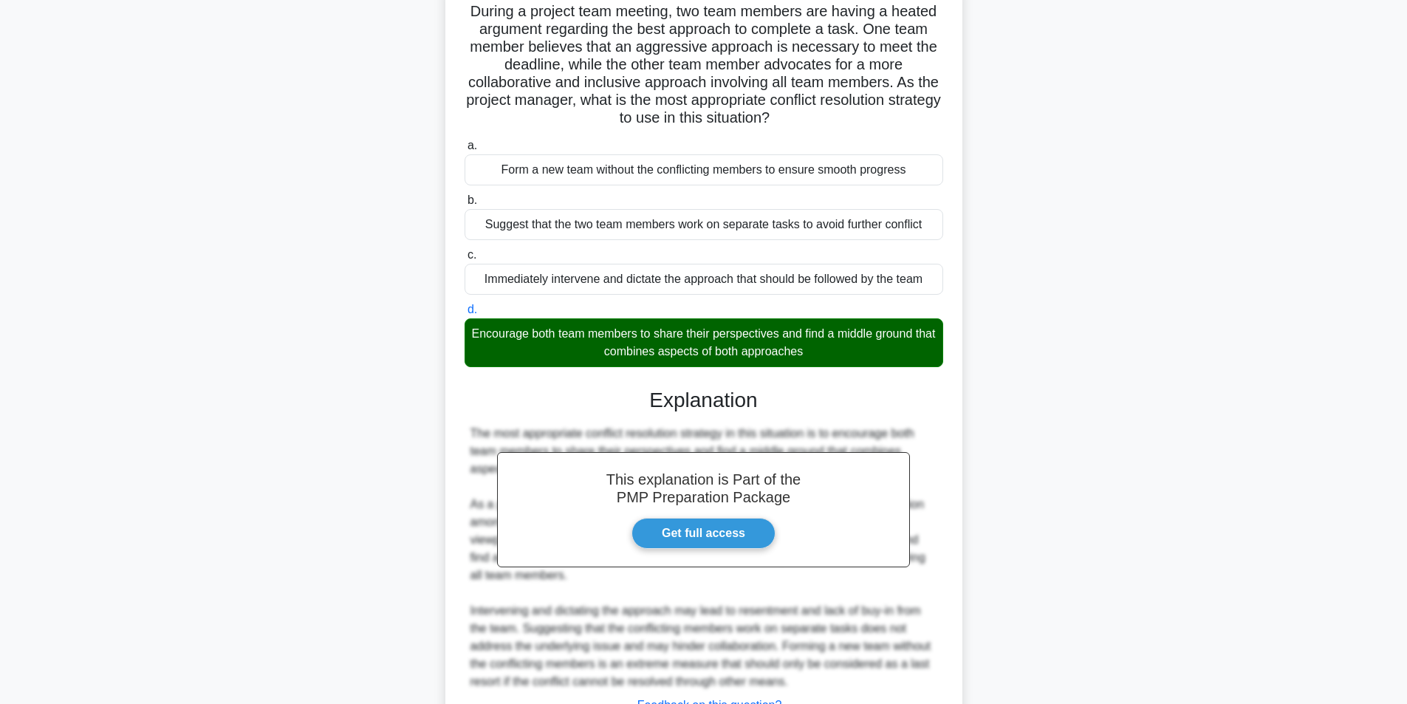
scroll to position [225, 0]
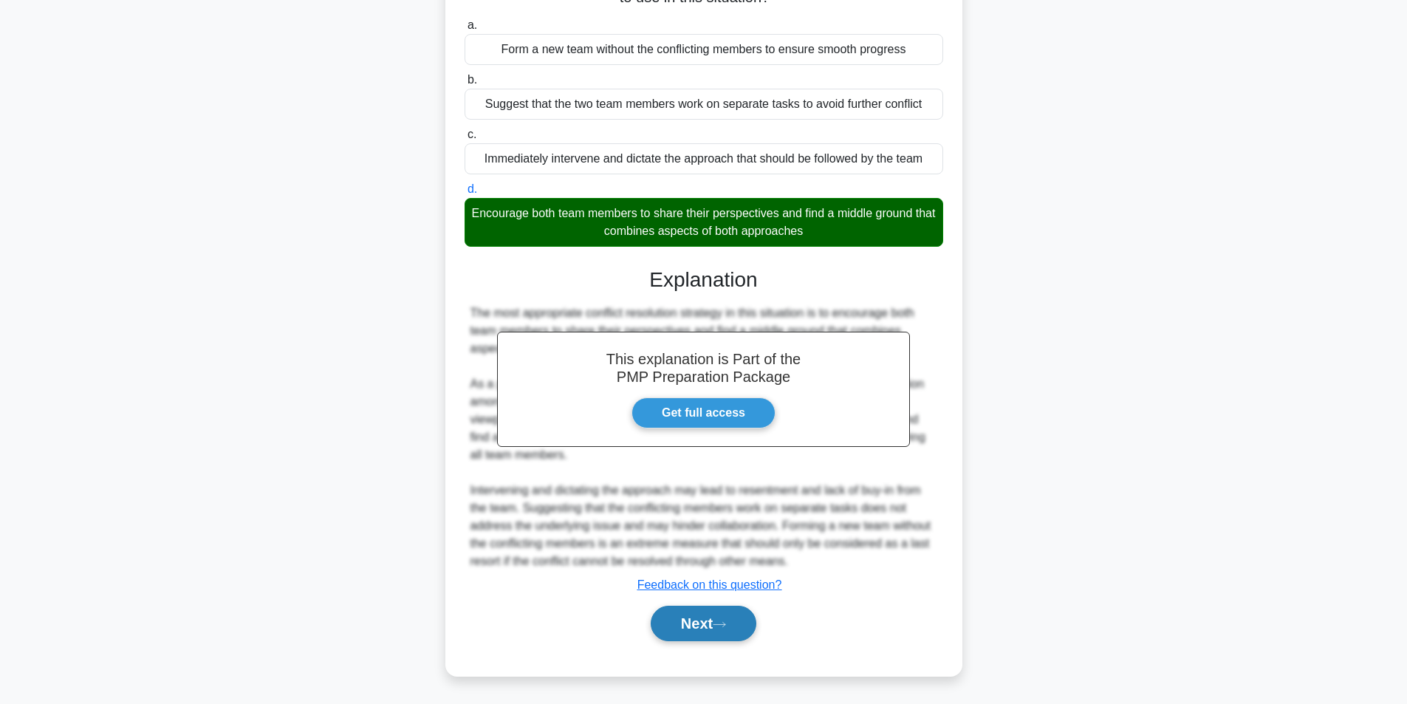
click at [694, 624] on button "Next" at bounding box center [704, 623] width 106 height 35
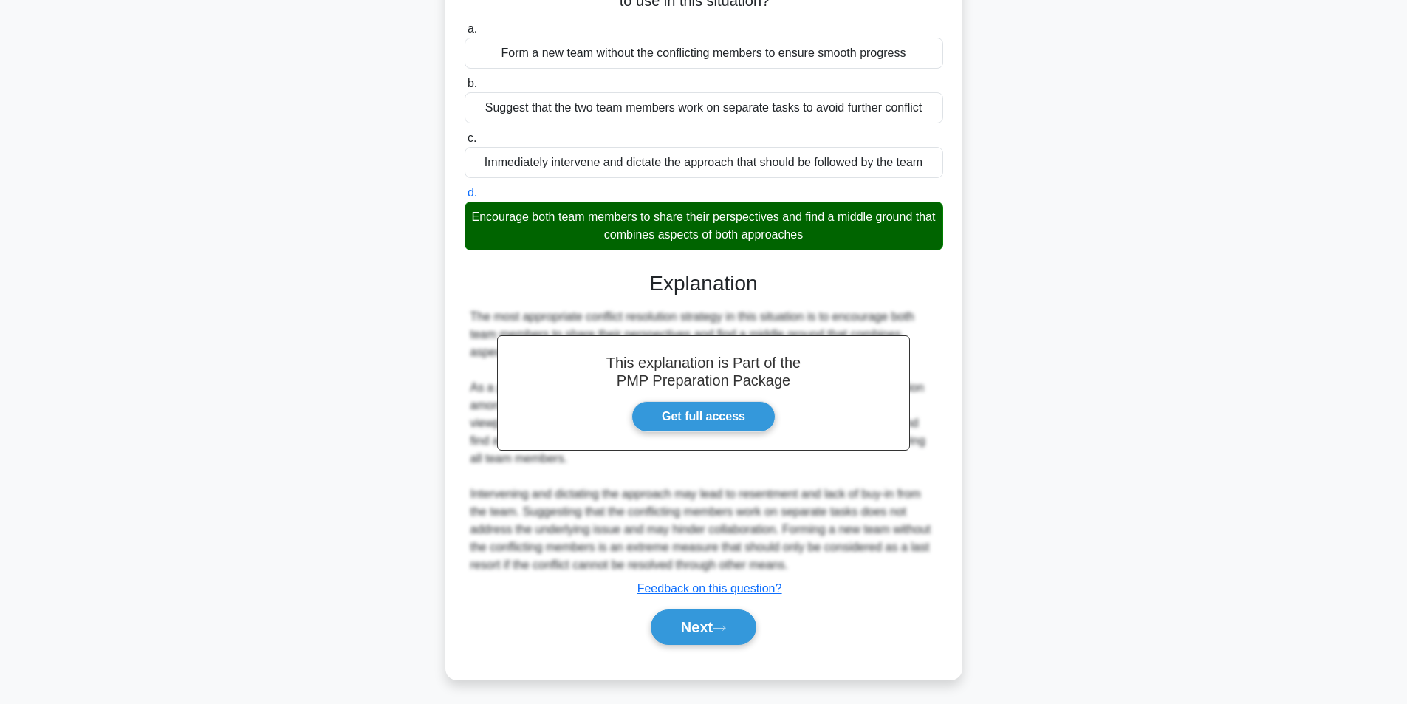
scroll to position [94, 0]
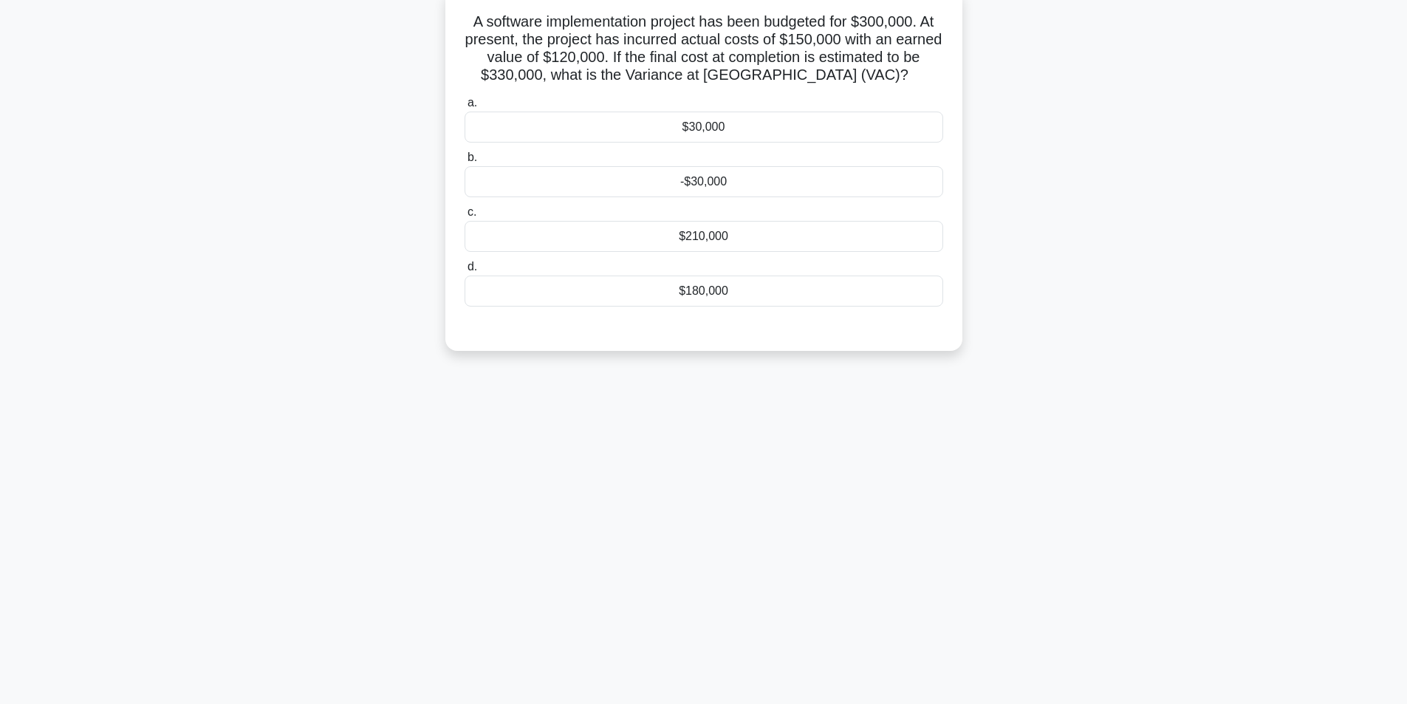
click at [719, 190] on div "-$30,000" at bounding box center [704, 181] width 479 height 31
click at [465, 163] on input "b. -$30,000" at bounding box center [465, 158] width 0 height 10
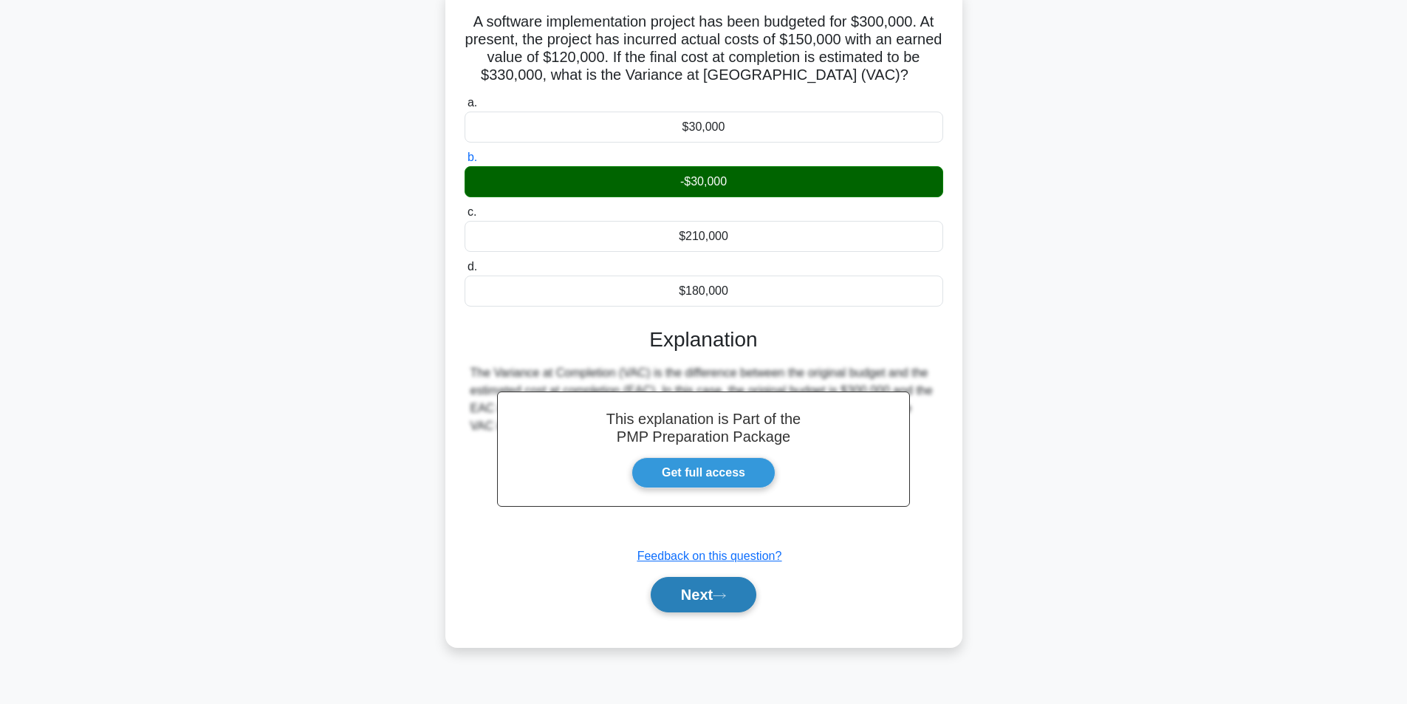
click at [661, 585] on button "Next" at bounding box center [704, 594] width 106 height 35
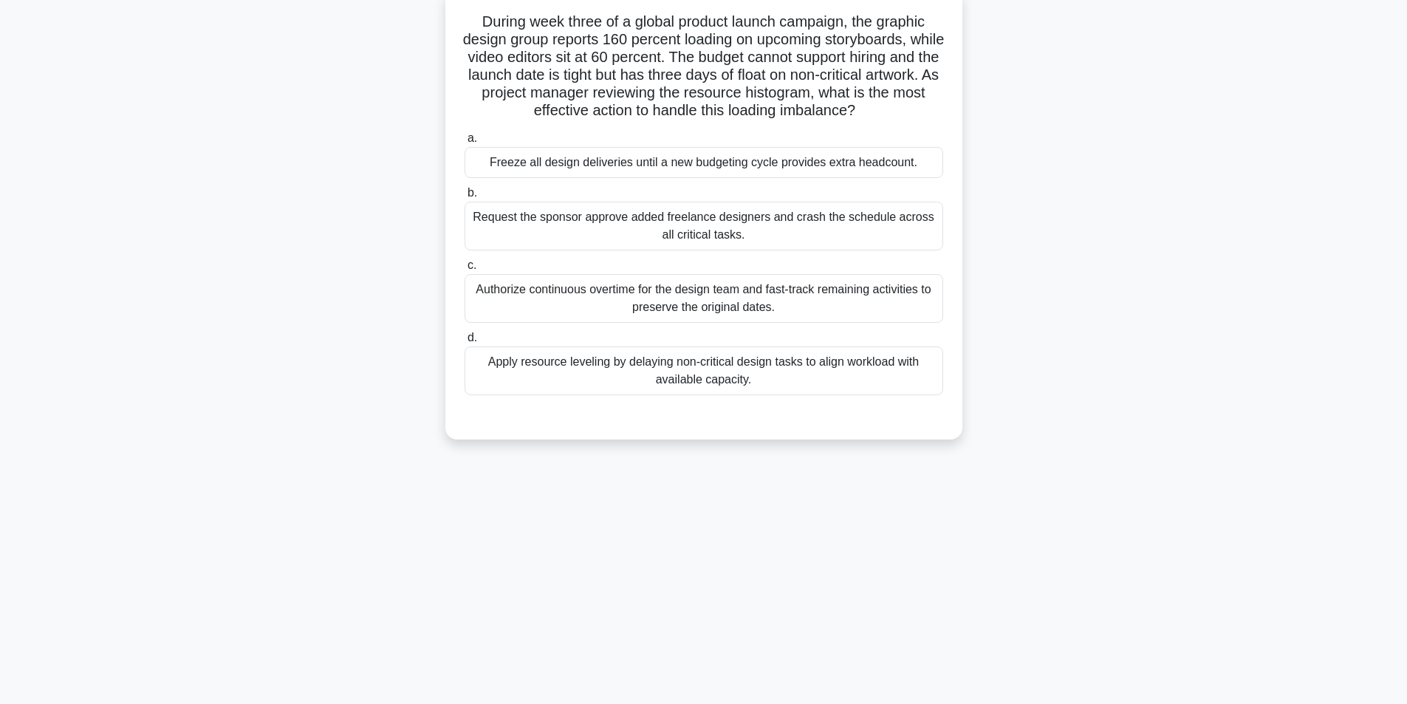
click at [700, 372] on div "Apply resource leveling by delaying non-critical design tasks to align workload…" at bounding box center [704, 371] width 479 height 49
click at [465, 343] on input "d. Apply resource leveling by delaying non-critical design tasks to align workl…" at bounding box center [465, 338] width 0 height 10
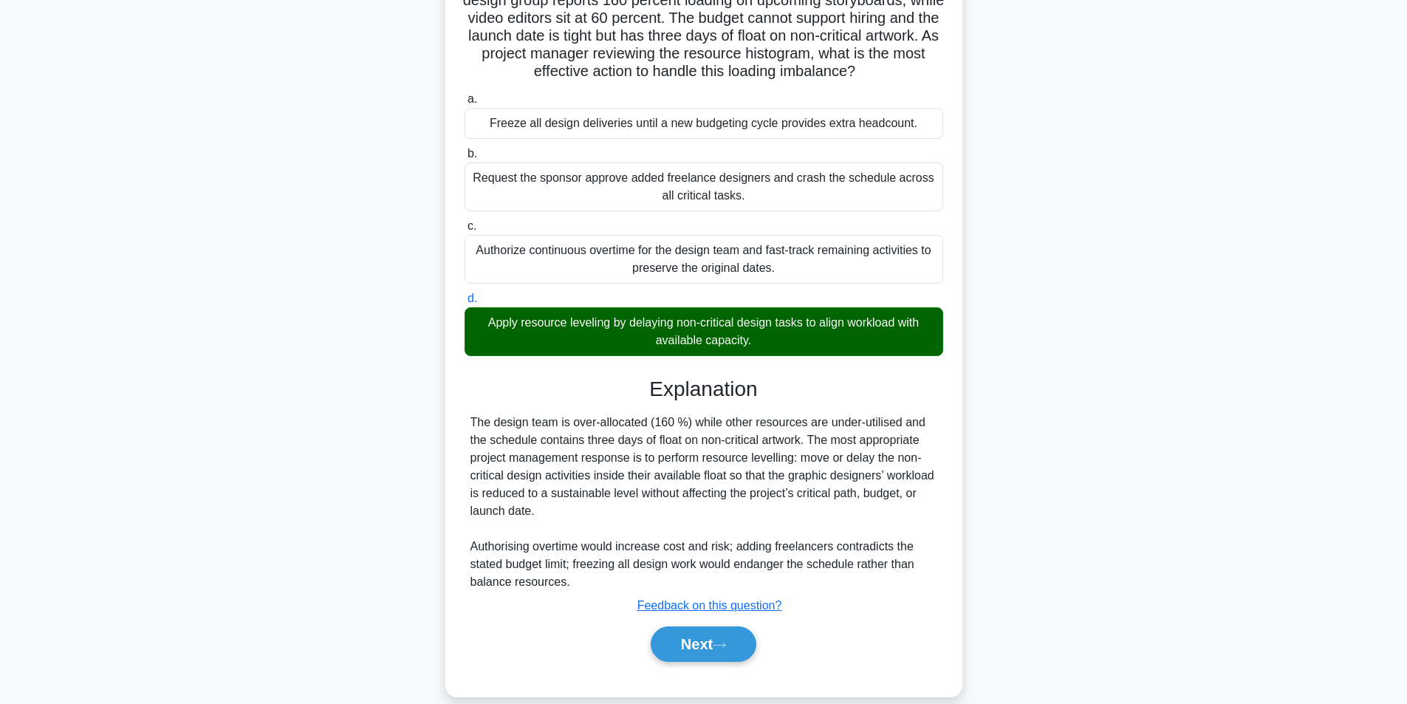
scroll to position [154, 0]
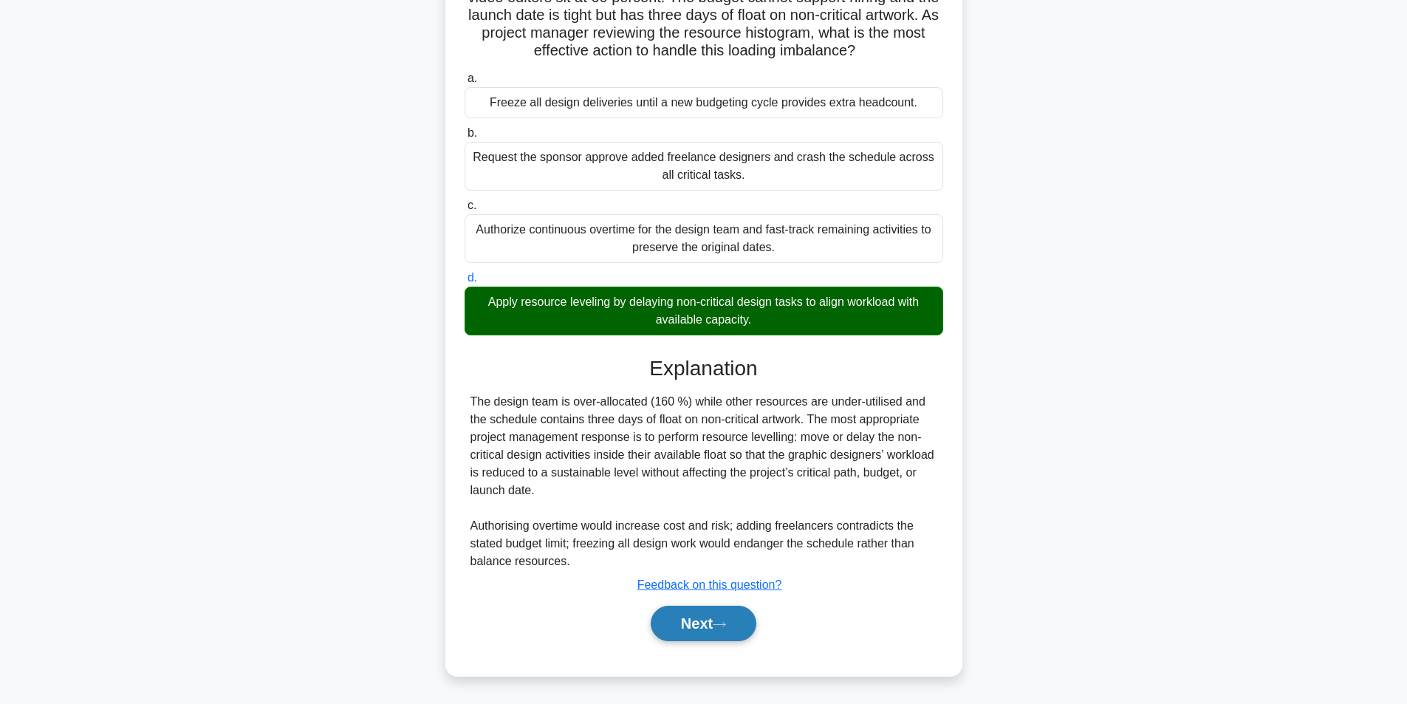
click at [713, 612] on button "Next" at bounding box center [704, 623] width 106 height 35
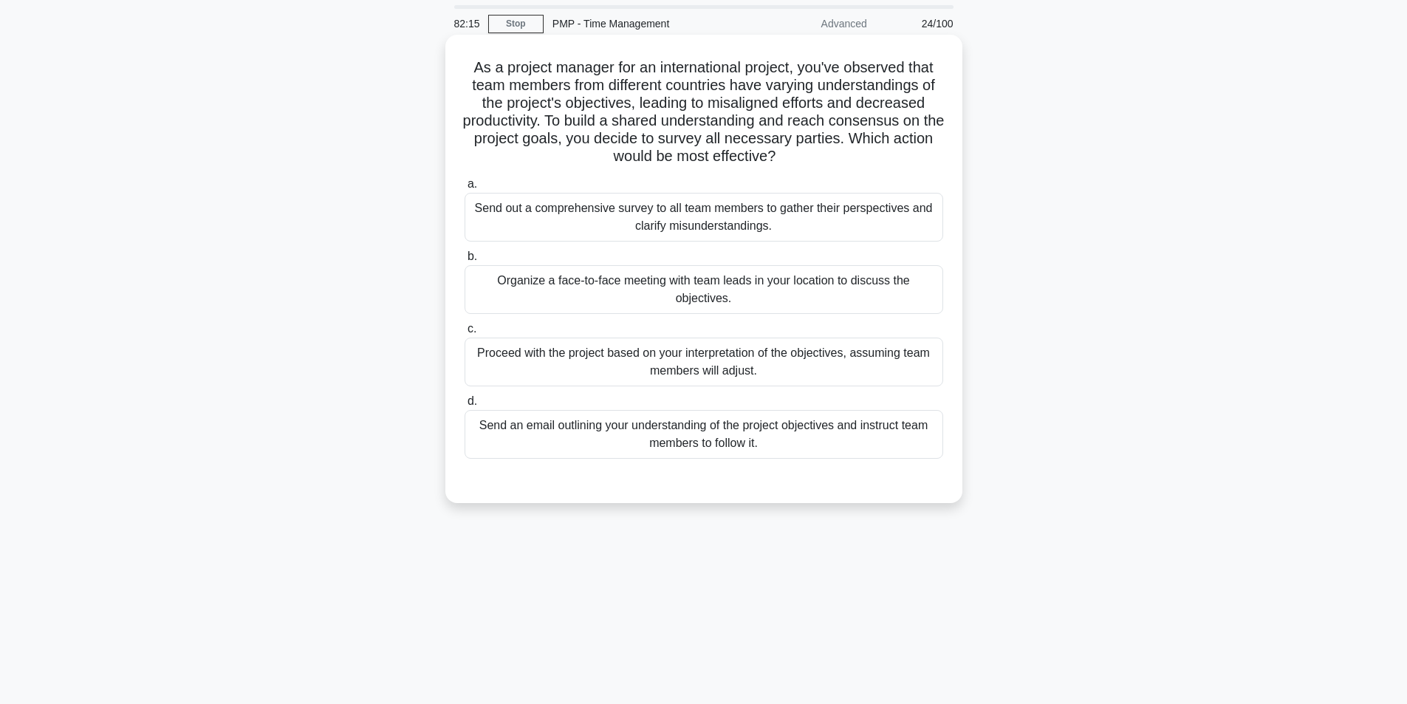
scroll to position [74, 0]
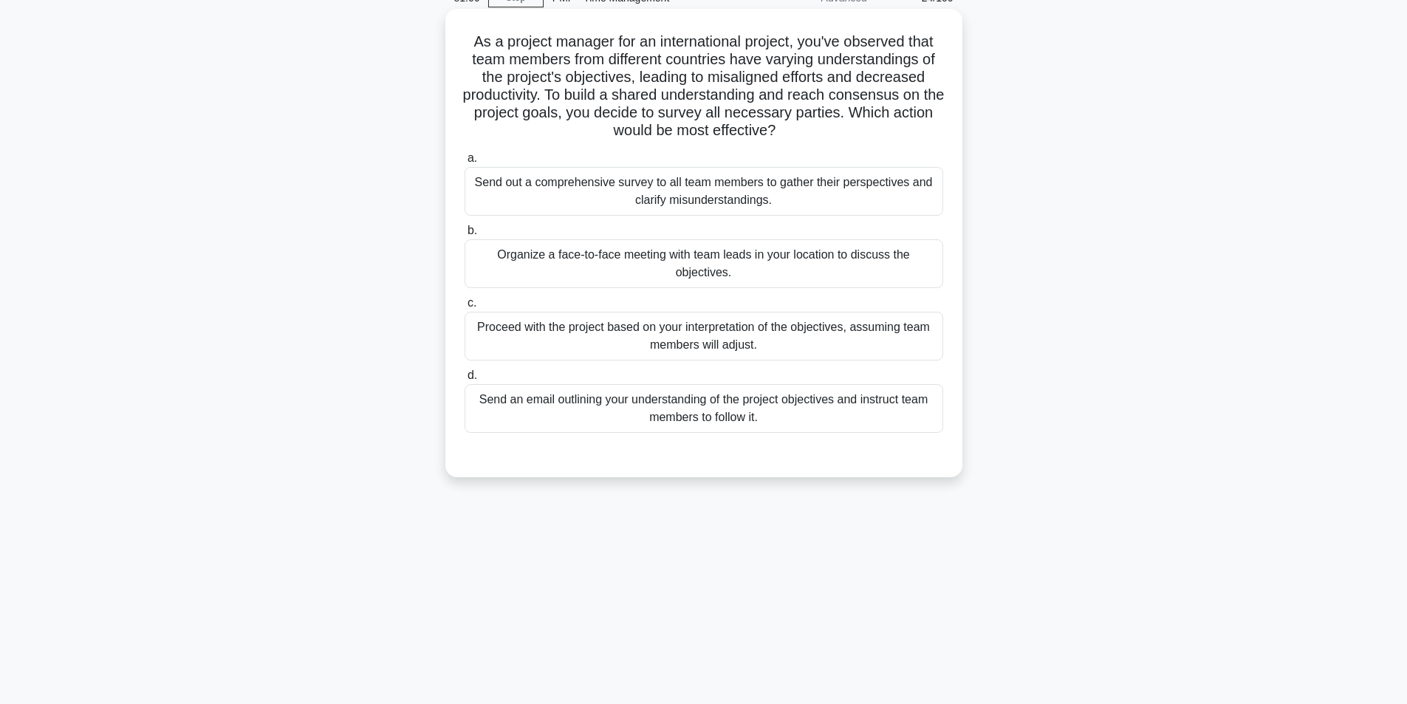
click at [541, 187] on div "Send out a comprehensive survey to all team members to gather their perspective…" at bounding box center [704, 191] width 479 height 49
click at [465, 163] on input "a. Send out a comprehensive survey to all team members to gather their perspect…" at bounding box center [465, 159] width 0 height 10
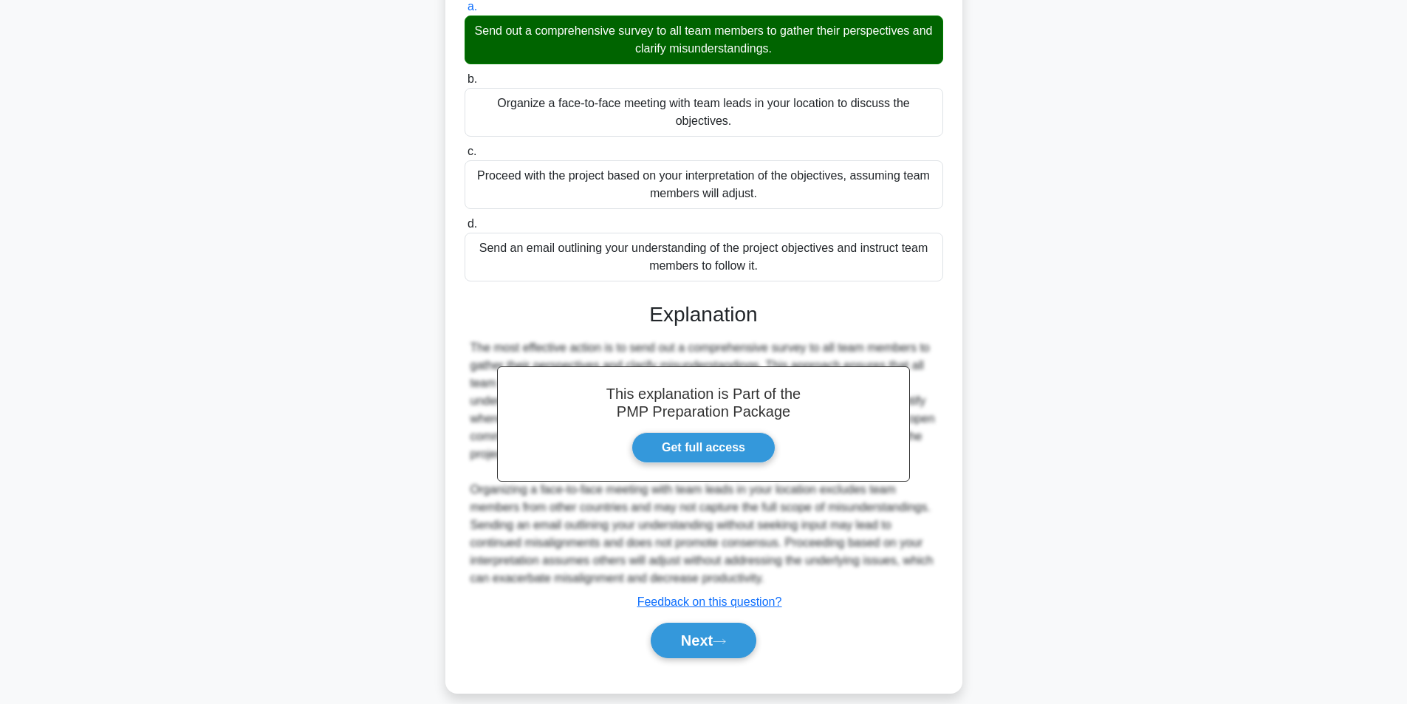
scroll to position [243, 0]
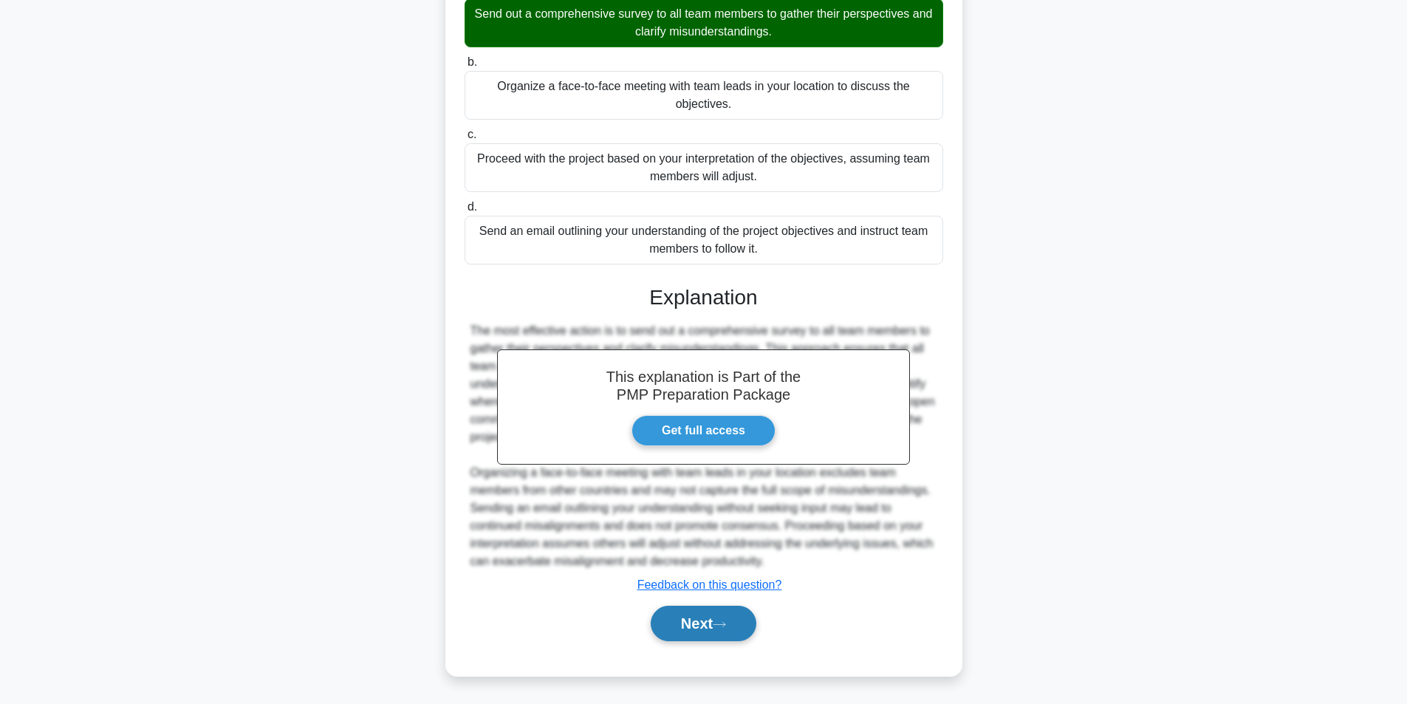
click at [683, 620] on button "Next" at bounding box center [704, 623] width 106 height 35
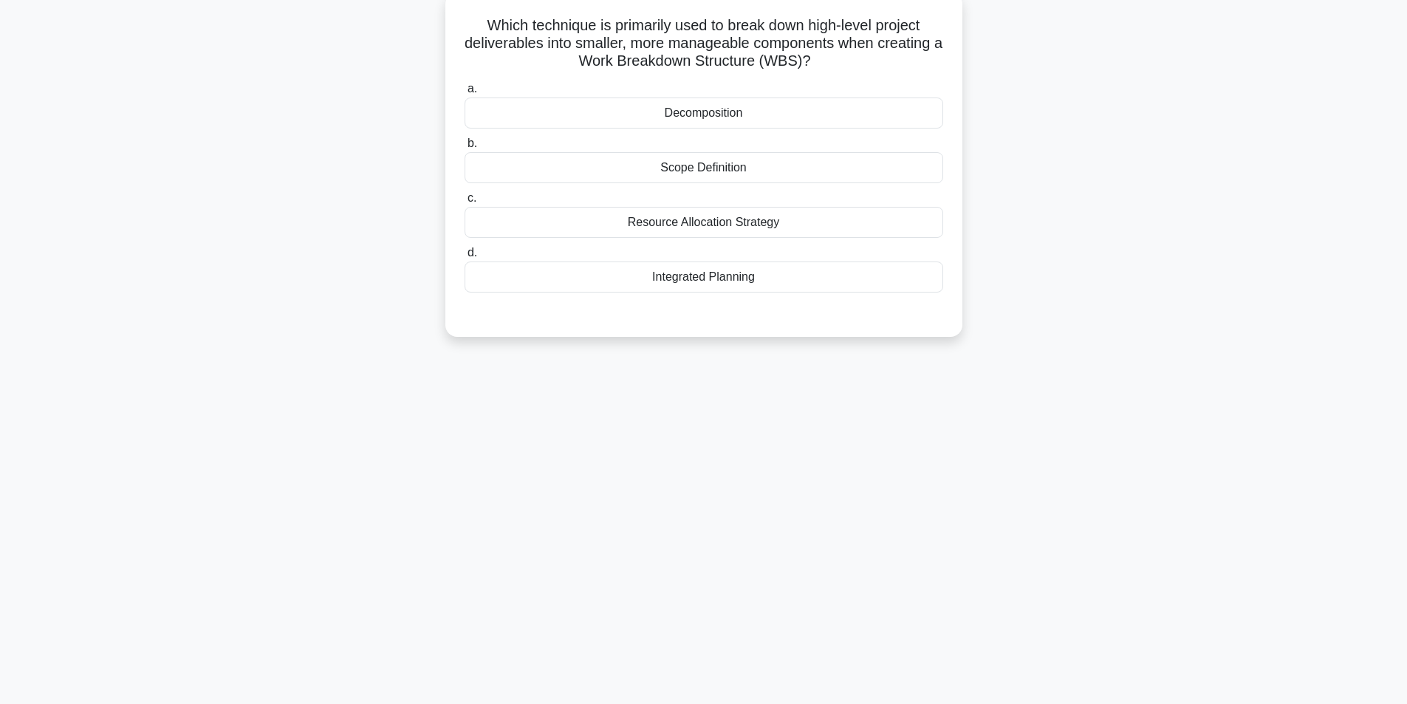
scroll to position [94, 0]
click at [720, 114] on div "Decomposition" at bounding box center [704, 109] width 479 height 31
click at [465, 90] on input "a. Decomposition" at bounding box center [465, 86] width 0 height 10
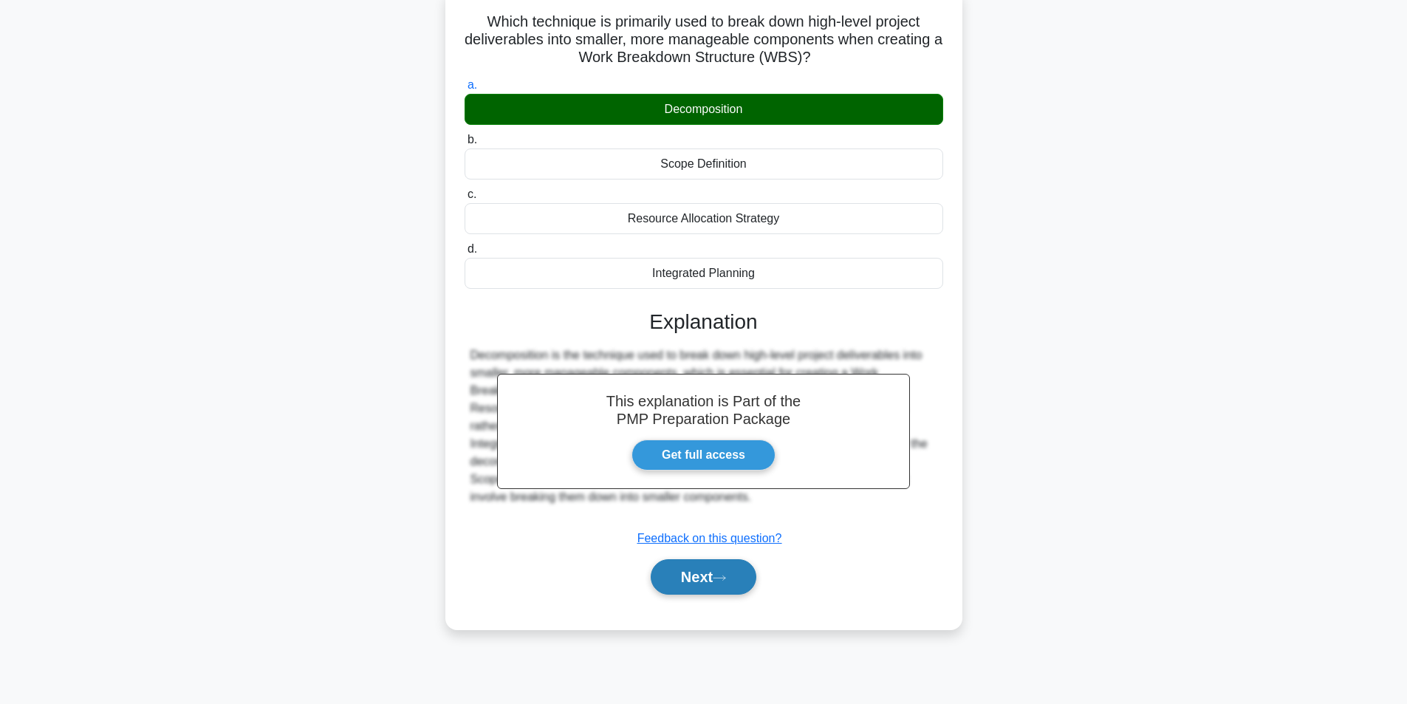
click at [696, 564] on button "Next" at bounding box center [704, 576] width 106 height 35
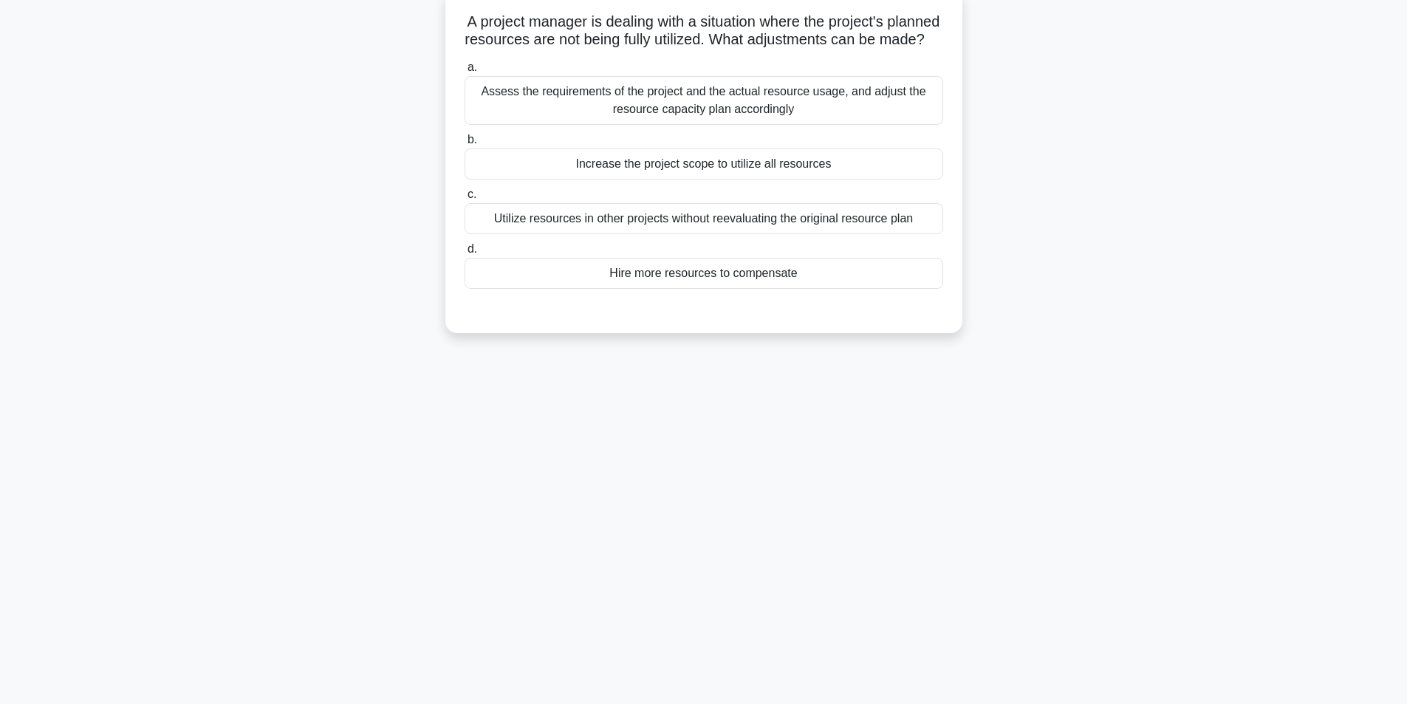
click at [736, 125] on div "Assess the requirements of the project and the actual resource usage, and adjus…" at bounding box center [704, 100] width 479 height 49
click at [465, 72] on input "a. Assess the requirements of the project and the actual resource usage, and ad…" at bounding box center [465, 68] width 0 height 10
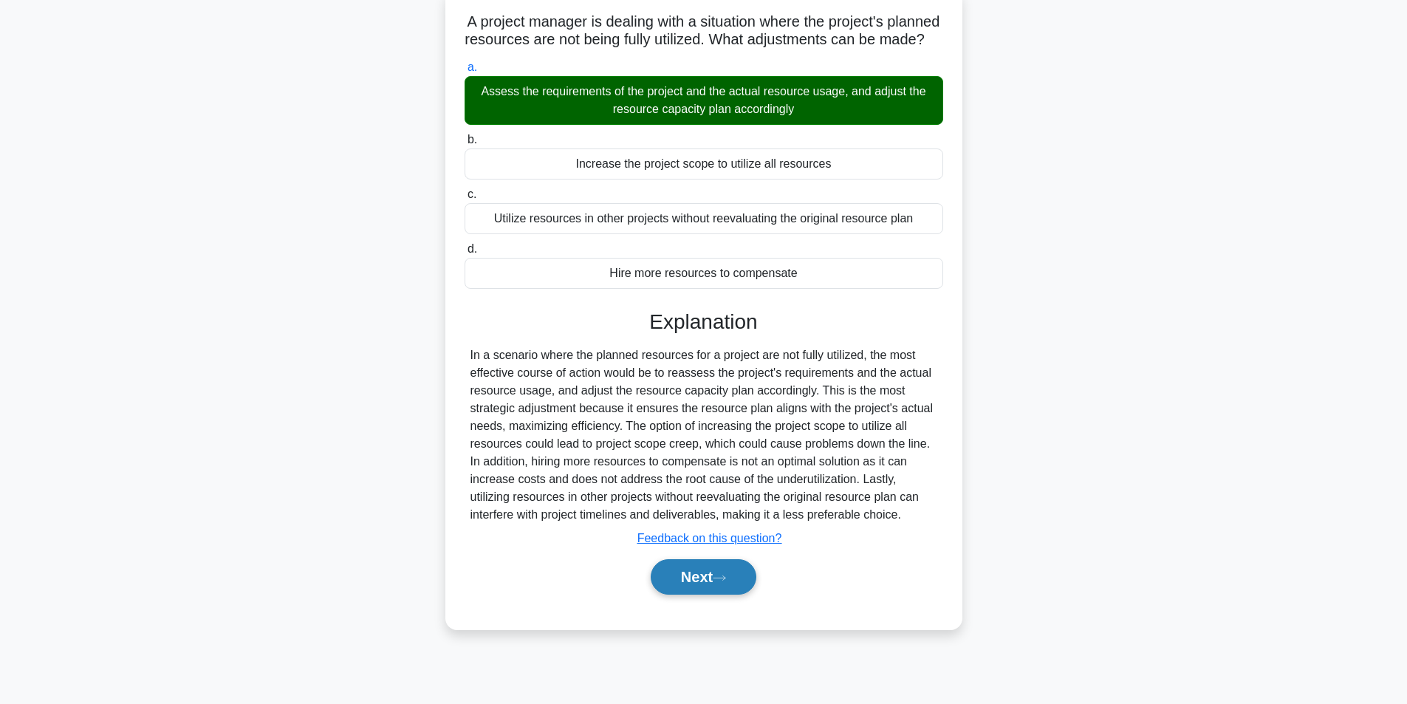
click at [712, 595] on button "Next" at bounding box center [704, 576] width 106 height 35
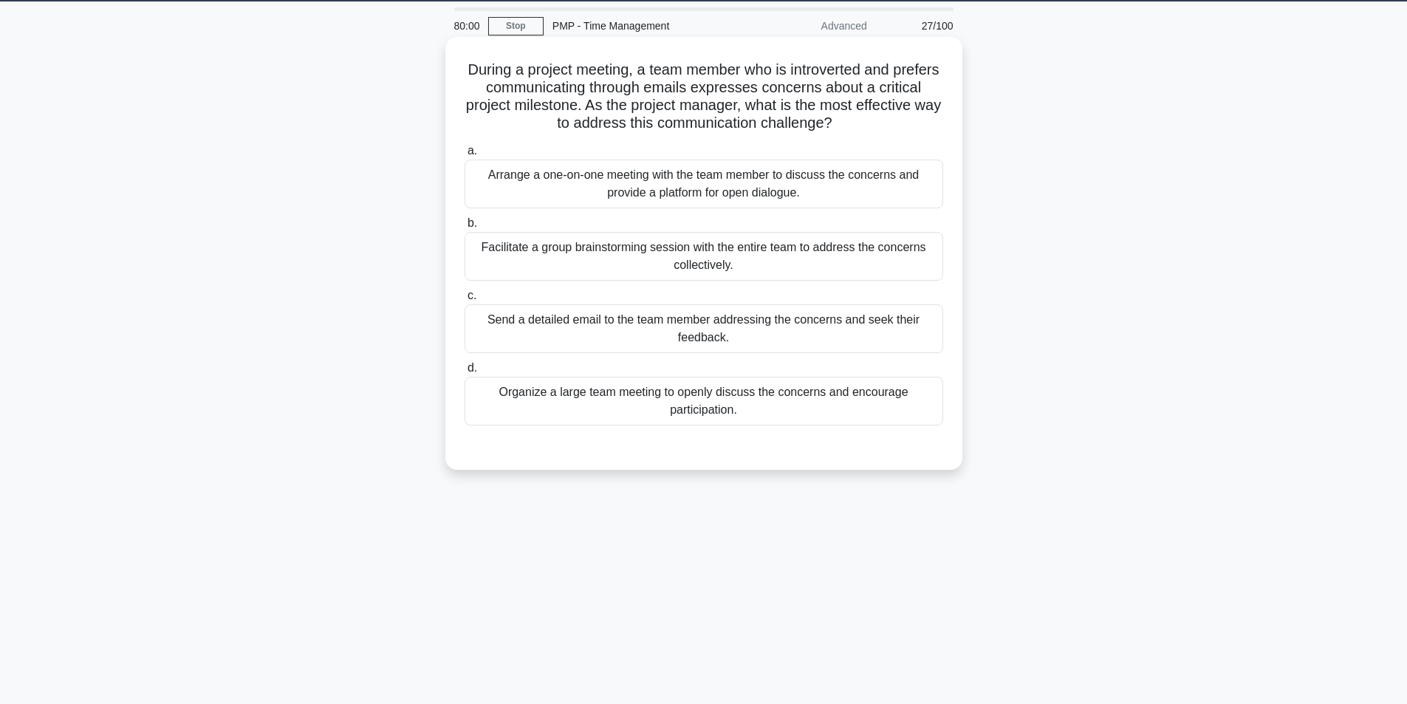
scroll to position [0, 0]
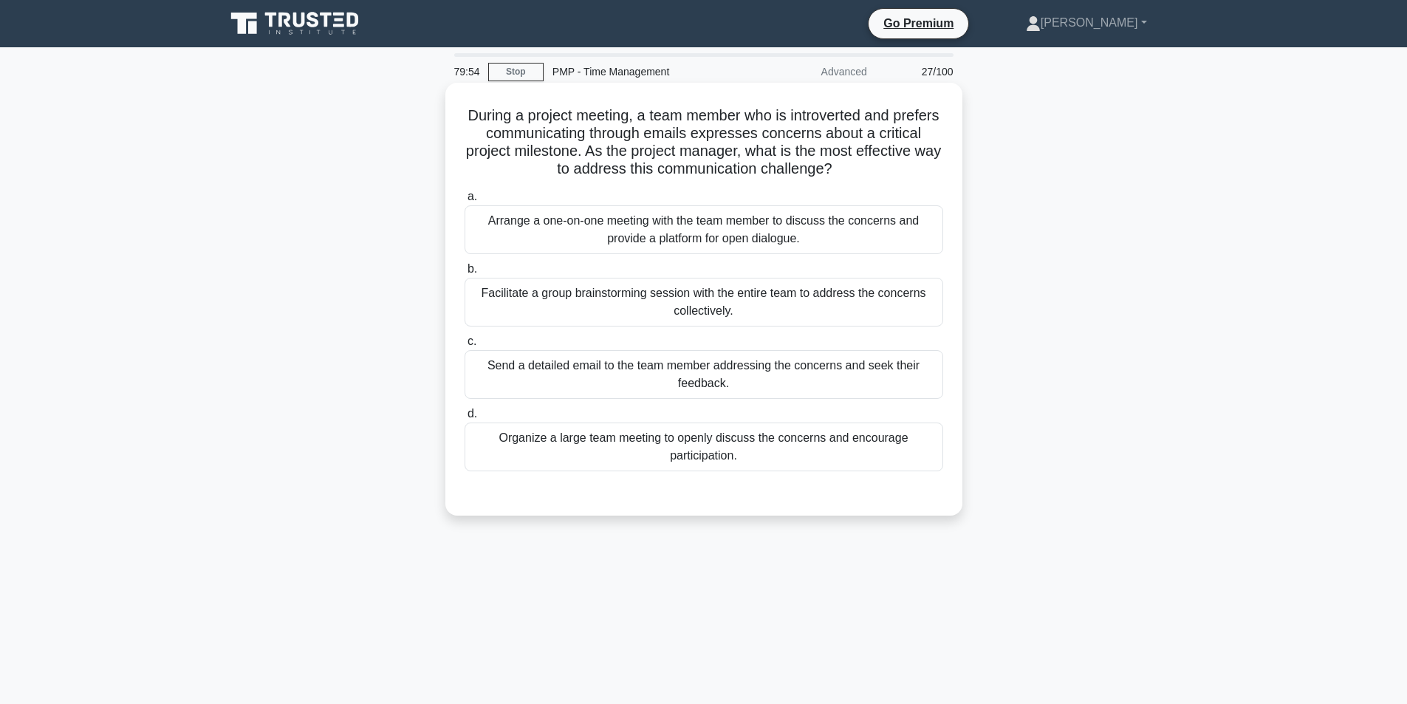
click at [595, 305] on div "Facilitate a group brainstorming session with the entire team to address the co…" at bounding box center [704, 302] width 479 height 49
click at [465, 274] on input "b. Facilitate a group brainstorming session with the entire team to address the…" at bounding box center [465, 270] width 0 height 10
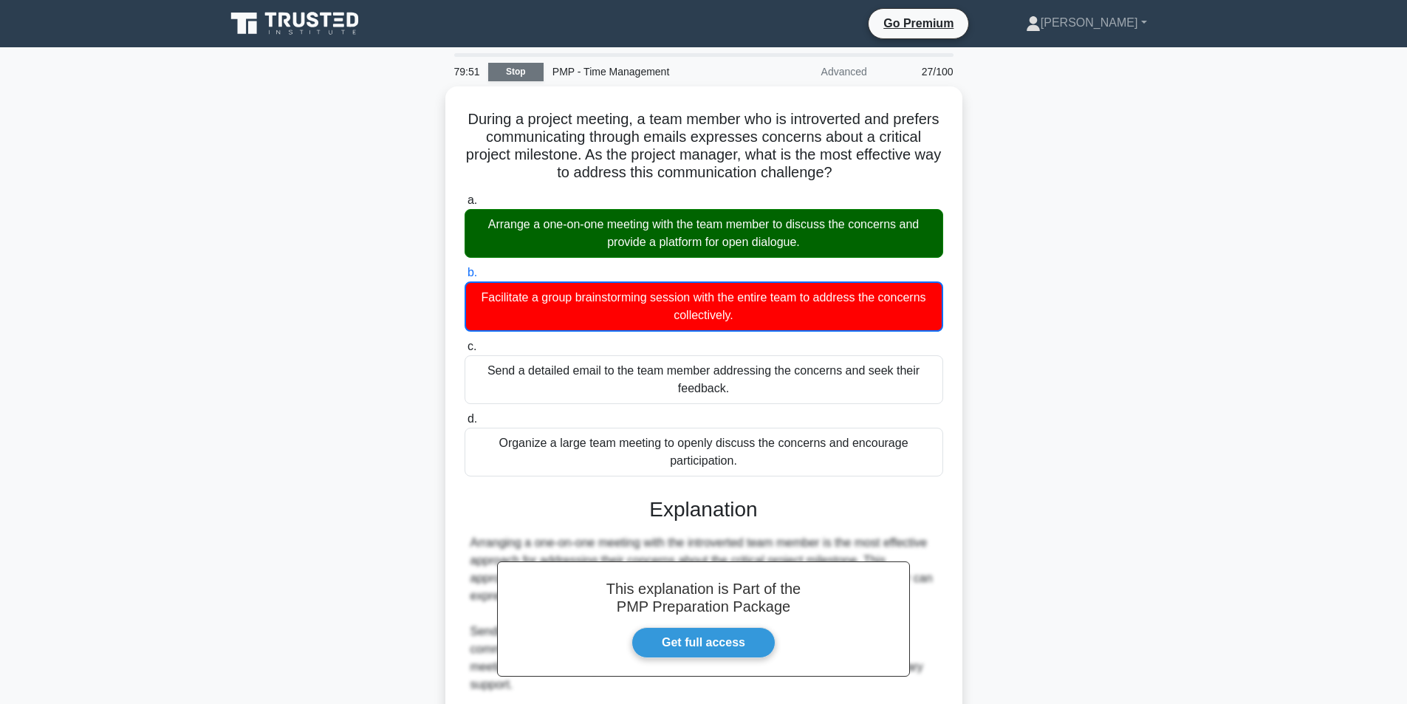
click at [503, 71] on link "Stop" at bounding box center [515, 72] width 55 height 18
